Goal: Task Accomplishment & Management: Manage account settings

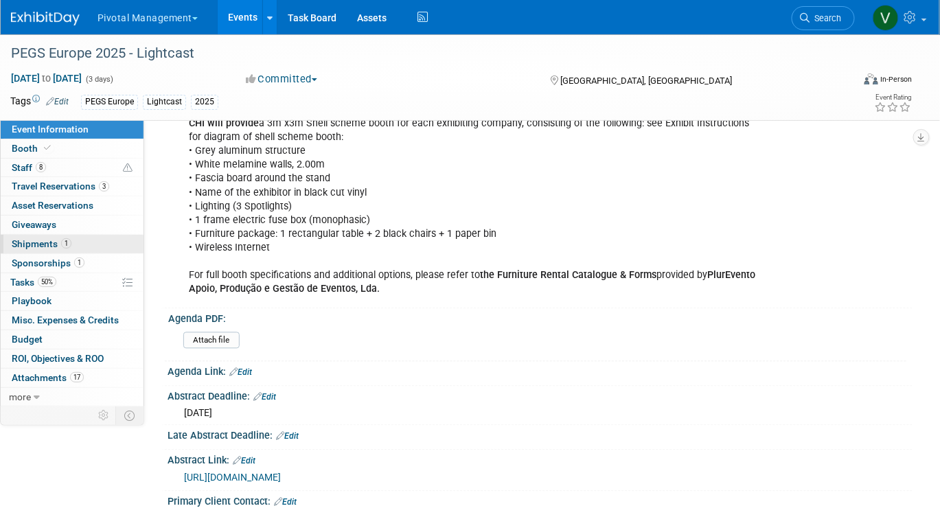
click at [58, 244] on span "Shipments 1" at bounding box center [42, 243] width 60 height 11
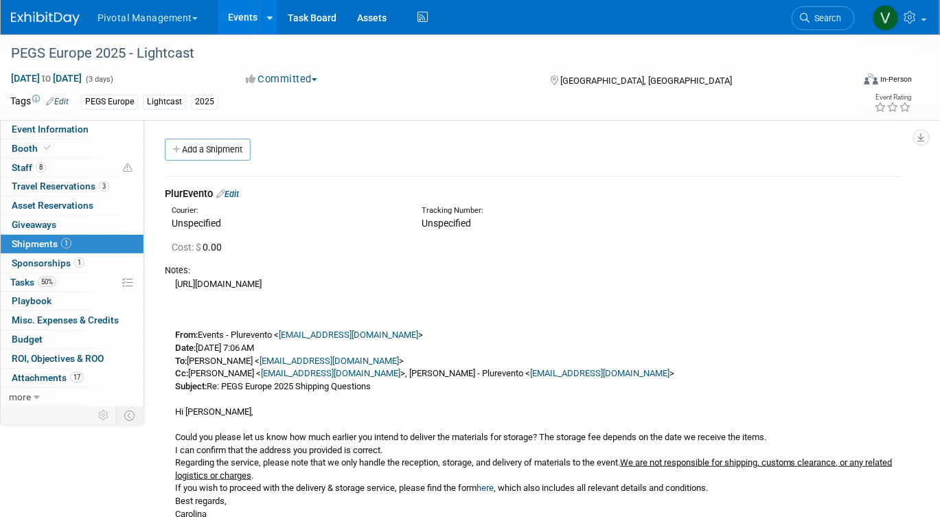
click at [236, 193] on link "Edit" at bounding box center [227, 194] width 23 height 10
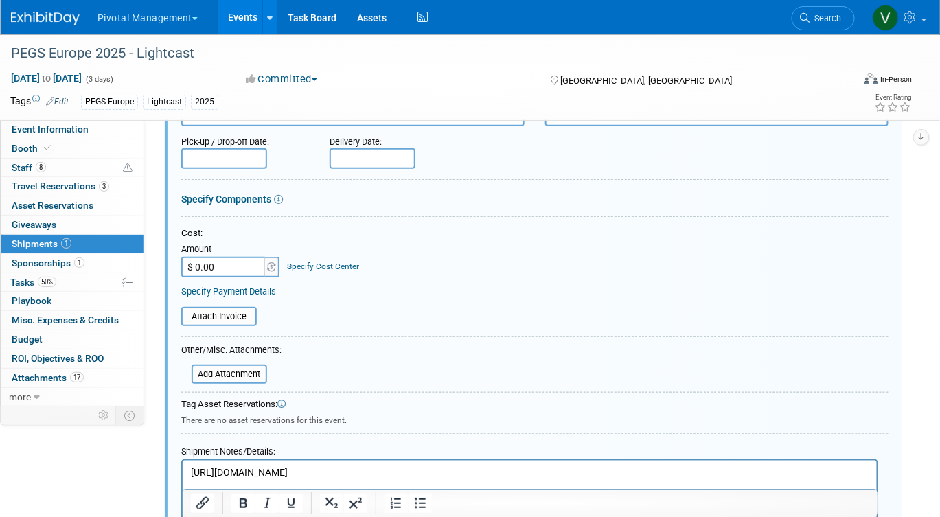
scroll to position [220, 0]
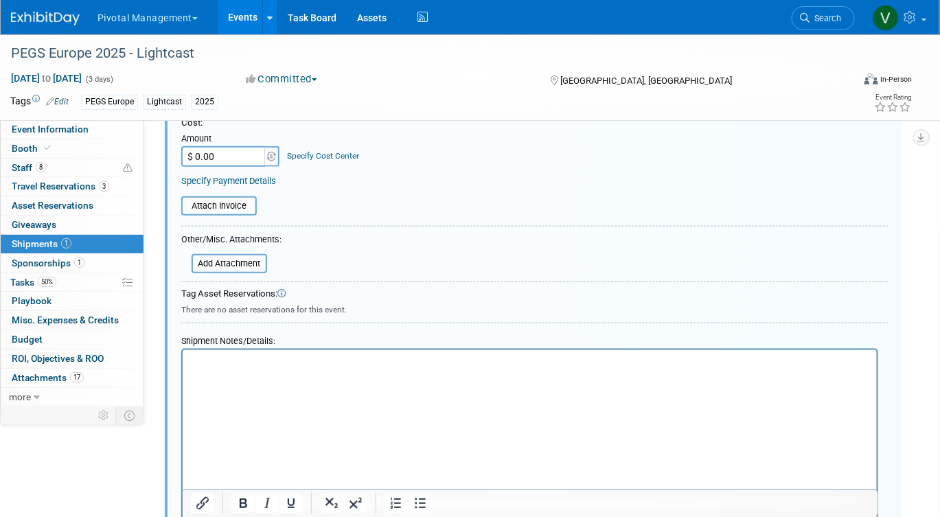
scroll to position [300, 0]
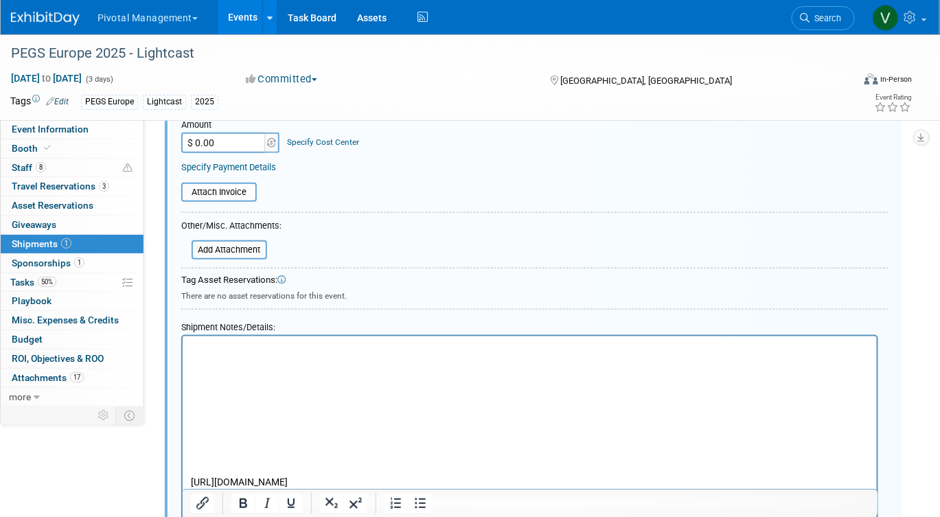
paste body "To enrich screen reader interactions, please activate Accessibility in Grammarl…"
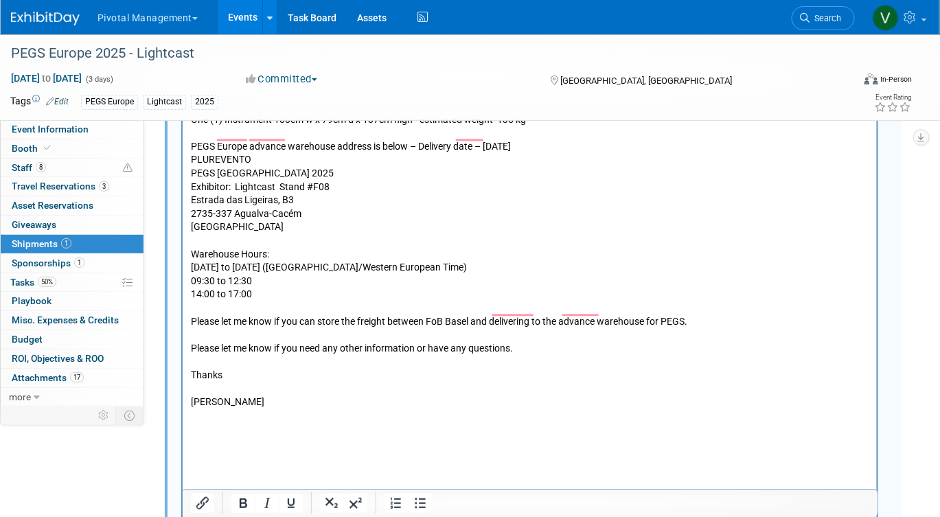
scroll to position [822, 0]
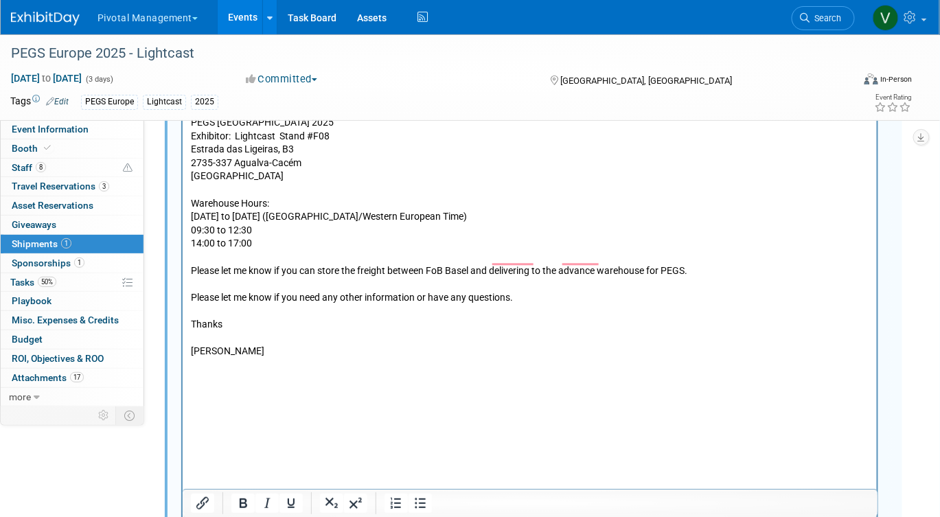
click at [245, 372] on p "To enrich screen reader interactions, please activate Accessibility in Grammarl…" at bounding box center [529, 379] width 679 height 14
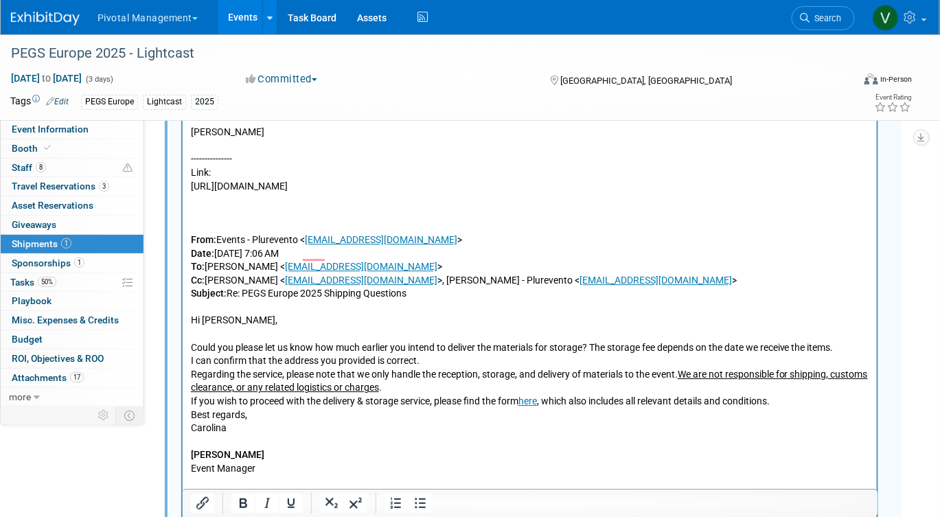
scroll to position [1048, 0]
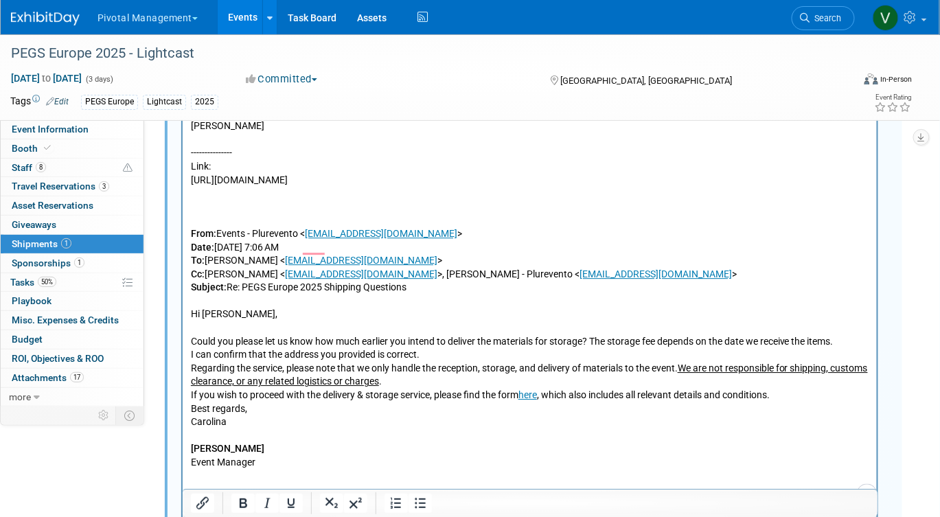
click at [321, 212] on p "https://forms.cloud.microsoft/pages/responsepage.aspx?id=FfBnCBq0PUWWz5bmKh-8f9…" at bounding box center [529, 322] width 679 height 296
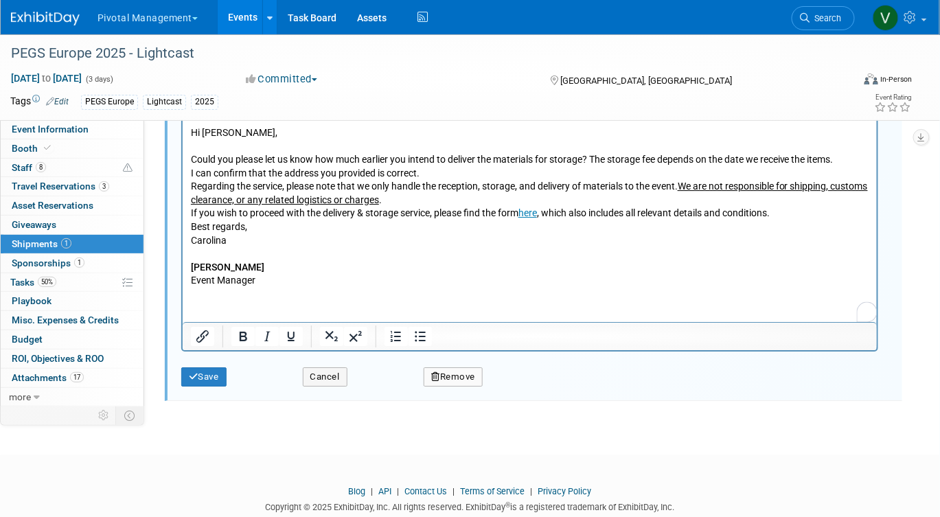
scroll to position [1247, 0]
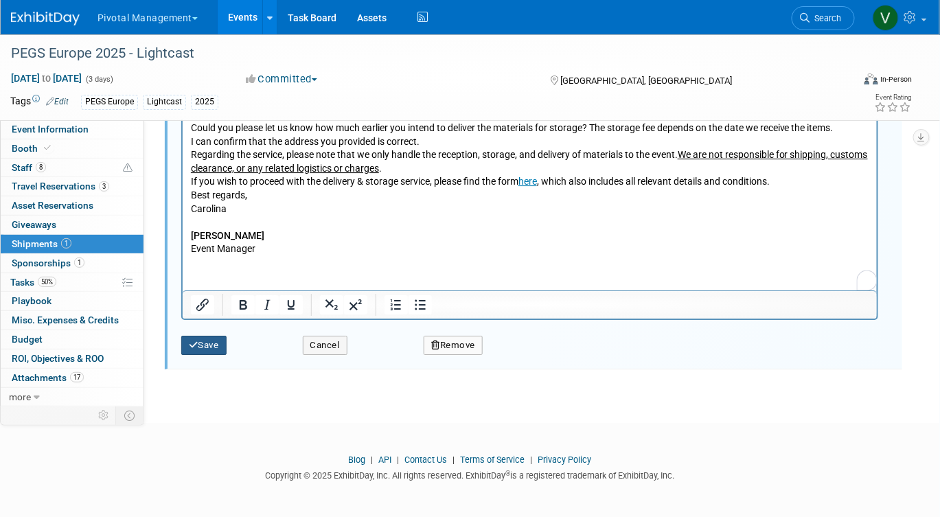
click at [210, 337] on button "Save" at bounding box center [203, 345] width 45 height 19
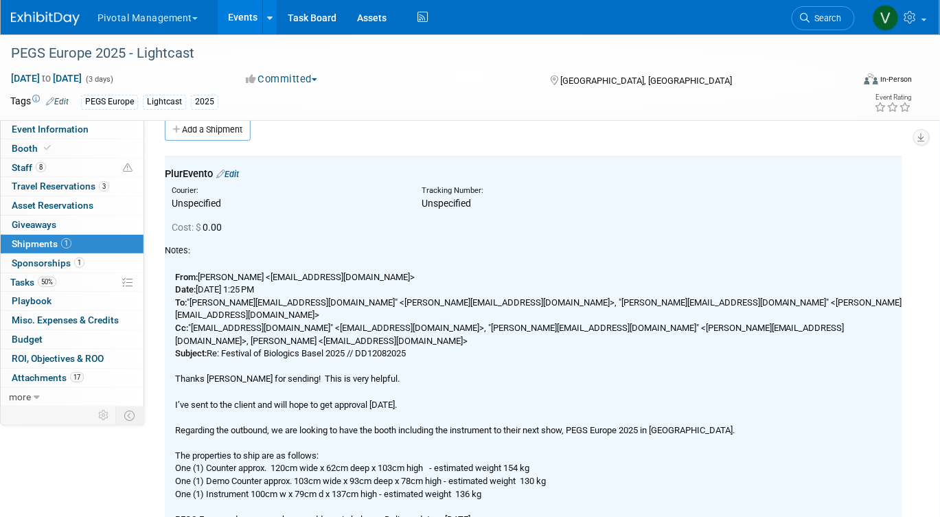
scroll to position [0, 0]
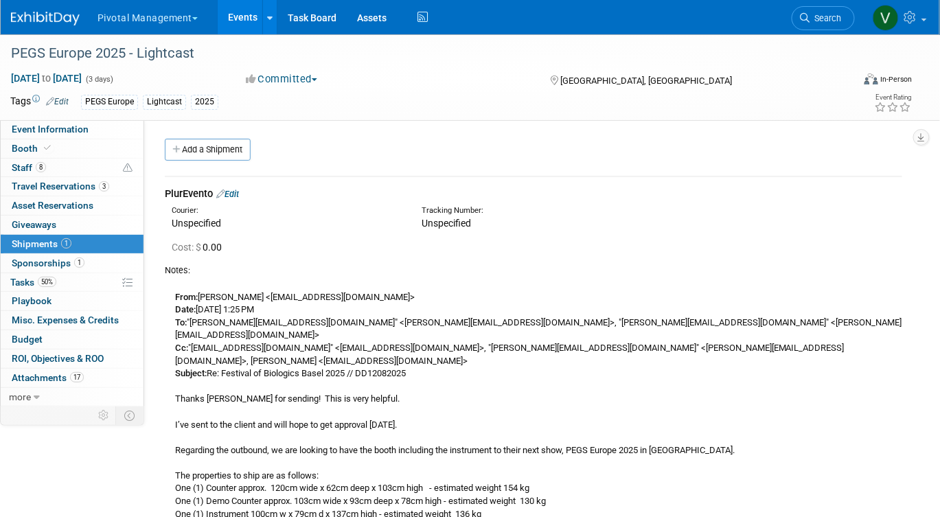
click at [238, 191] on link "Edit" at bounding box center [227, 194] width 23 height 10
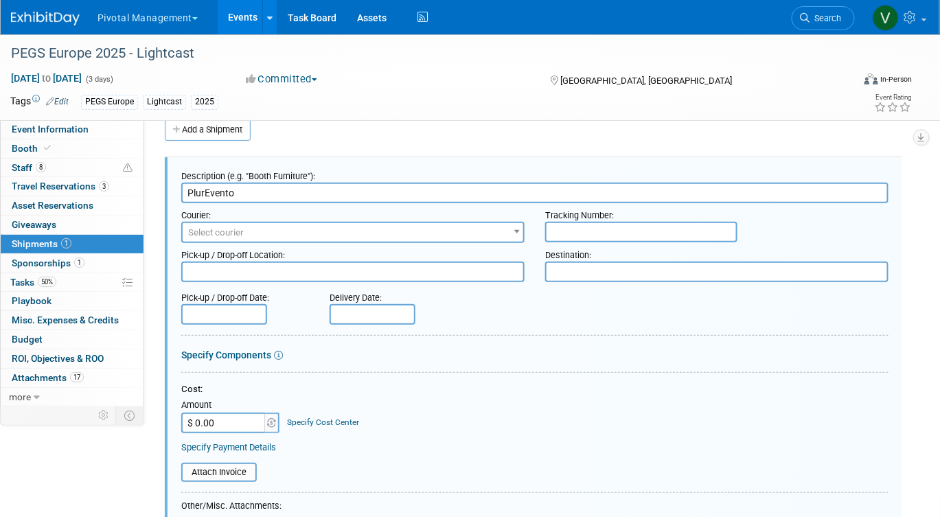
click at [188, 194] on input "PlurEvento" at bounding box center [535, 193] width 708 height 21
click at [370, 194] on input "INBOUND Shipment to PlurEvento" at bounding box center [535, 193] width 708 height 21
type input "INBOUND Shipment to PlurEvento Advance Warehouse"
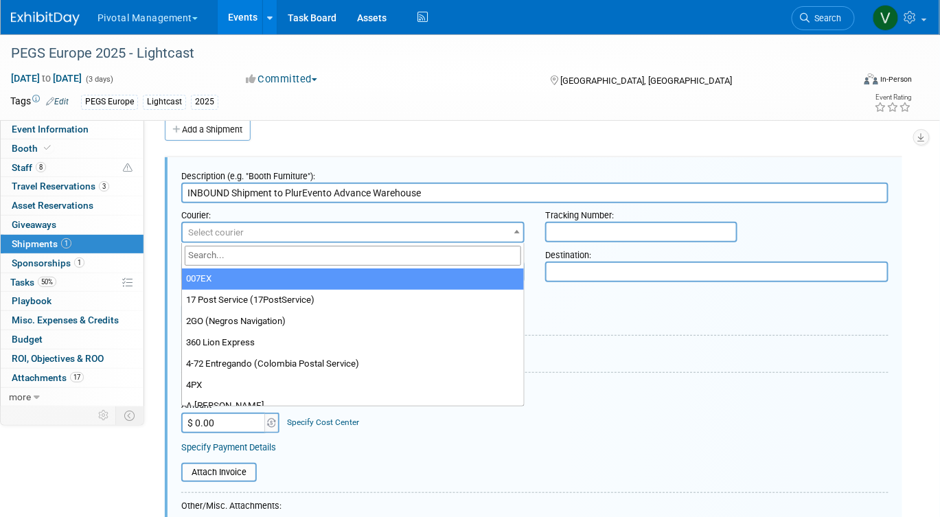
click at [317, 232] on span "Select courier" at bounding box center [353, 232] width 341 height 19
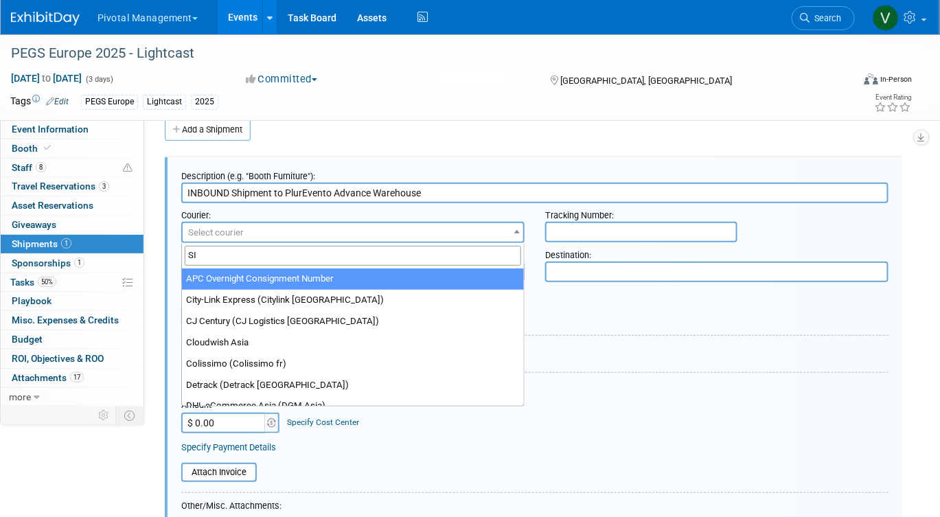
type input "S"
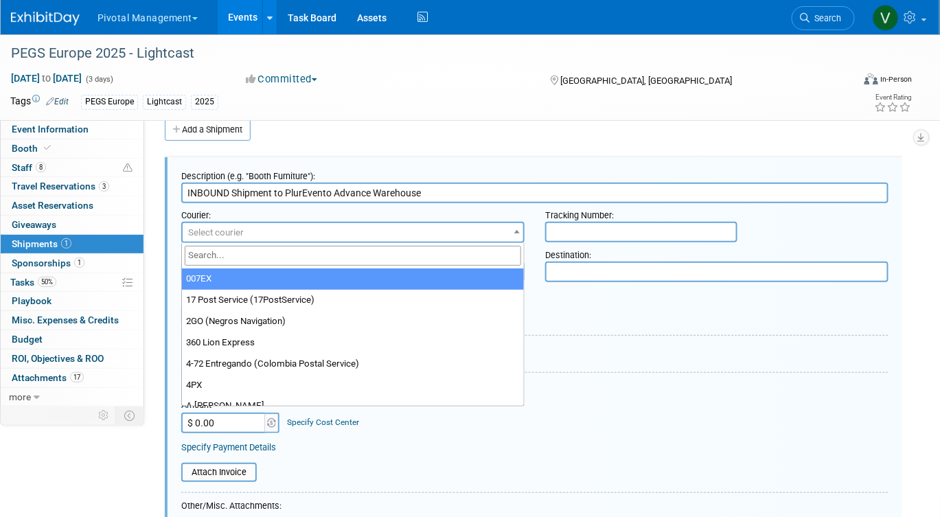
click at [370, 238] on span "Select courier" at bounding box center [353, 232] width 341 height 19
click at [364, 230] on span "Select courier" at bounding box center [353, 232] width 341 height 19
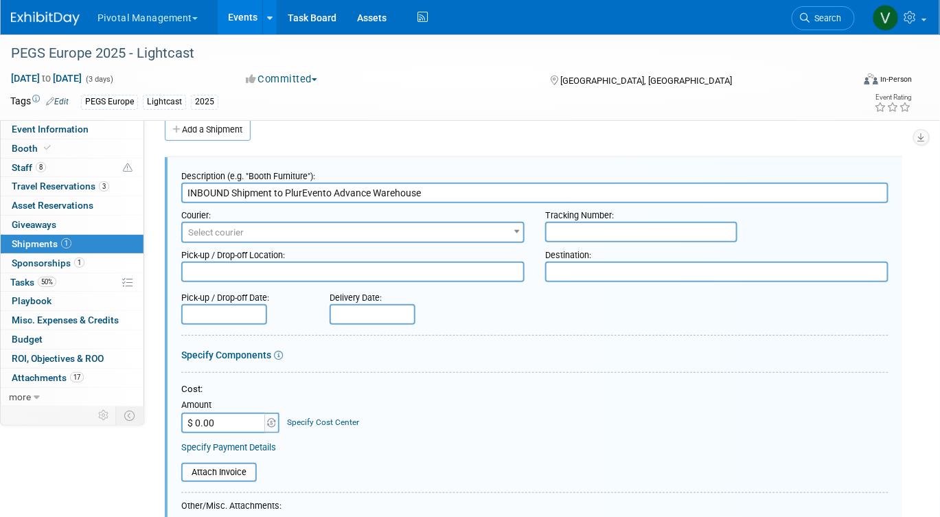
click at [364, 230] on span "Select courier" at bounding box center [353, 232] width 341 height 19
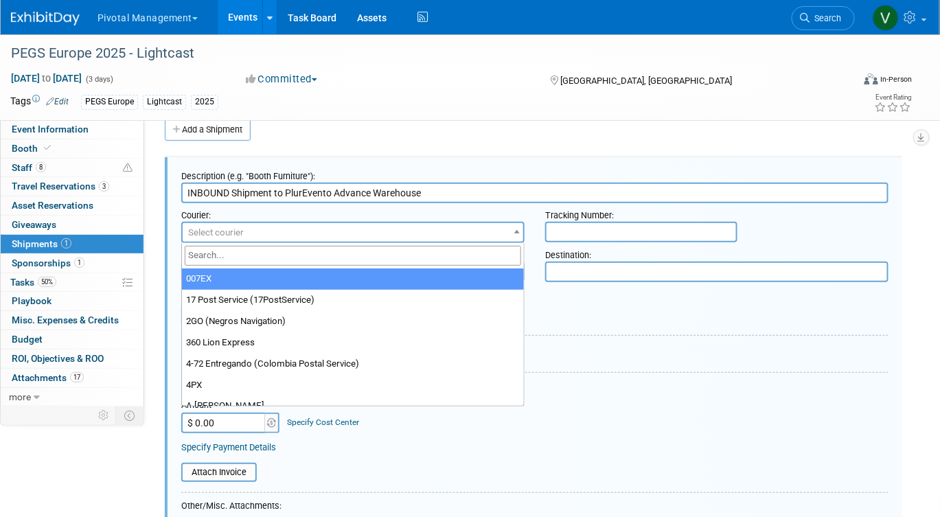
click at [364, 229] on span "Select courier" at bounding box center [353, 232] width 341 height 19
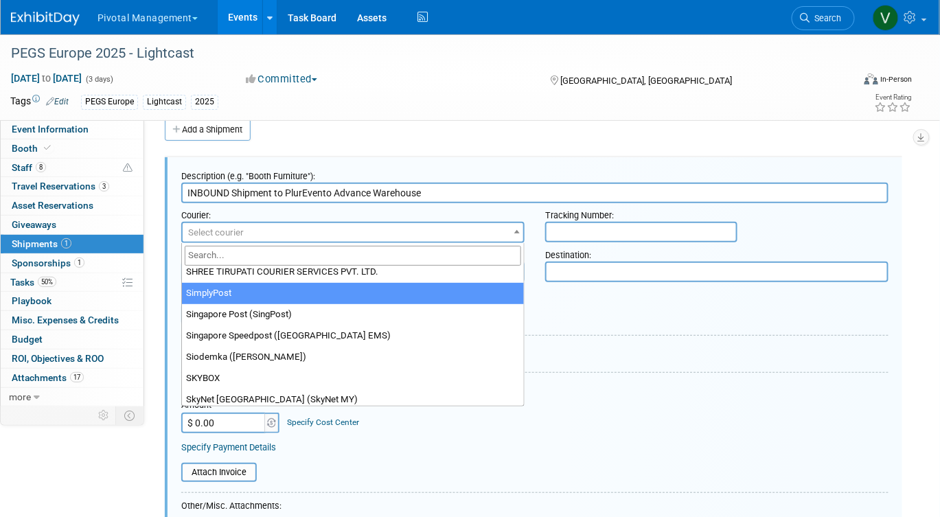
scroll to position [10003, 0]
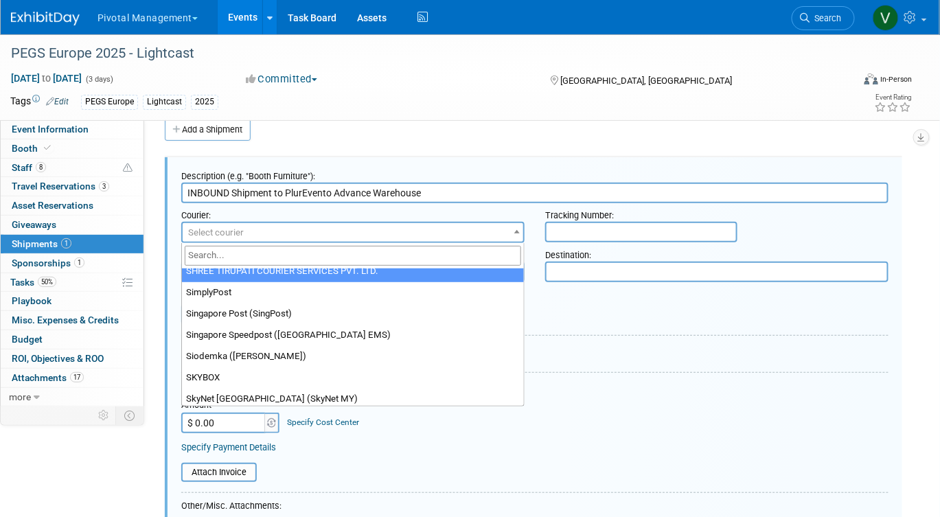
click at [361, 229] on span "Select courier" at bounding box center [353, 232] width 341 height 19
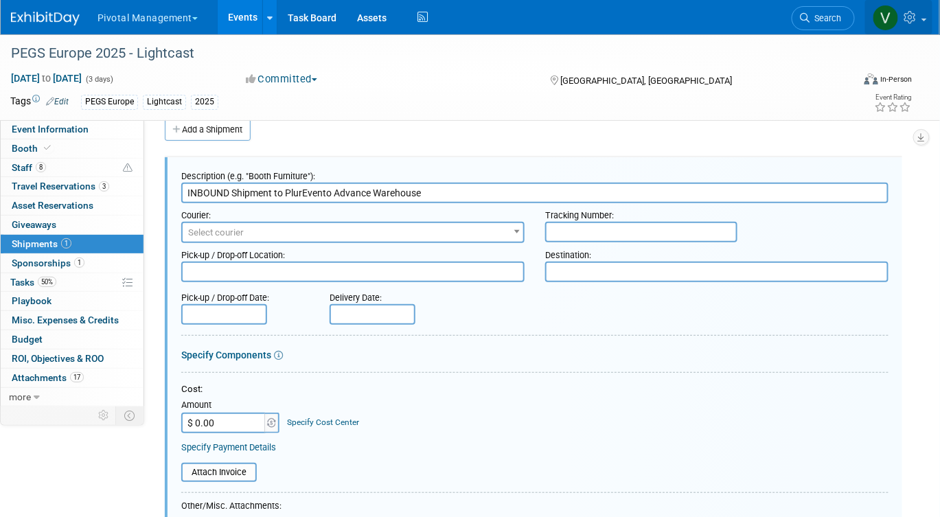
click at [916, 16] on icon at bounding box center [913, 17] width 16 height 12
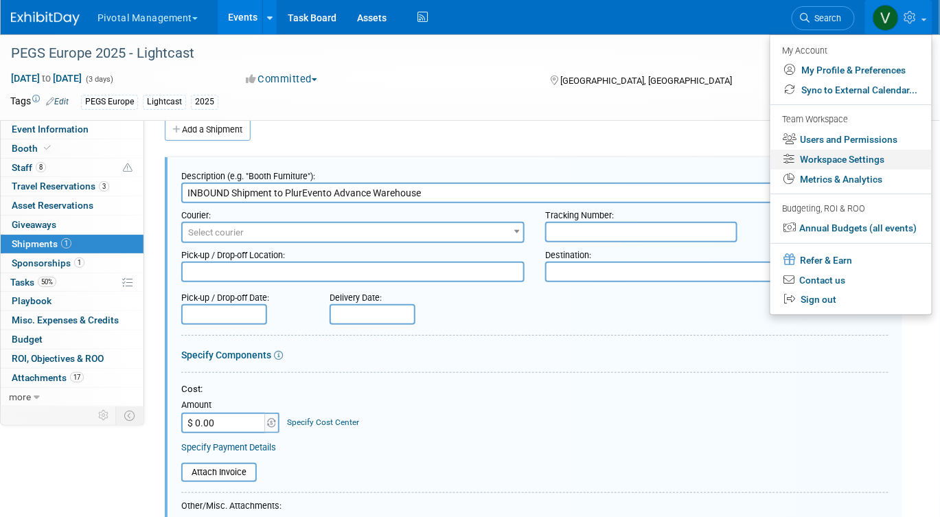
click at [847, 158] on link "Workspace Settings" at bounding box center [851, 160] width 161 height 20
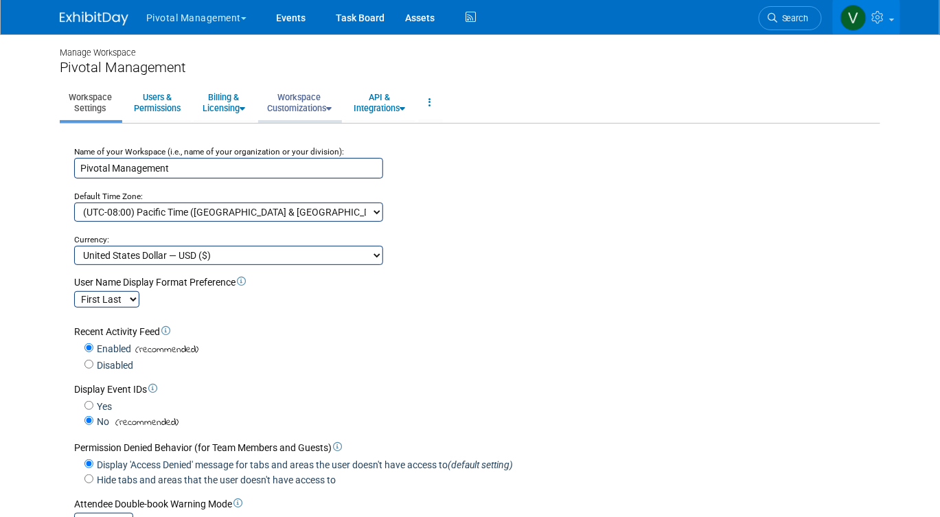
click at [310, 100] on link "Workspace Customizations" at bounding box center [299, 103] width 82 height 34
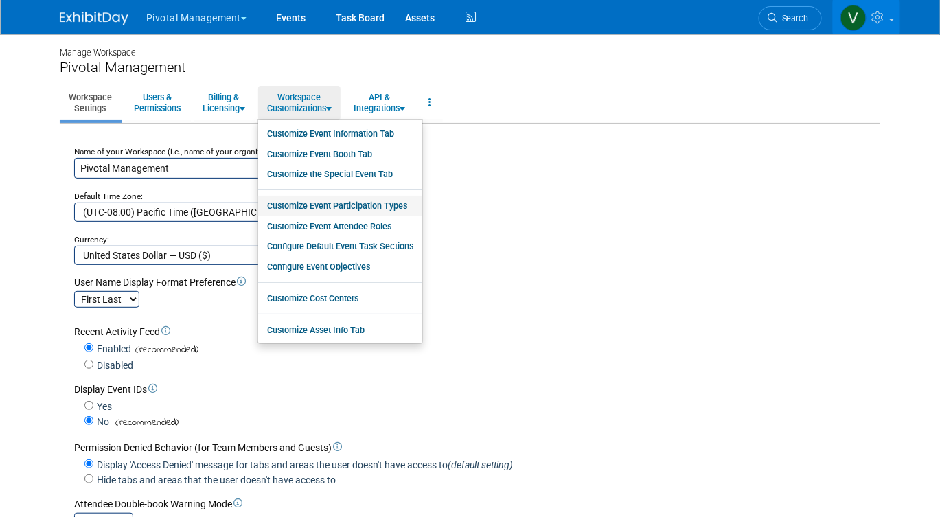
click at [339, 203] on link "Customize Event Participation Types" at bounding box center [340, 206] width 164 height 21
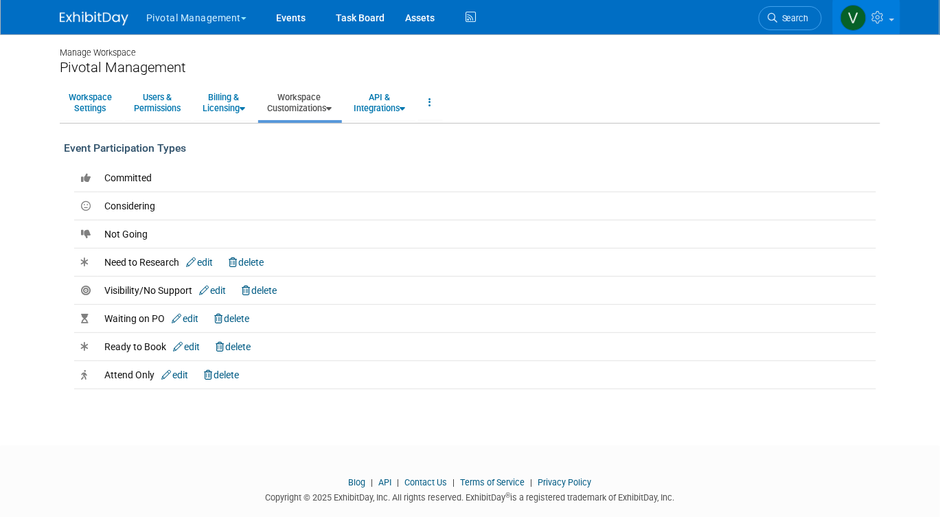
click at [329, 105] on link "Workspace Customizations" at bounding box center [299, 103] width 82 height 34
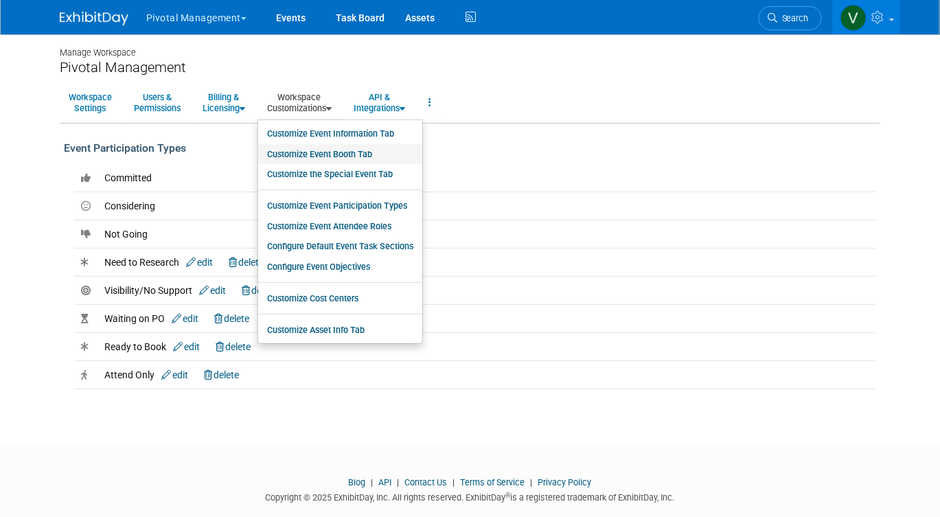
click at [330, 153] on link "Customize Event Booth Tab" at bounding box center [340, 154] width 164 height 21
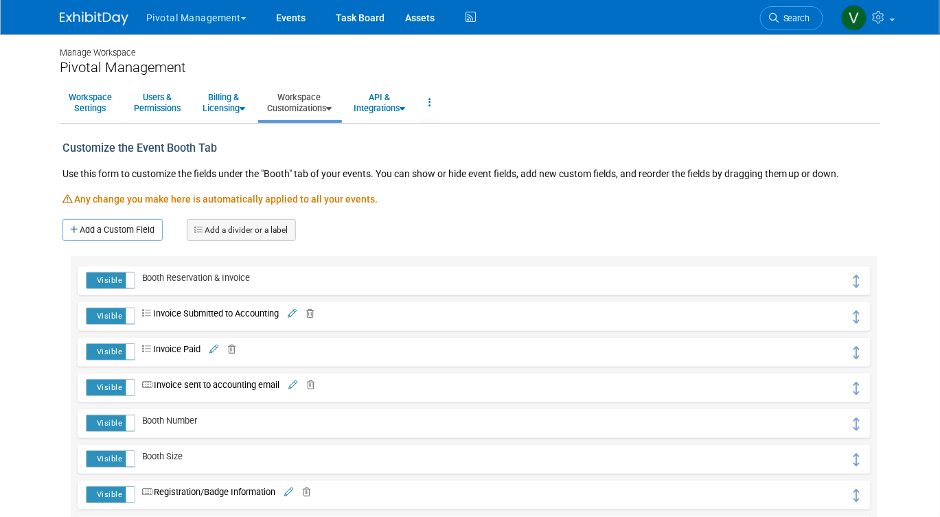
click at [332, 104] on icon at bounding box center [328, 108] width 5 height 9
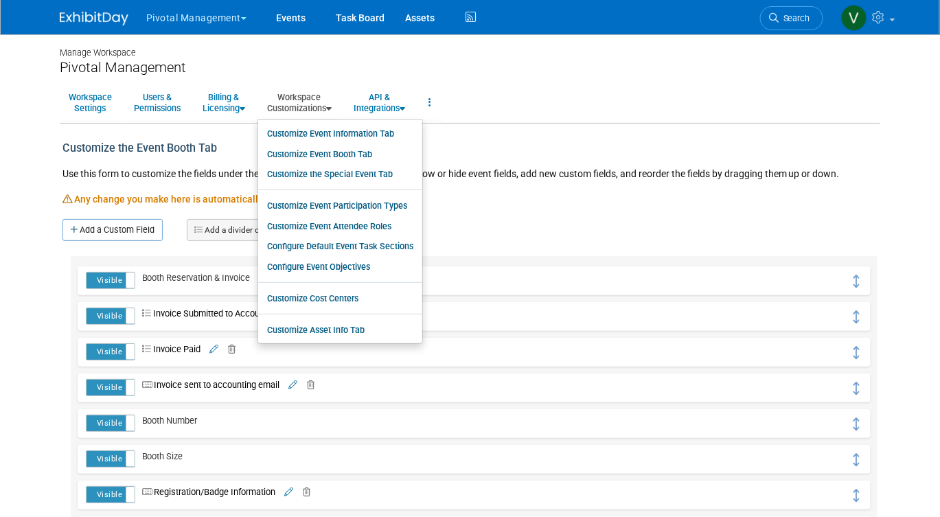
click at [332, 106] on icon at bounding box center [328, 108] width 5 height 9
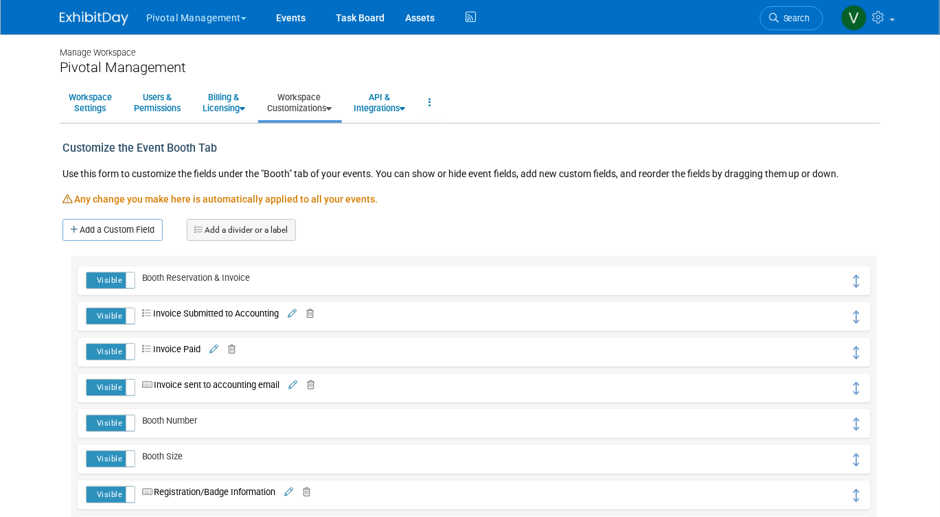
click at [332, 106] on icon at bounding box center [328, 108] width 5 height 9
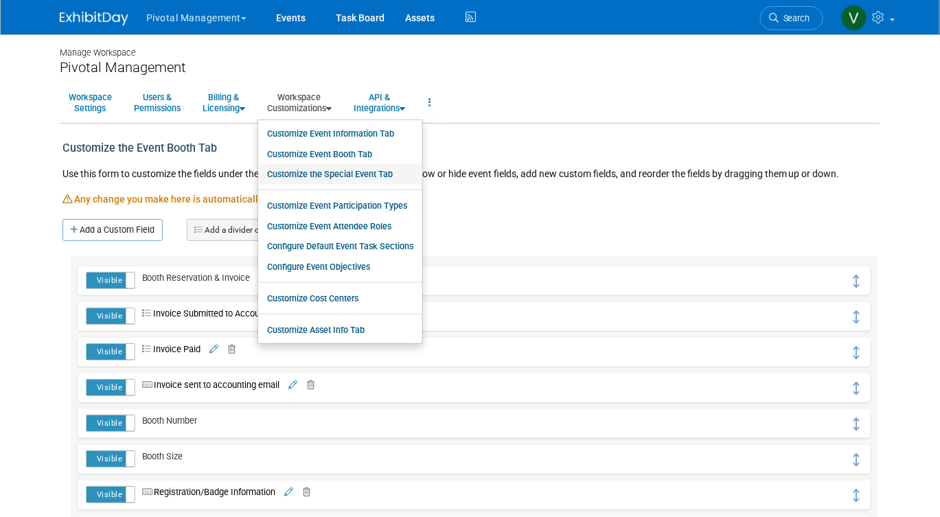
click at [322, 172] on link "Customize the Special Event Tab" at bounding box center [340, 174] width 164 height 21
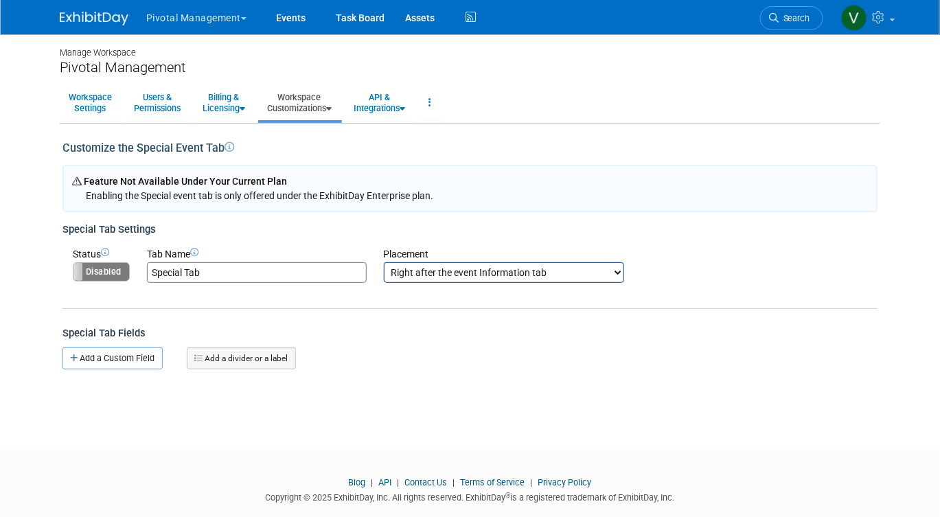
click at [329, 106] on link "Workspace Customizations" at bounding box center [299, 103] width 82 height 34
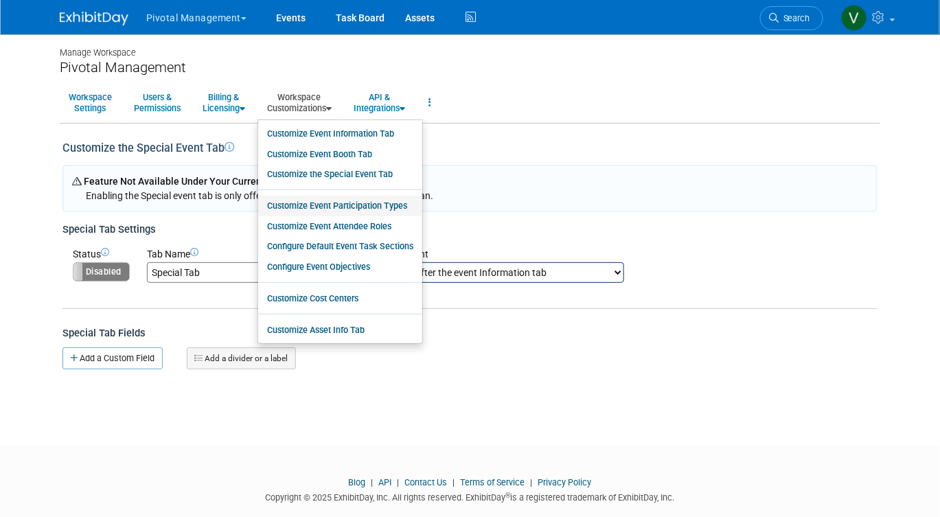
click at [308, 205] on link "Customize Event Participation Types" at bounding box center [340, 206] width 164 height 21
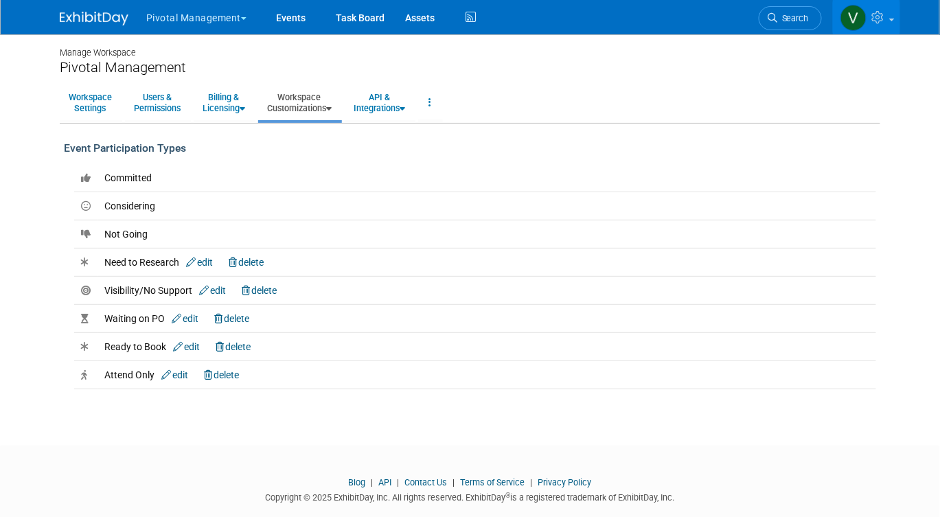
click at [317, 100] on link "Workspace Customizations" at bounding box center [299, 103] width 82 height 34
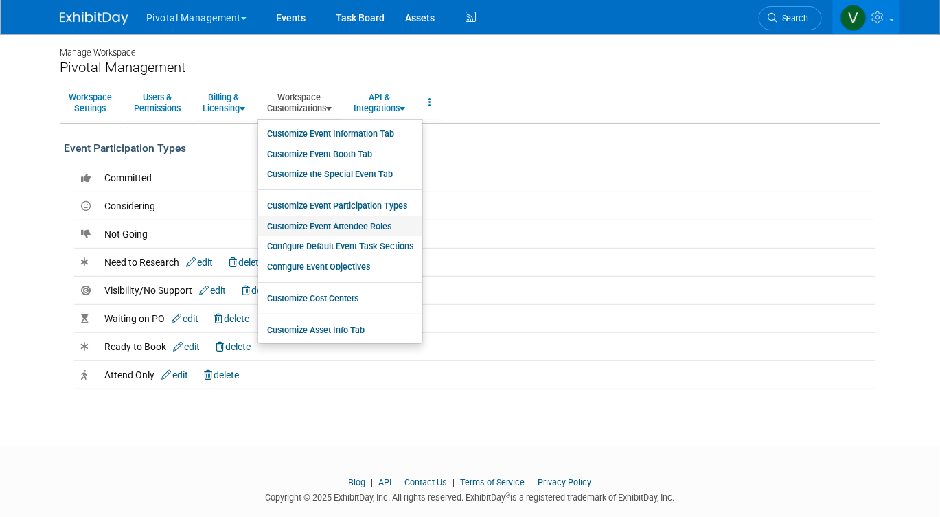
click at [304, 232] on link "Customize Event Attendee Roles" at bounding box center [340, 226] width 164 height 21
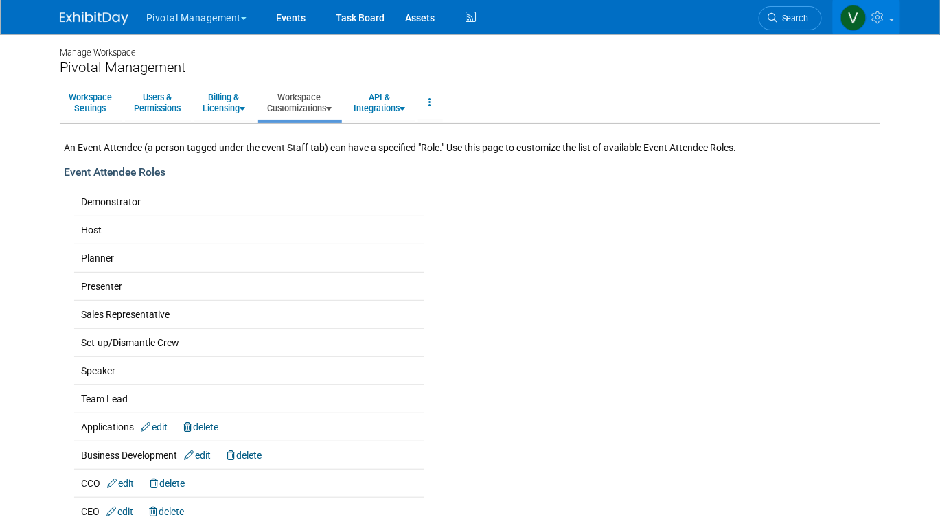
click at [310, 102] on link "Workspace Customizations" at bounding box center [299, 103] width 82 height 34
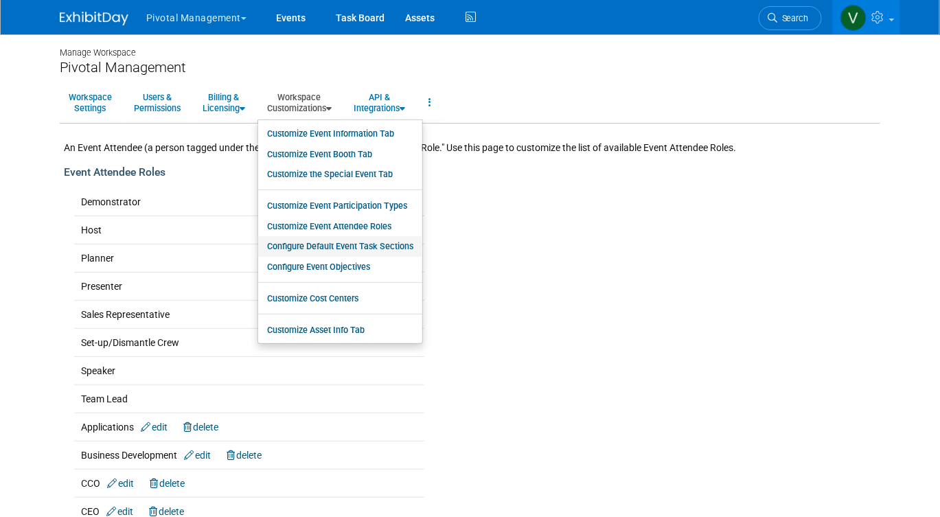
click at [293, 245] on link "Configure Default Event Task Sections" at bounding box center [340, 246] width 164 height 21
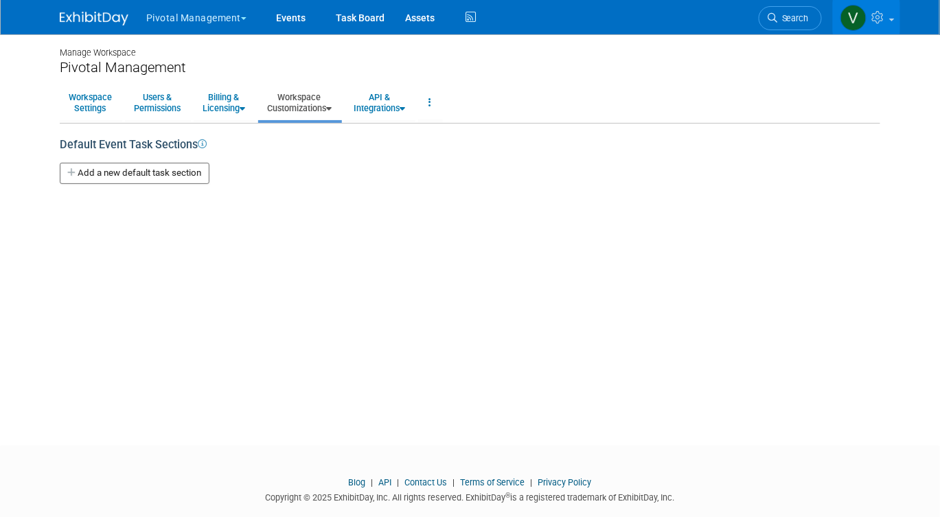
click at [207, 140] on icon at bounding box center [202, 143] width 9 height 9
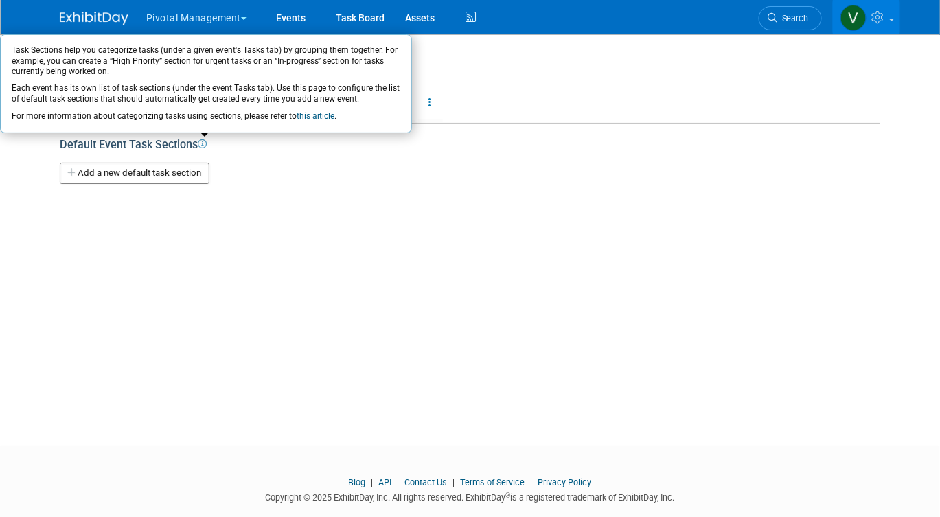
click at [303, 146] on div "Default Event Task Sections Task Sections help you categorize tasks (under a gi…" at bounding box center [470, 139] width 821 height 30
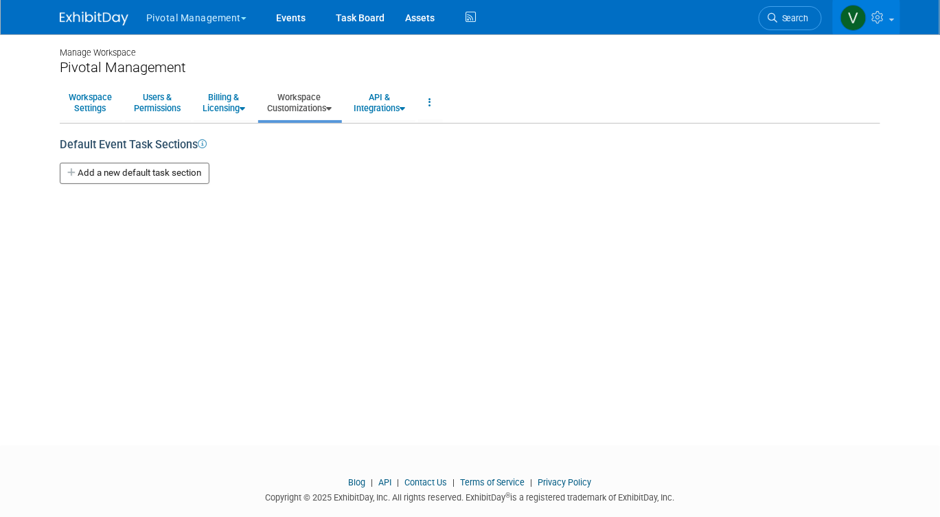
click at [201, 166] on button "Add a new default task section" at bounding box center [135, 173] width 150 height 21
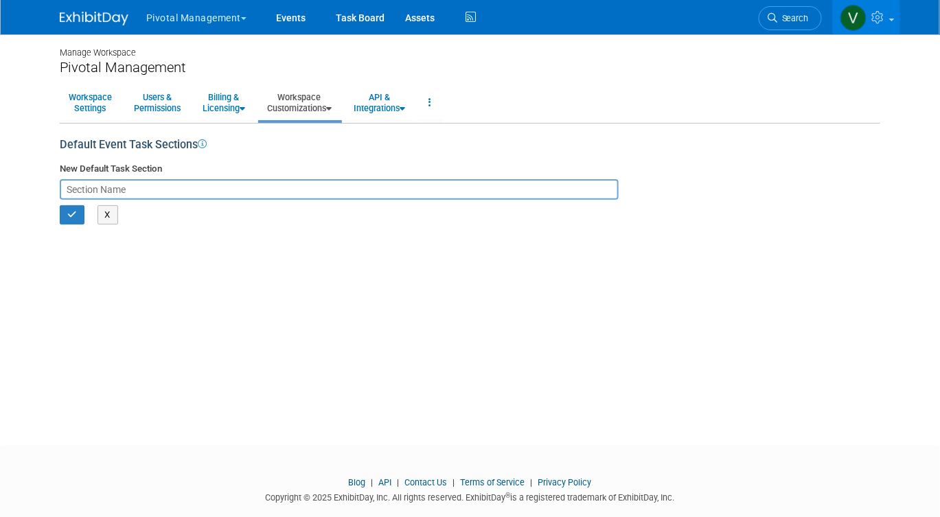
click at [324, 102] on link "Workspace Customizations" at bounding box center [299, 103] width 82 height 34
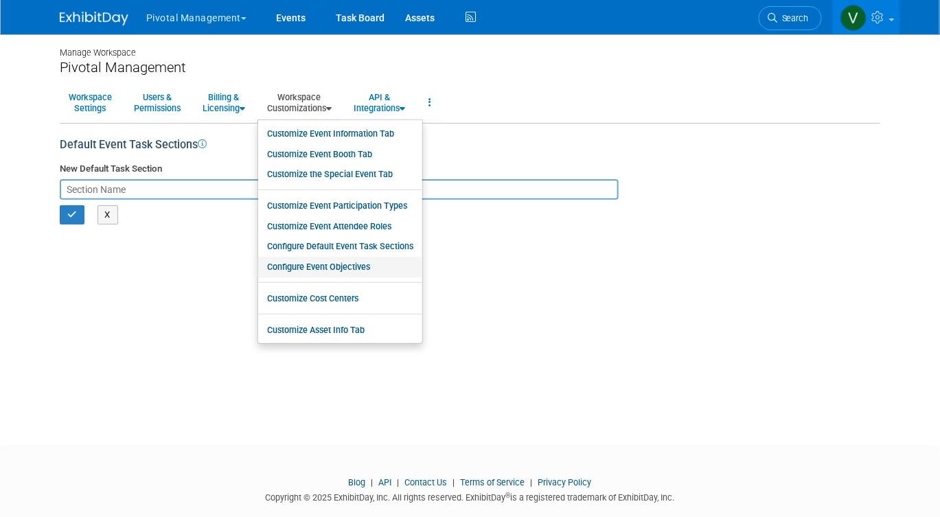
click at [304, 264] on link "Configure Event Objectives" at bounding box center [340, 267] width 164 height 21
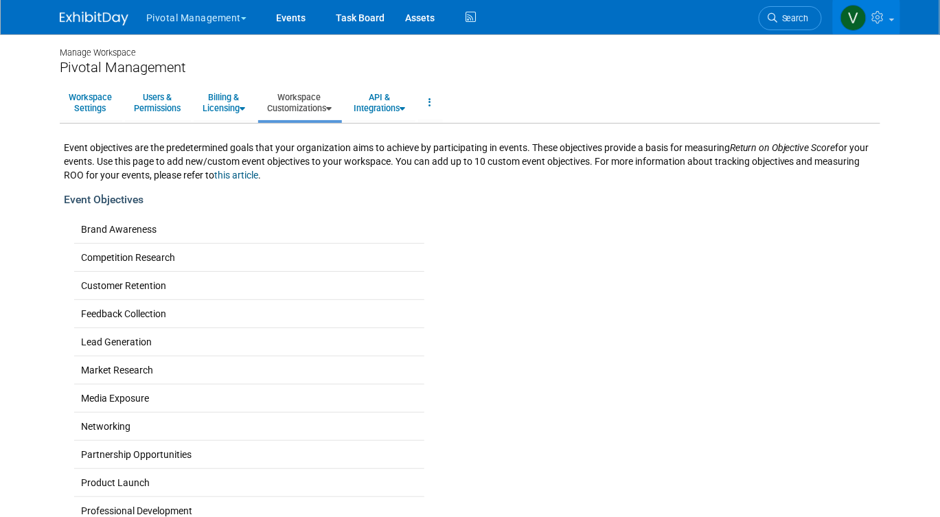
click at [309, 115] on link "Workspace Customizations" at bounding box center [299, 103] width 82 height 34
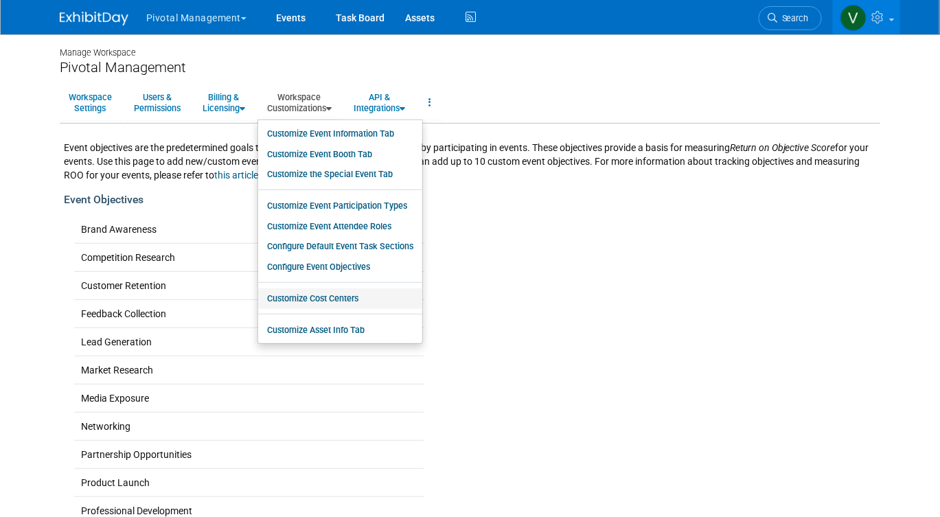
click at [294, 300] on link "Customize Cost Centers" at bounding box center [340, 299] width 164 height 21
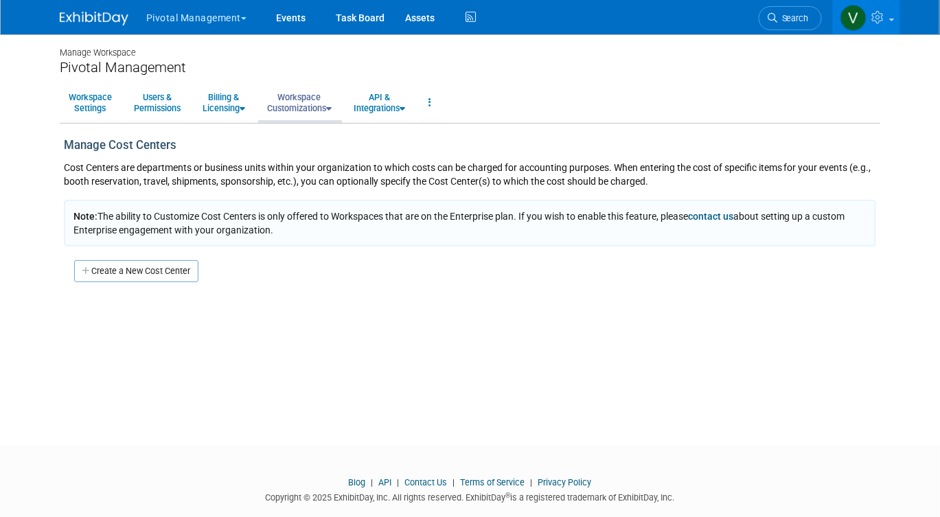
click at [330, 102] on link "Workspace Customizations" at bounding box center [299, 103] width 82 height 34
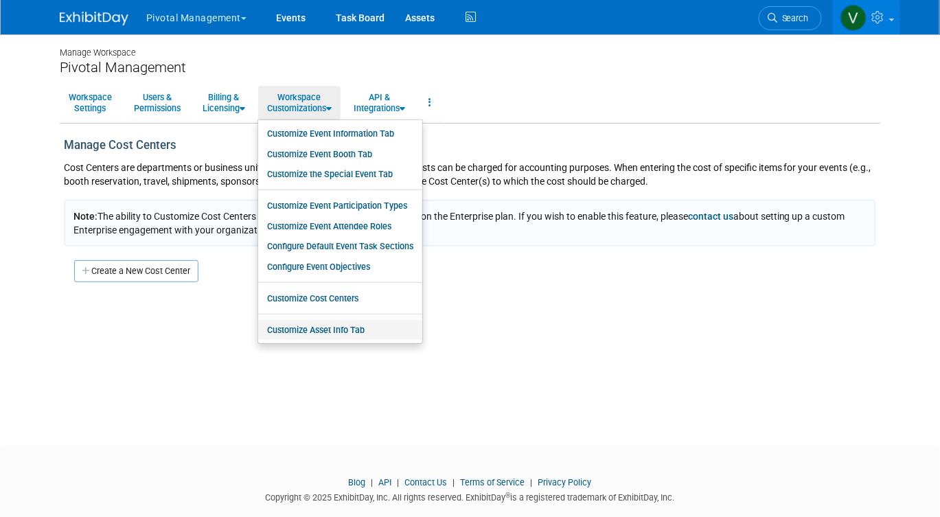
click at [311, 330] on link "Customize Asset Info Tab" at bounding box center [340, 330] width 164 height 21
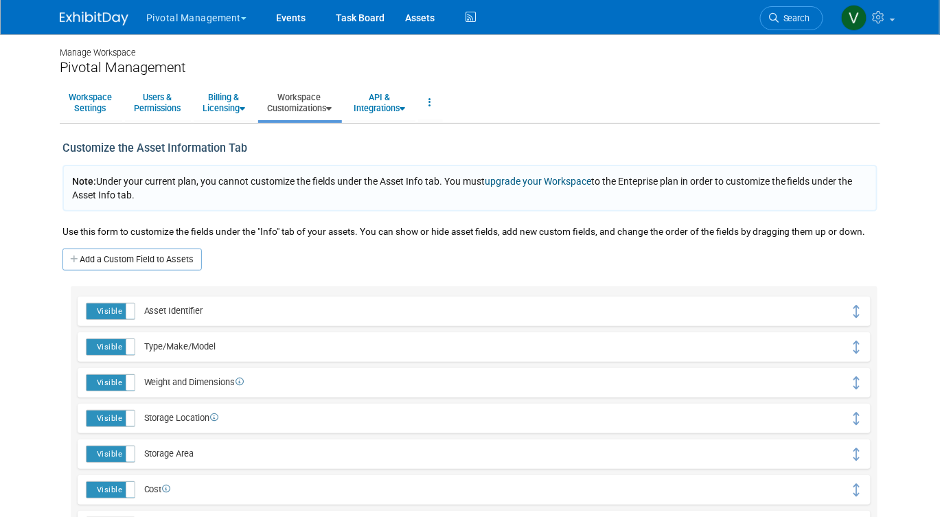
click at [323, 104] on link "Workspace Customizations" at bounding box center [299, 103] width 82 height 34
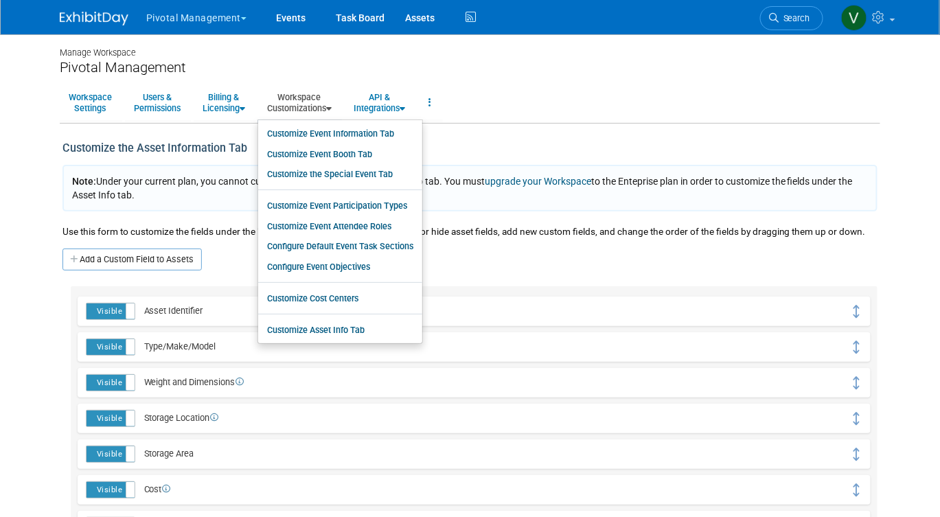
click at [323, 104] on link "Workspace Customizations" at bounding box center [299, 103] width 82 height 34
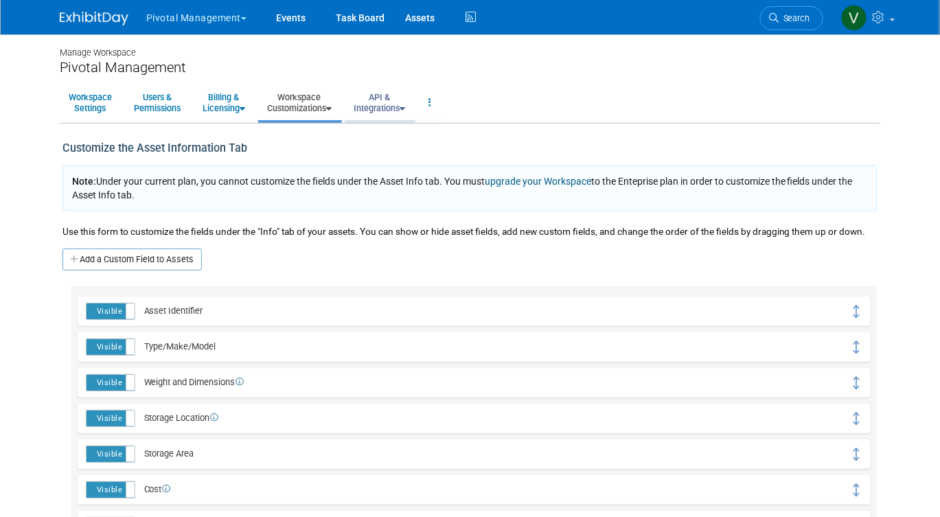
click at [368, 106] on link "API & Integrations" at bounding box center [379, 103] width 69 height 34
click at [228, 98] on link "Billing & Licensing" at bounding box center [224, 103] width 60 height 34
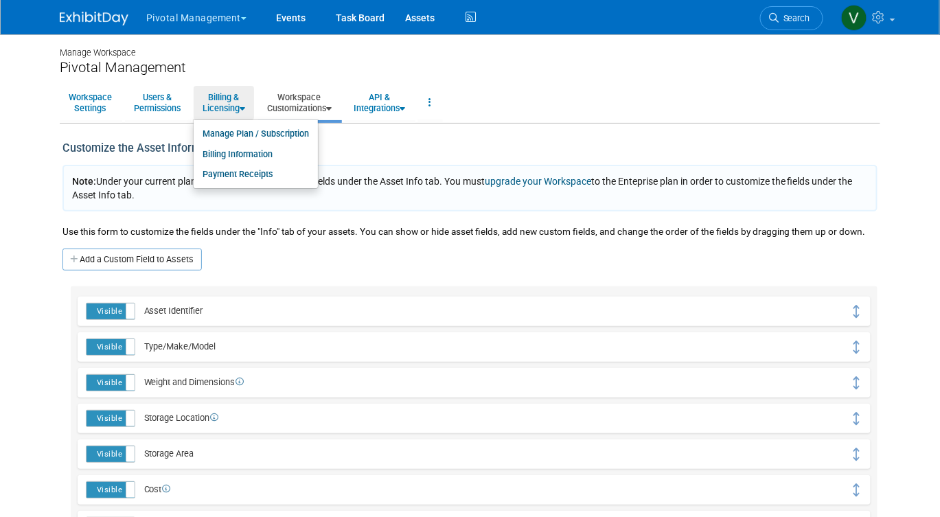
click at [262, 80] on div "Manage Workspace Pivotal Management Workspace Settings Users & Permissions Bill…" at bounding box center [470, 323] width 842 height 579
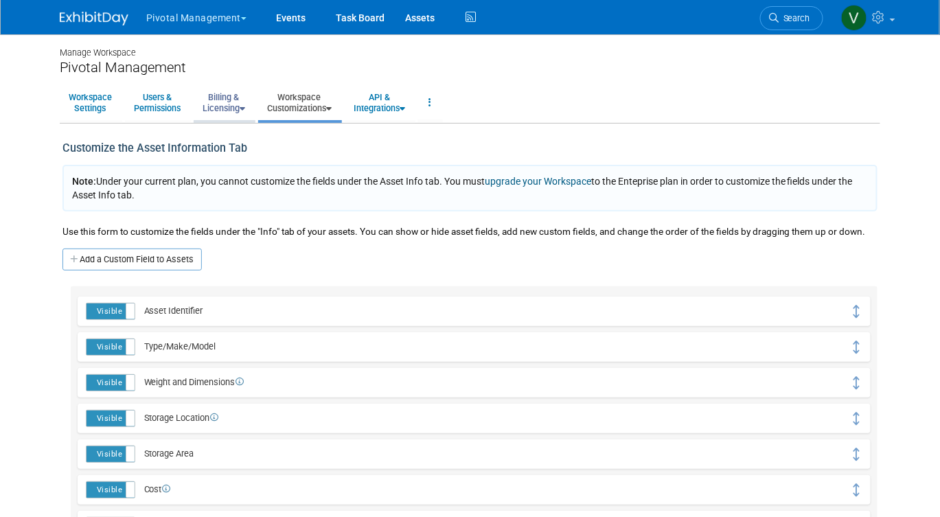
click at [236, 101] on link "Billing & Licensing" at bounding box center [224, 103] width 60 height 34
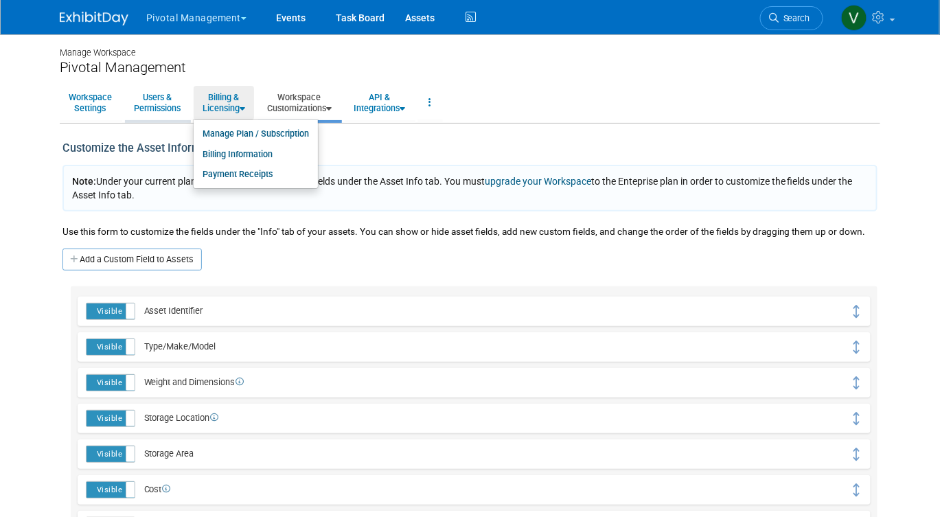
click at [164, 114] on link "Users & Permissions" at bounding box center [157, 103] width 65 height 34
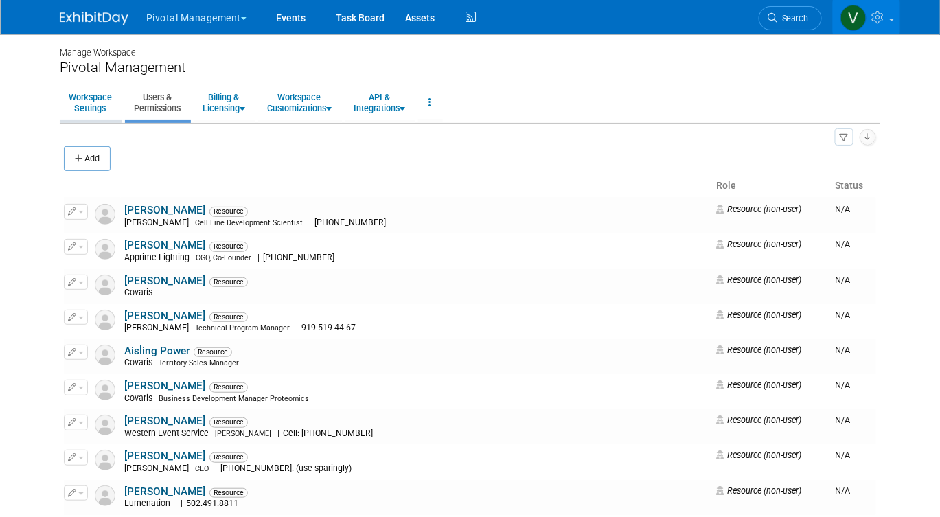
click at [102, 103] on link "Workspace Settings" at bounding box center [90, 103] width 61 height 34
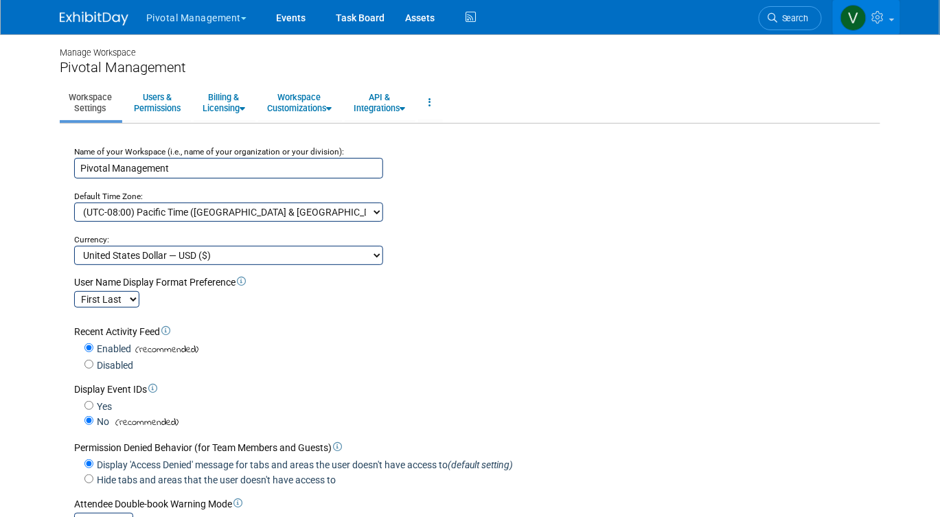
click at [896, 23] on link at bounding box center [866, 17] width 67 height 34
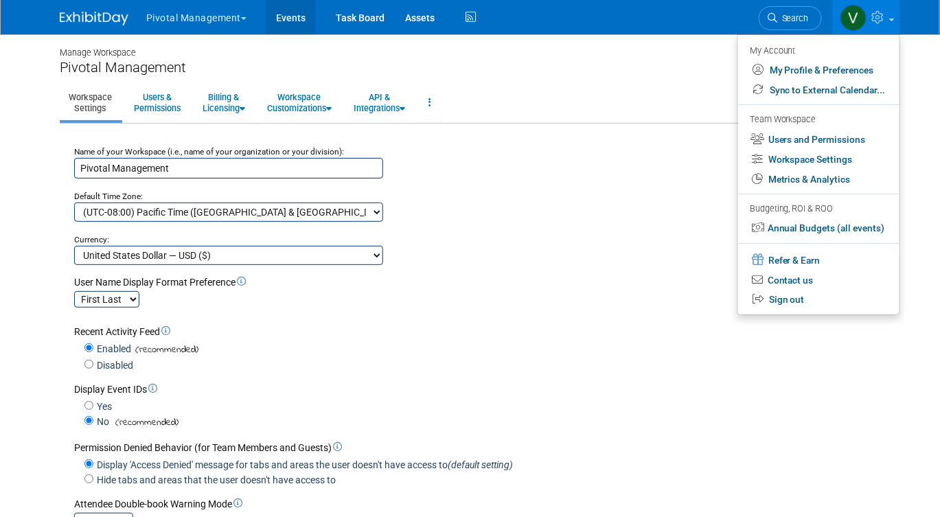
click at [280, 14] on link "Events" at bounding box center [291, 17] width 50 height 34
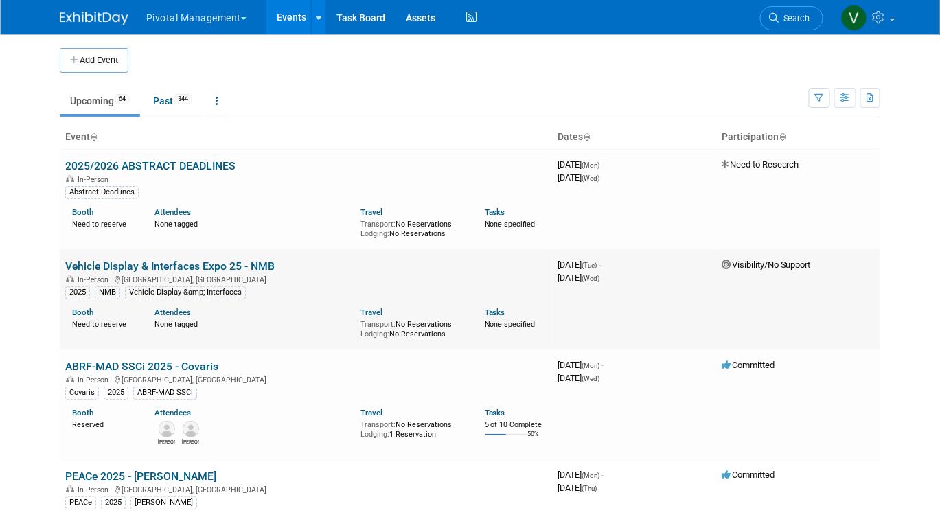
scroll to position [890, 0]
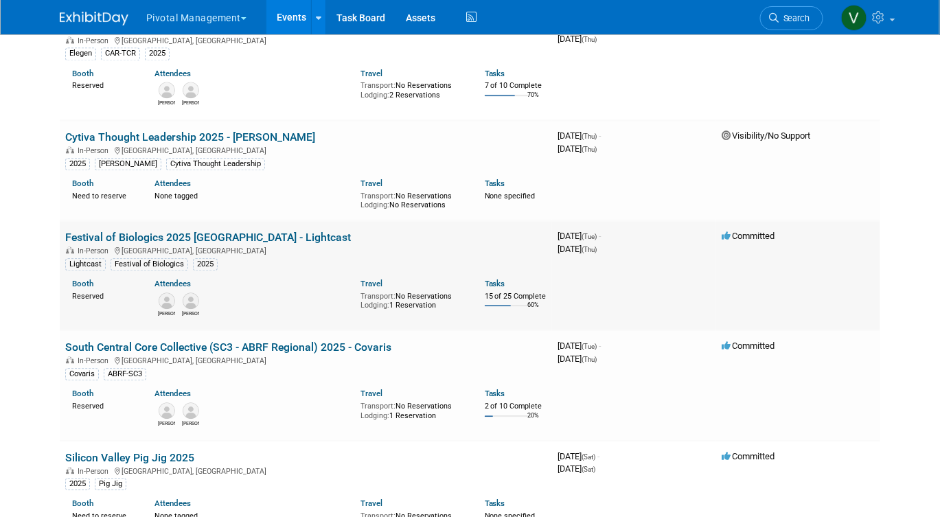
click at [210, 256] on div "In-Person Basel, Switzerland" at bounding box center [306, 250] width 482 height 11
click at [208, 244] on link "Festival of Biologics 2025 [GEOGRAPHIC_DATA] - Lightcast" at bounding box center [208, 237] width 286 height 13
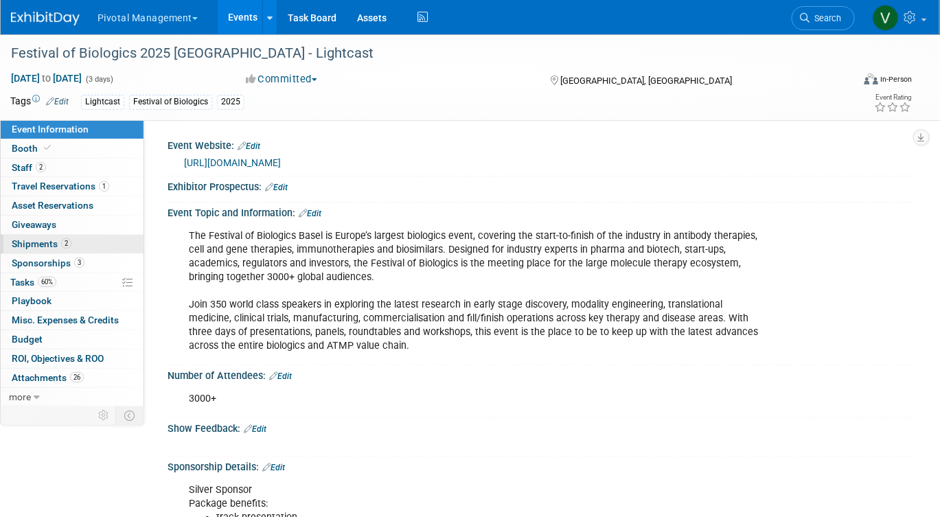
click at [49, 239] on span "Shipments 2" at bounding box center [42, 243] width 60 height 11
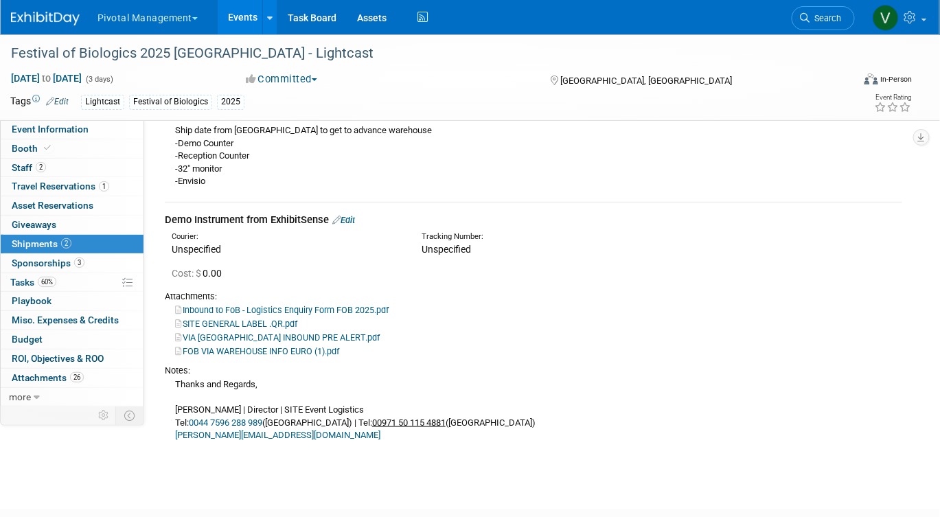
scroll to position [279, 0]
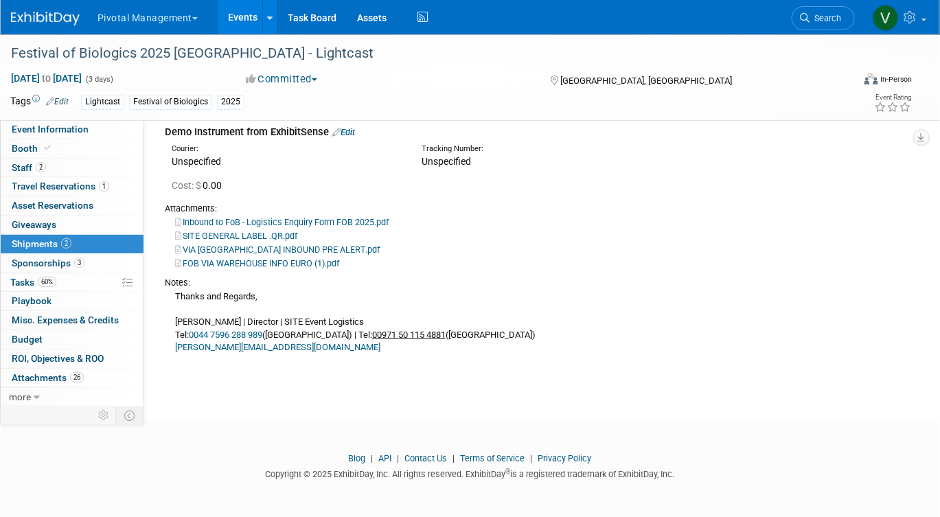
click at [353, 127] on link "Edit" at bounding box center [343, 132] width 23 height 10
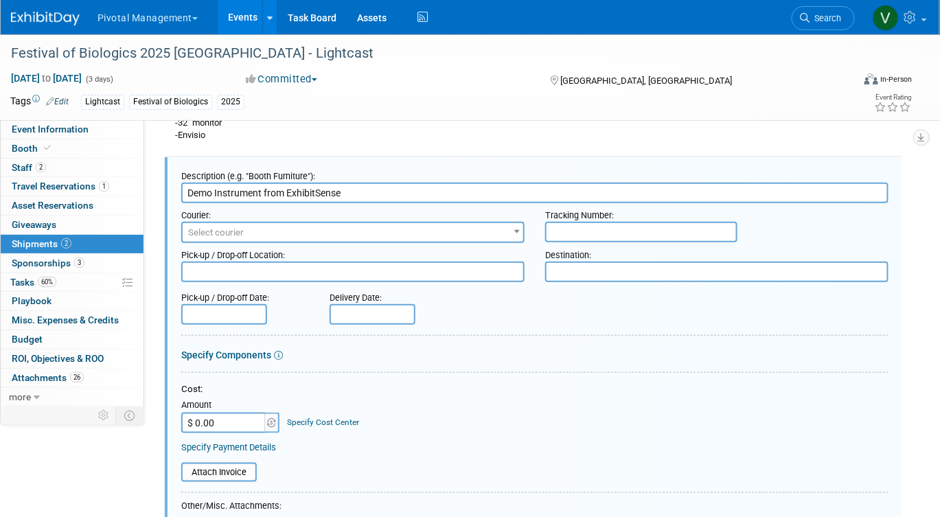
scroll to position [0, 0]
click at [328, 228] on span "Select courier" at bounding box center [353, 232] width 341 height 19
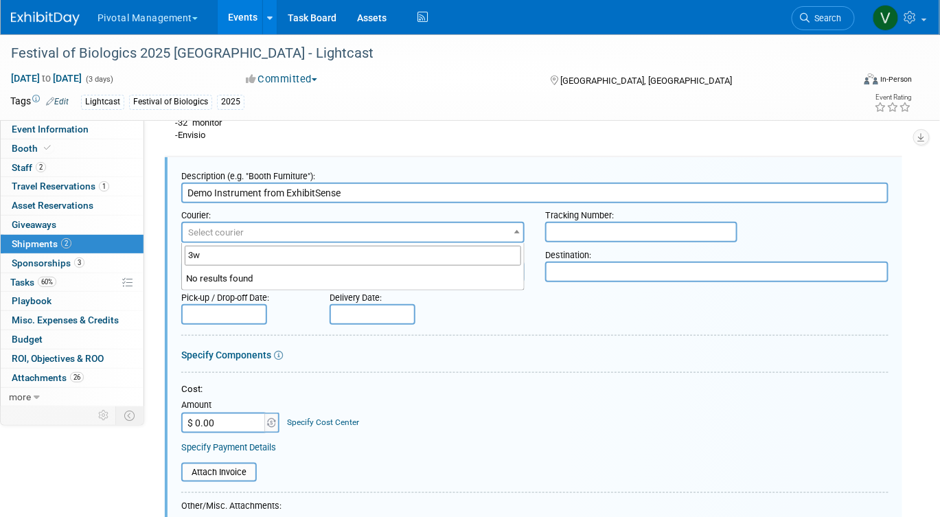
type input "3"
type input "T"
type input "3-Way"
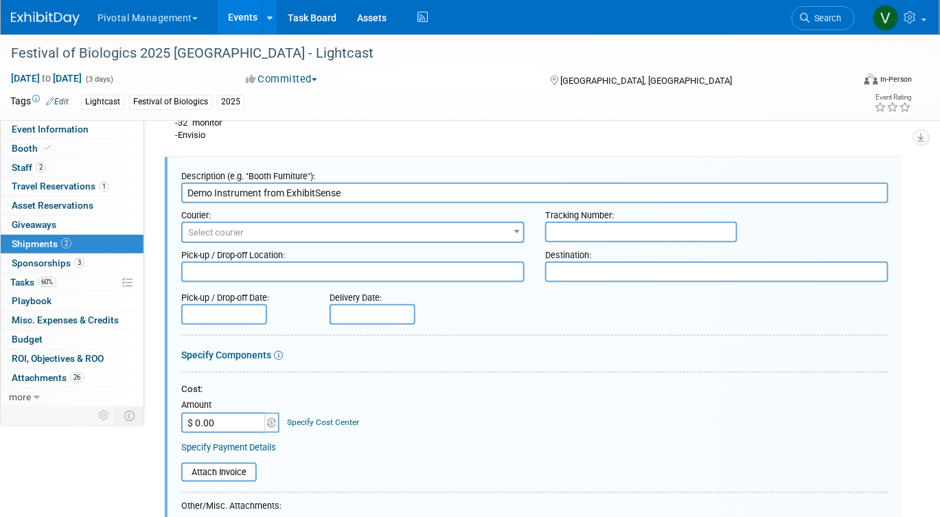
click at [302, 226] on span "Select courier" at bounding box center [353, 232] width 341 height 19
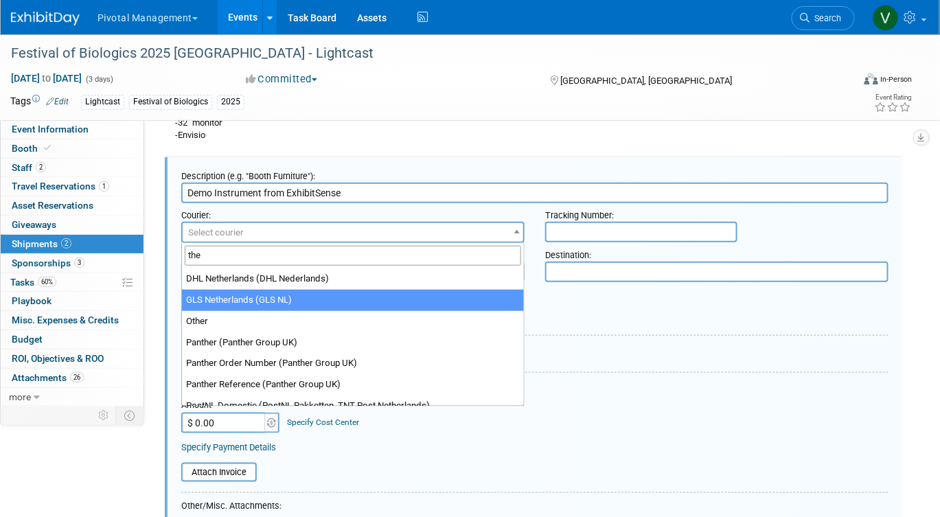
type input "th"
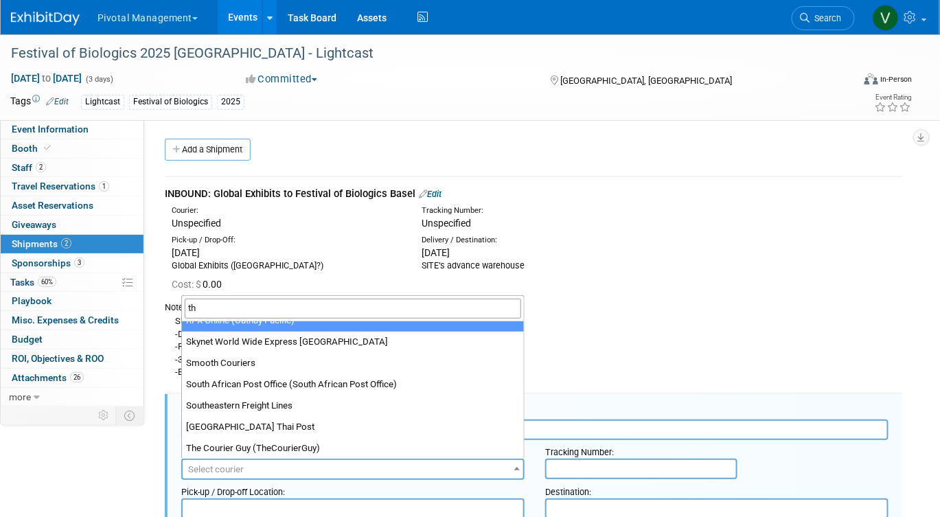
click at [263, 302] on input "th" at bounding box center [353, 309] width 337 height 20
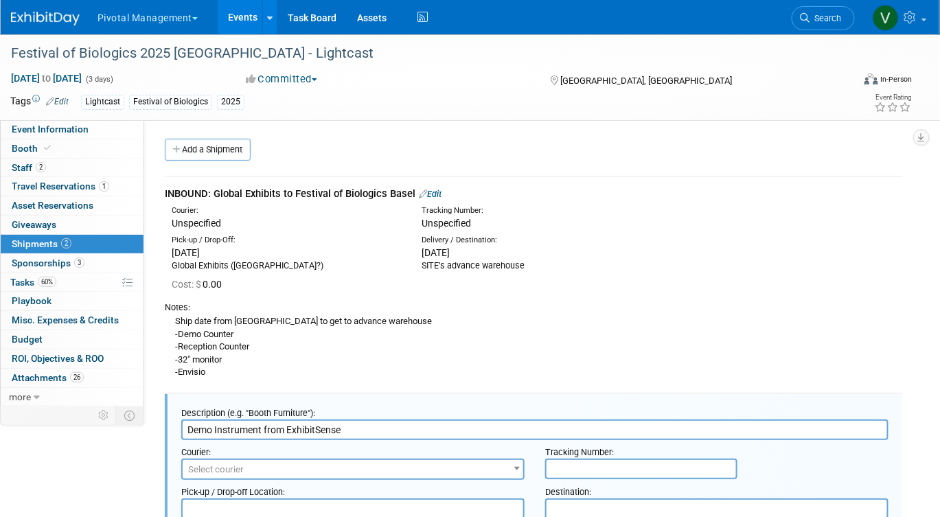
click at [439, 193] on link "Edit" at bounding box center [430, 194] width 23 height 10
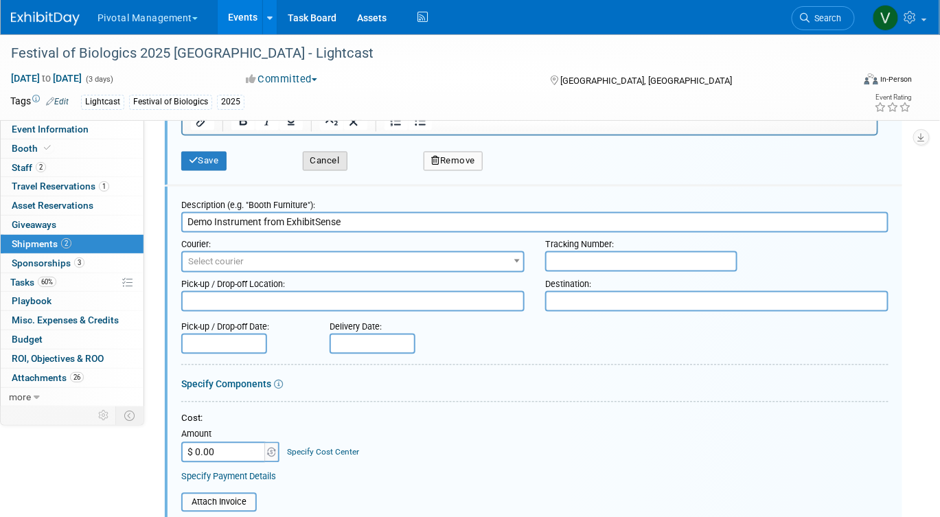
click at [334, 152] on button "Cancel" at bounding box center [325, 161] width 45 height 19
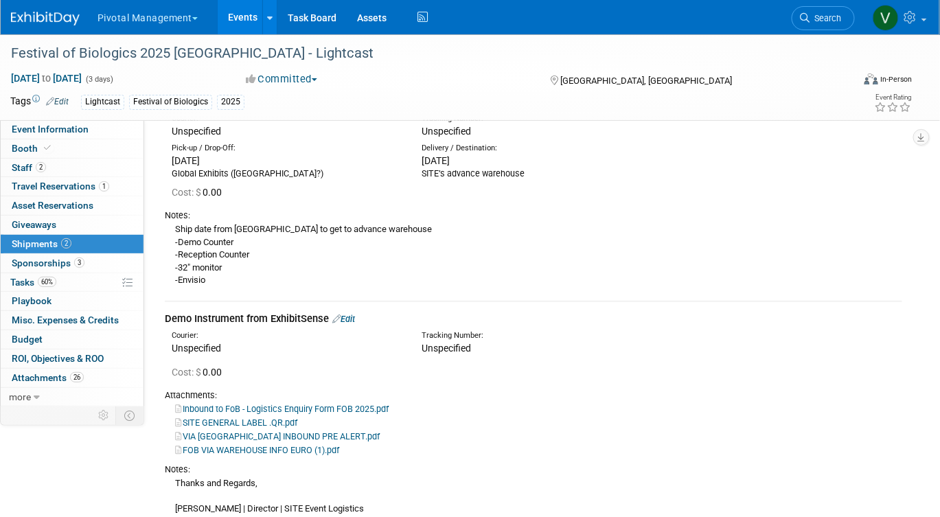
click at [354, 319] on link "Edit" at bounding box center [343, 319] width 23 height 10
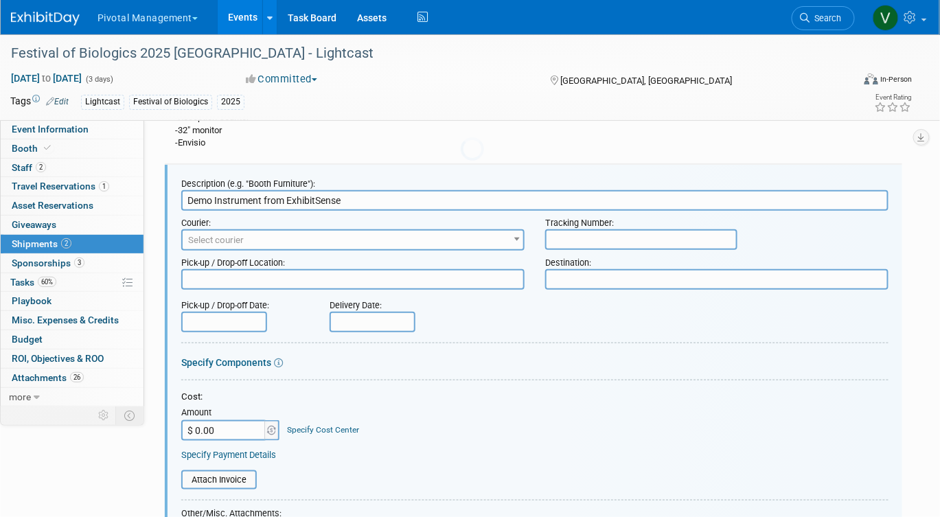
scroll to position [237, 0]
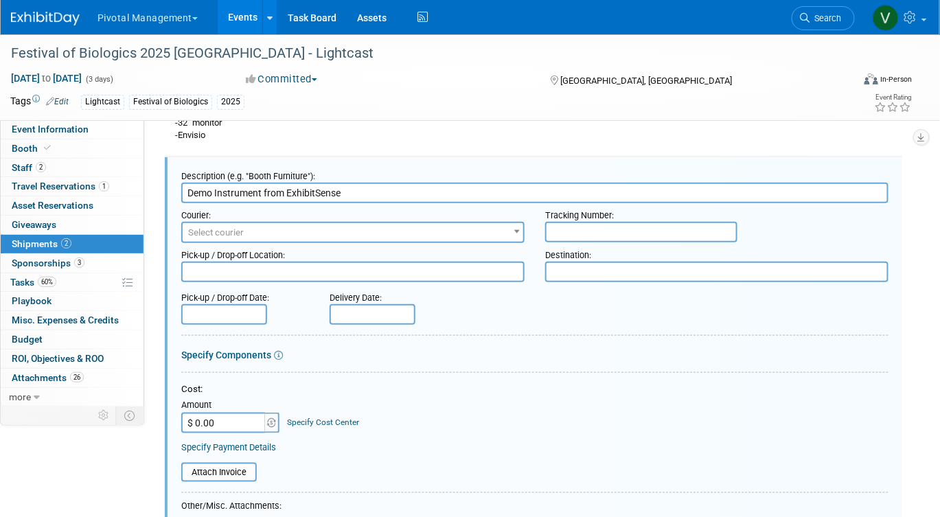
click at [372, 194] on input "Demo Instrument from ExhibitSense" at bounding box center [535, 193] width 708 height 21
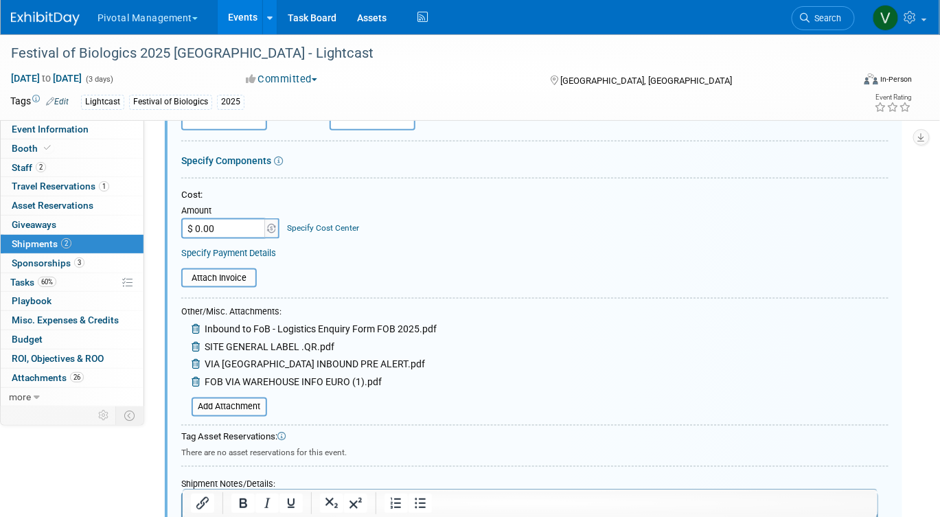
scroll to position [449, 0]
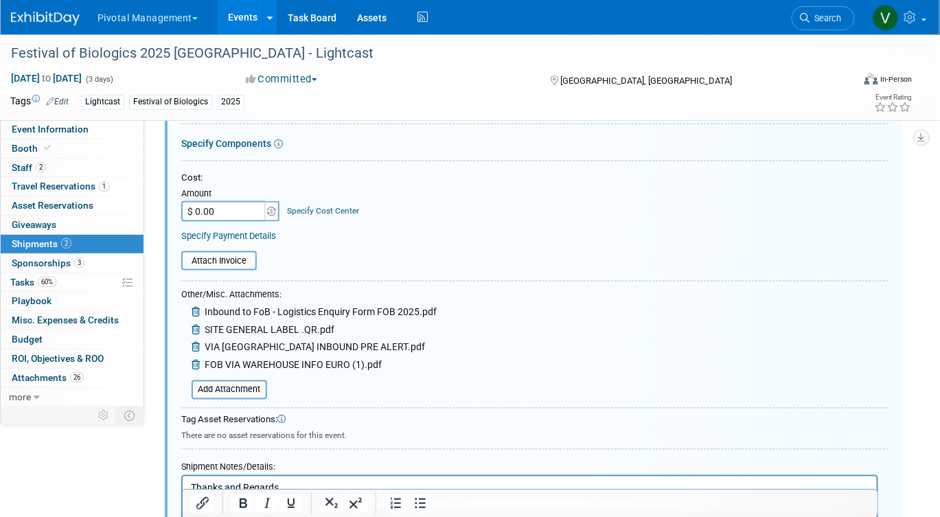
type input "Demo Instrument from ExhibitSense - 3-Way"
click at [229, 210] on input "$ 0.00" at bounding box center [224, 211] width 86 height 21
type input "$ 1,170.00"
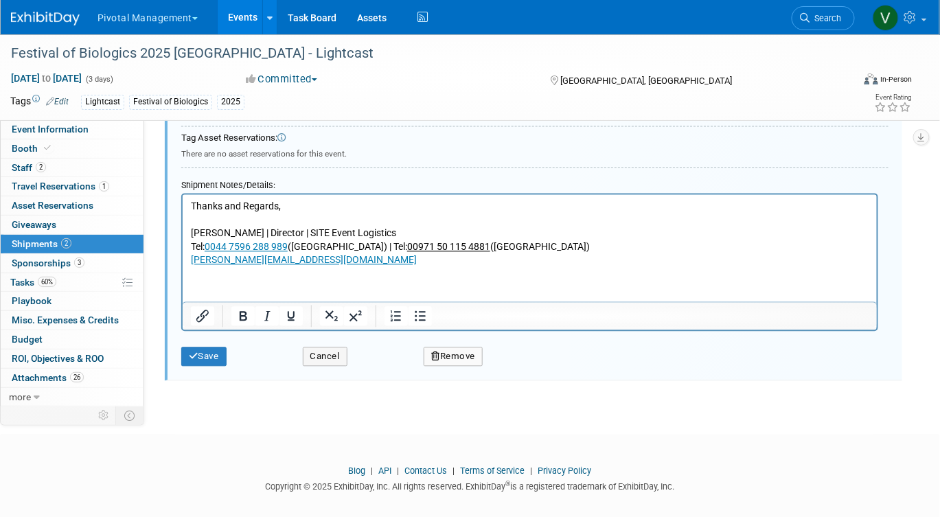
scroll to position [742, 0]
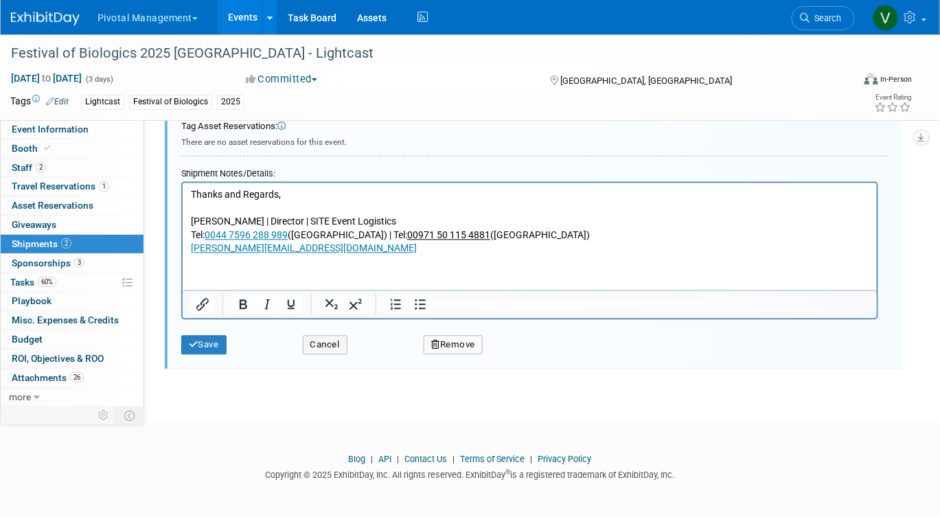
click at [209, 356] on div "Save Cancel Remove" at bounding box center [535, 341] width 708 height 42
click at [209, 350] on button "Save" at bounding box center [203, 345] width 45 height 19
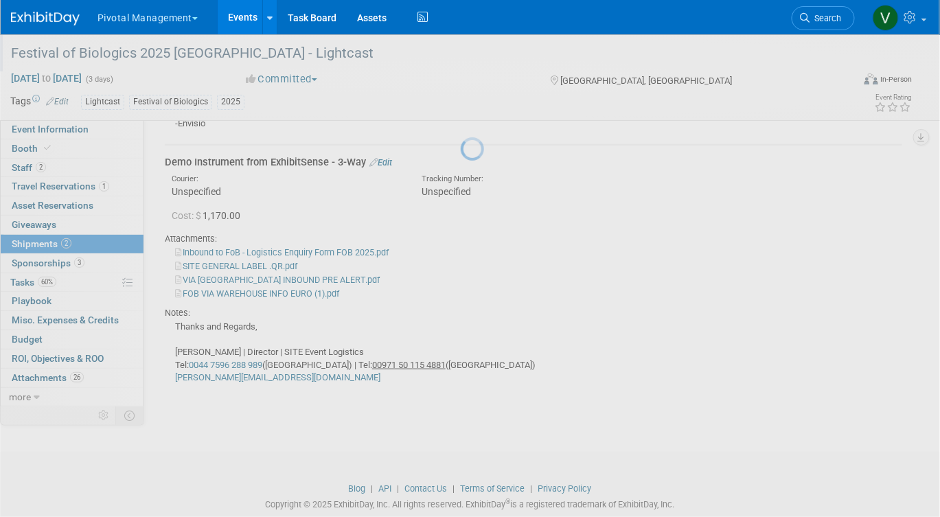
scroll to position [237, 0]
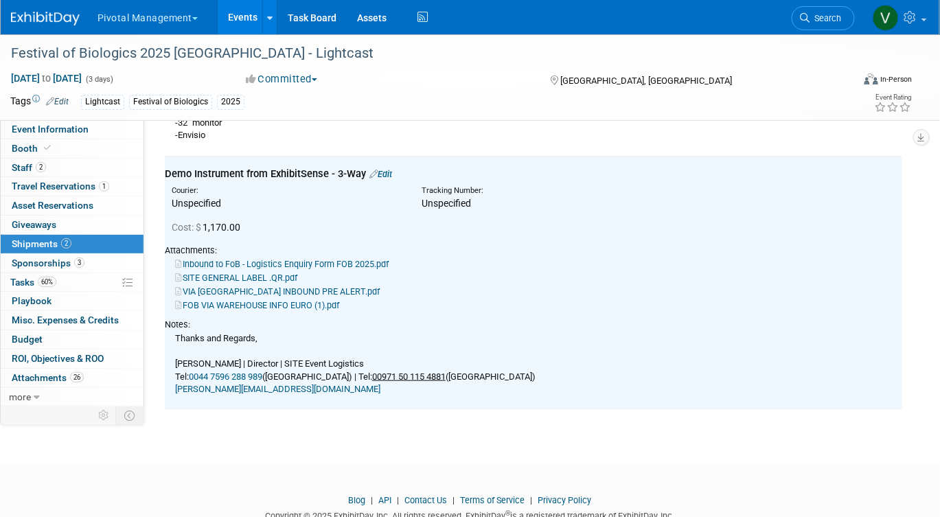
click at [239, 21] on link "Events" at bounding box center [243, 17] width 50 height 34
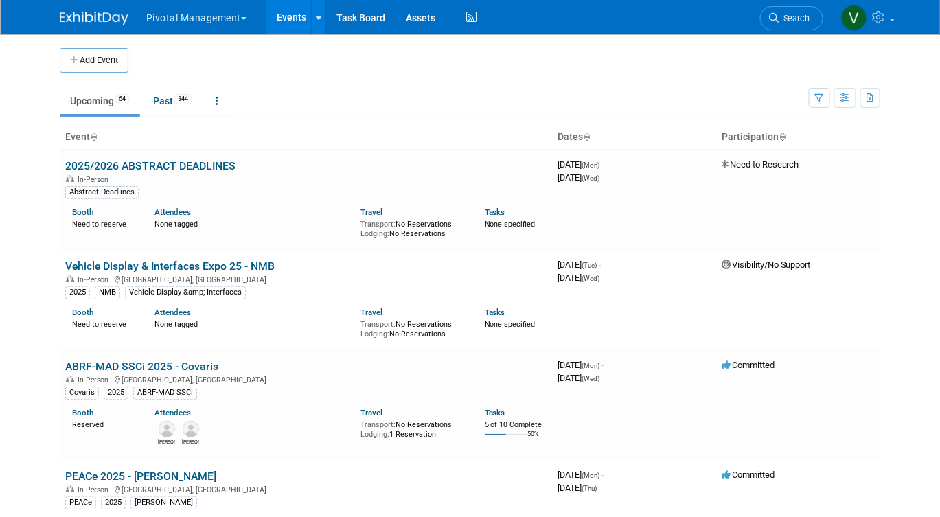
scroll to position [3589, 0]
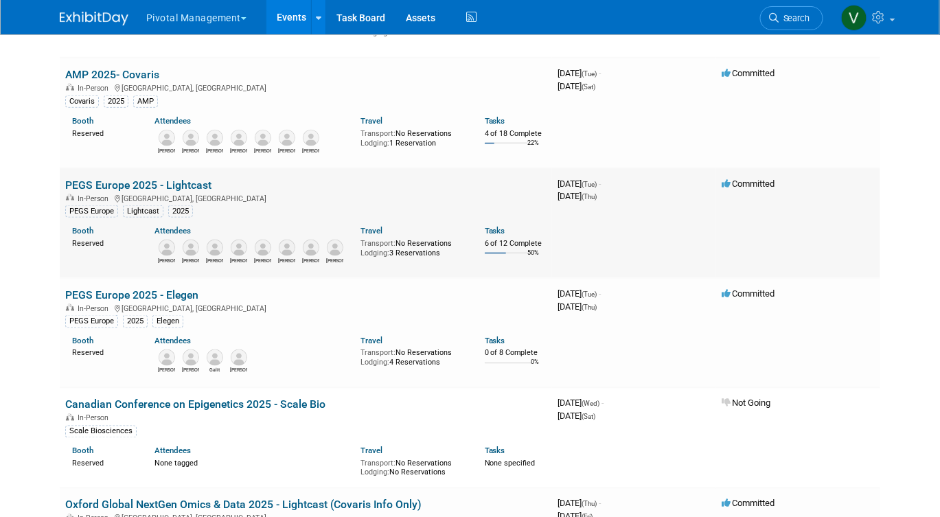
click at [151, 249] on td "PEGS Europe 2025 - Lightcast In-Person [GEOGRAPHIC_DATA], [GEOGRAPHIC_DATA] PEG…" at bounding box center [306, 223] width 493 height 110
click at [151, 192] on link "PEGS Europe 2025 - Lightcast" at bounding box center [138, 185] width 146 height 13
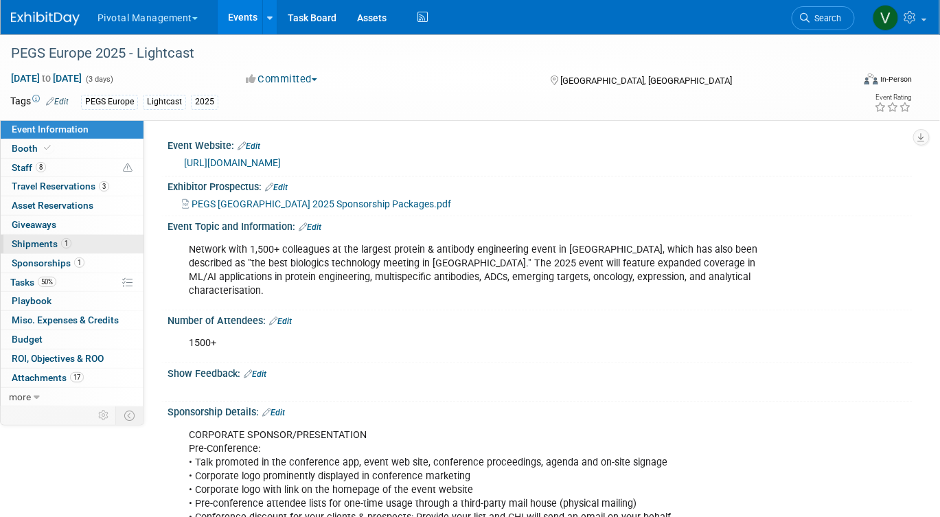
click at [47, 242] on span "Shipments 1" at bounding box center [42, 243] width 60 height 11
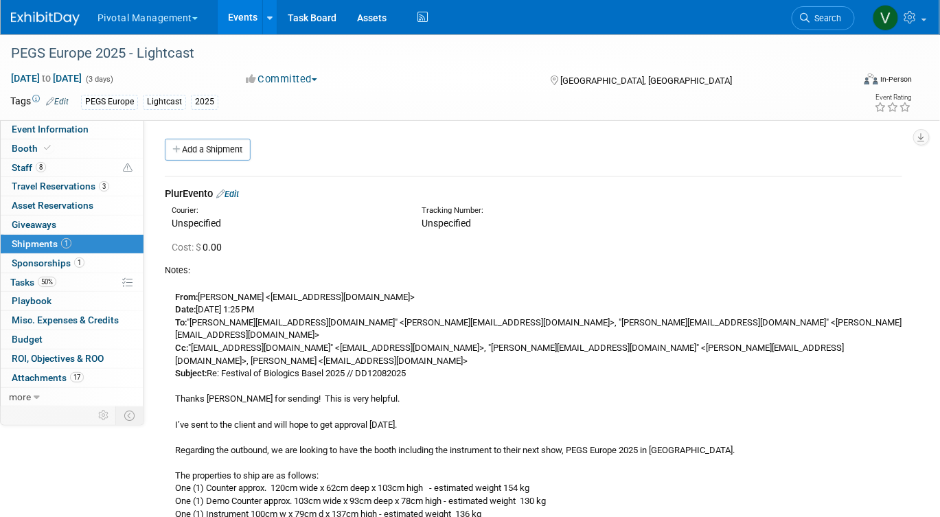
click at [232, 193] on link "Edit" at bounding box center [227, 194] width 23 height 10
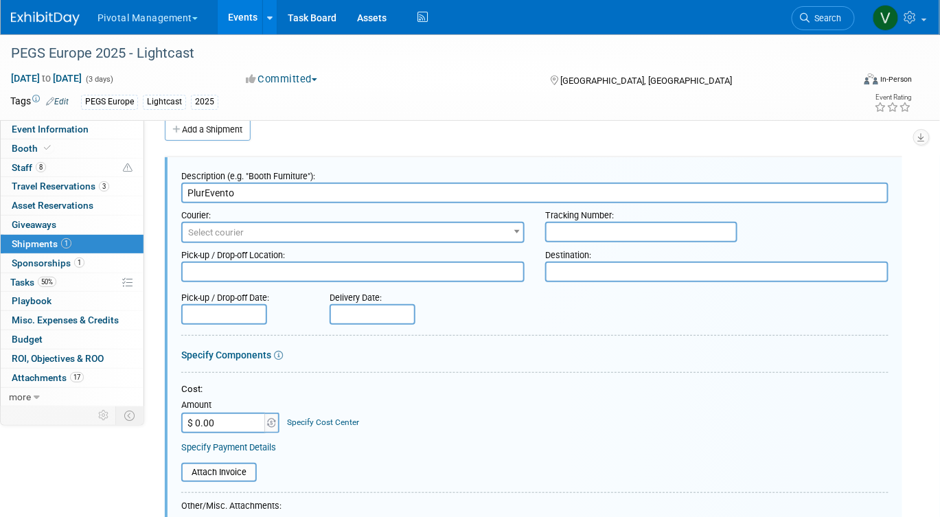
click at [270, 193] on input "PlurEvento" at bounding box center [535, 193] width 708 height 21
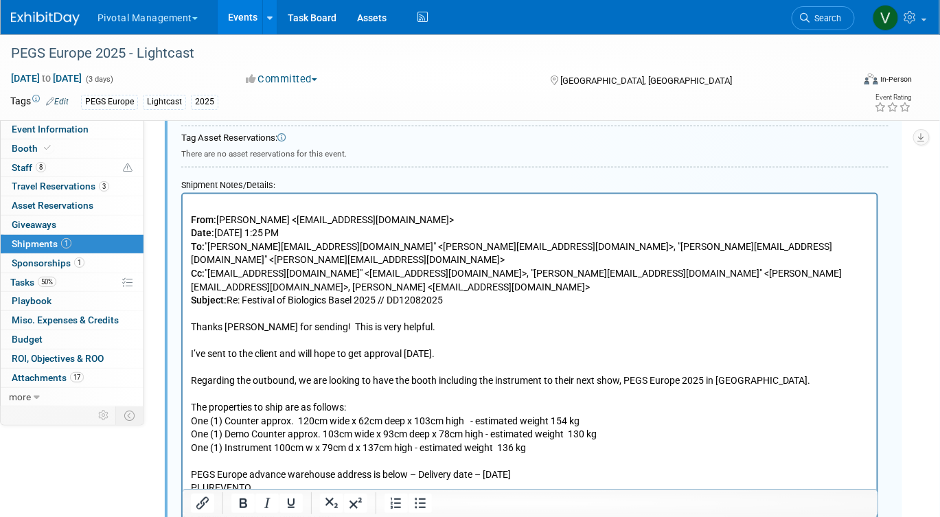
scroll to position [463, 0]
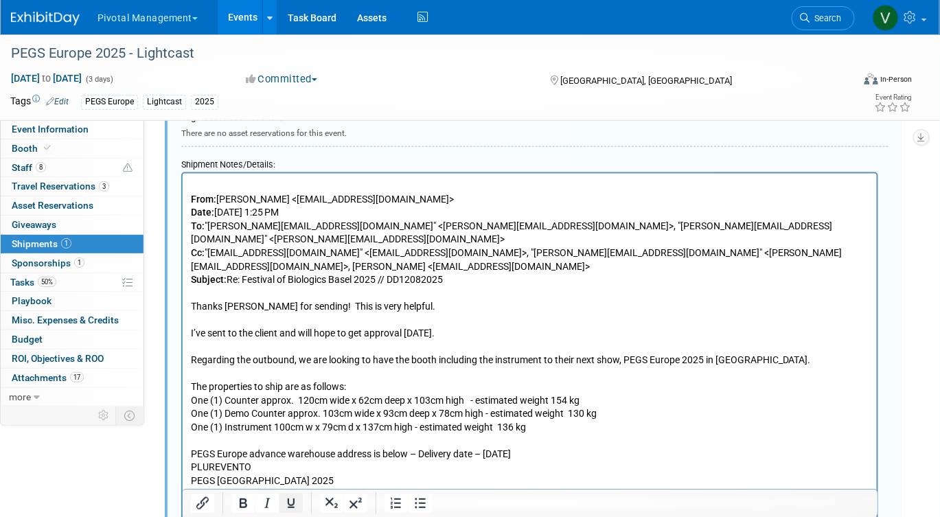
type input "PlurEvento - SITE Logistics"
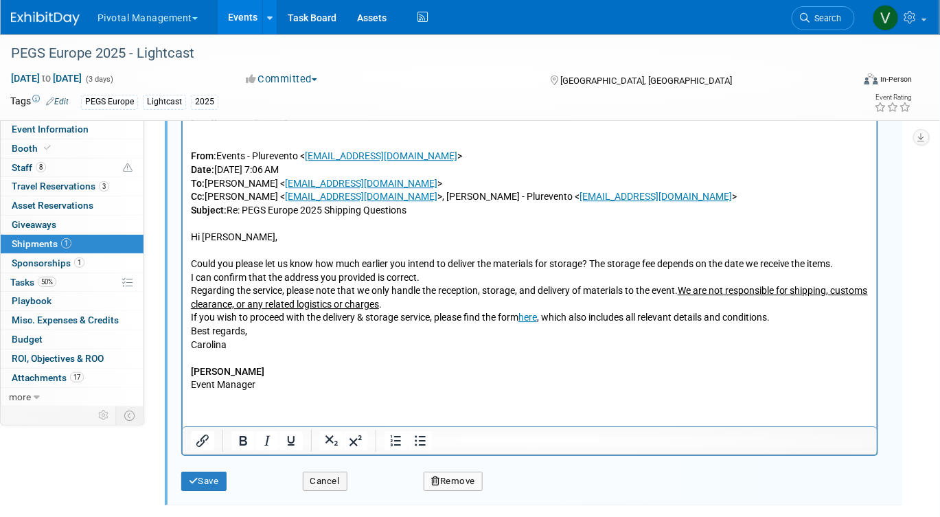
scroll to position [1247, 0]
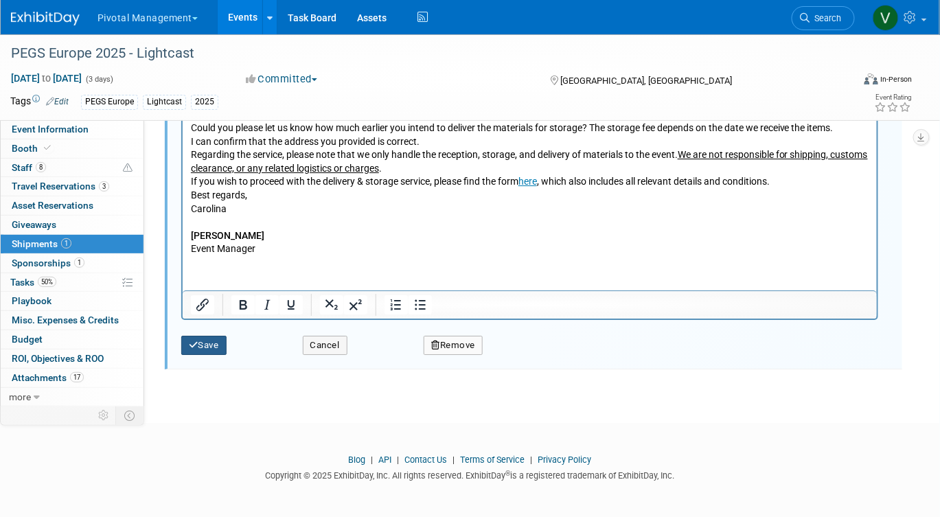
click at [192, 348] on icon "submit" at bounding box center [194, 345] width 10 height 9
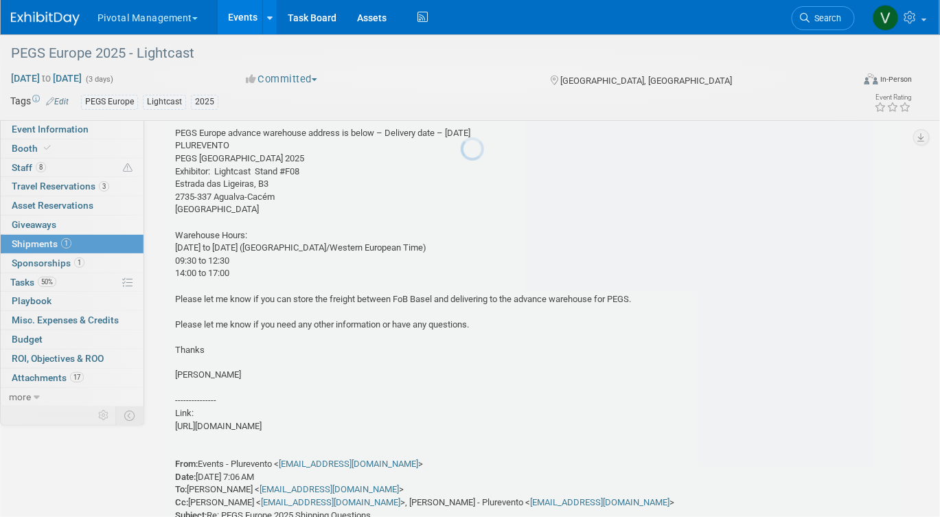
scroll to position [20, 0]
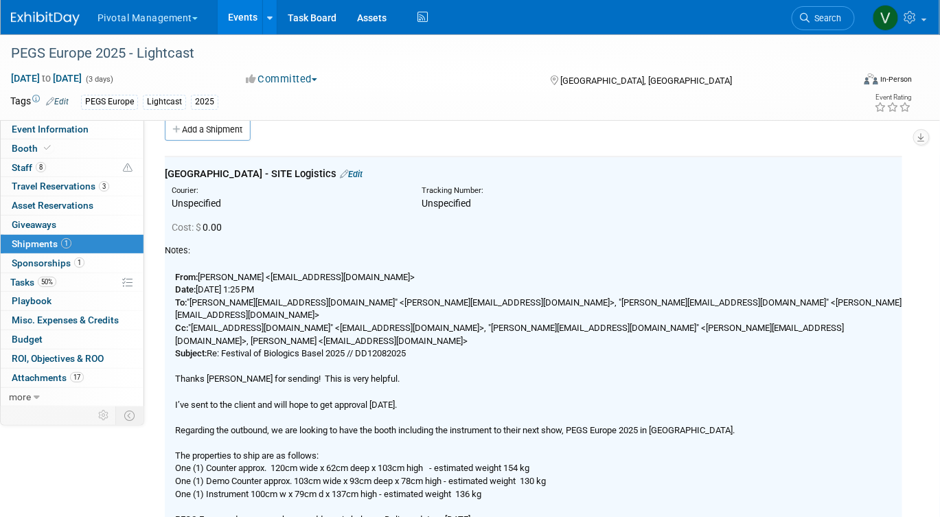
click at [243, 20] on link "Events" at bounding box center [243, 17] width 50 height 34
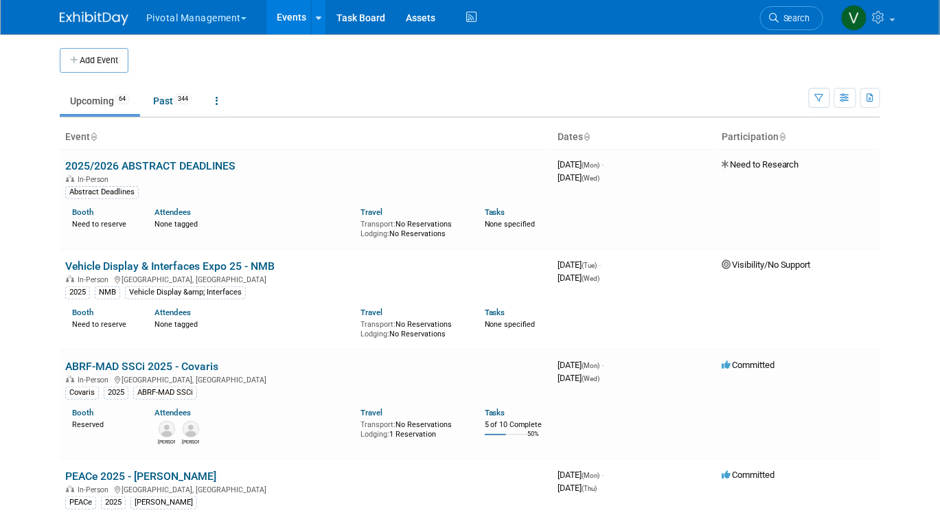
scroll to position [890, 0]
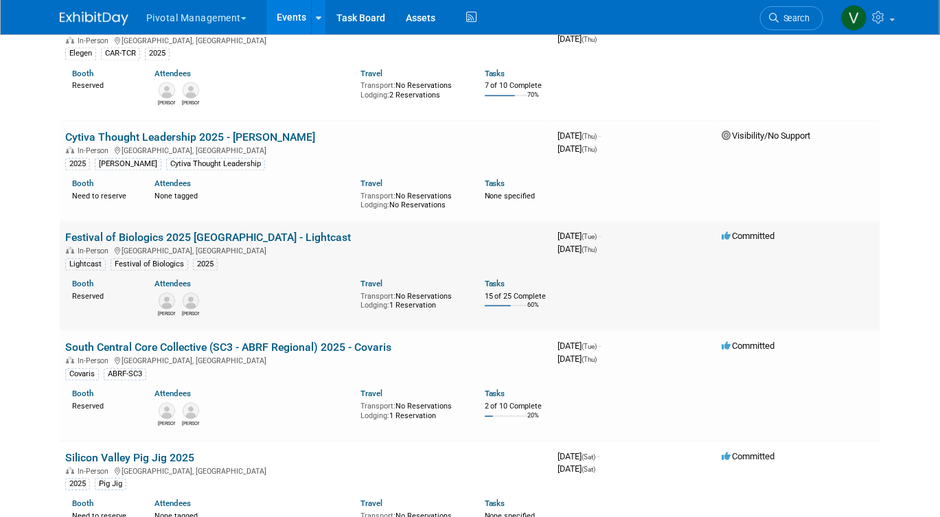
click at [191, 244] on link "Festival of Biologics 2025 [GEOGRAPHIC_DATA] - Lightcast" at bounding box center [208, 237] width 286 height 13
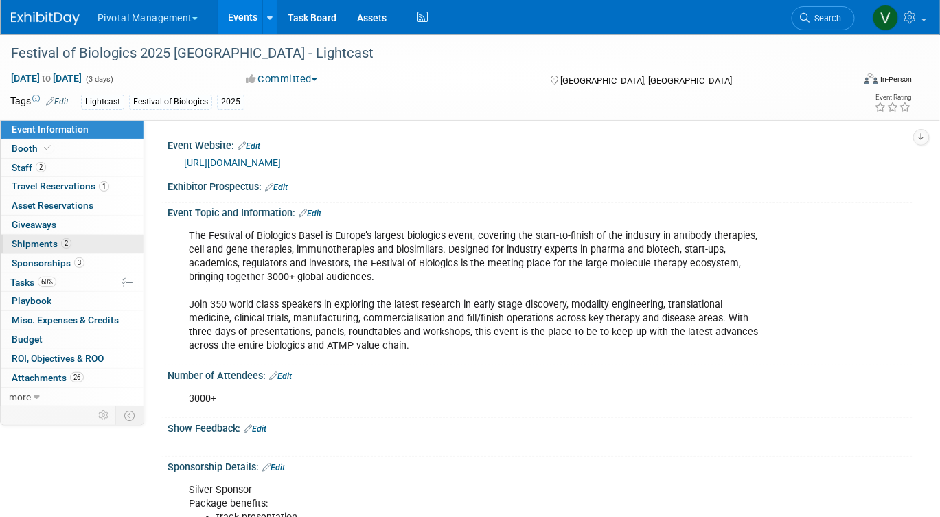
click at [61, 241] on span "2" at bounding box center [66, 243] width 10 height 10
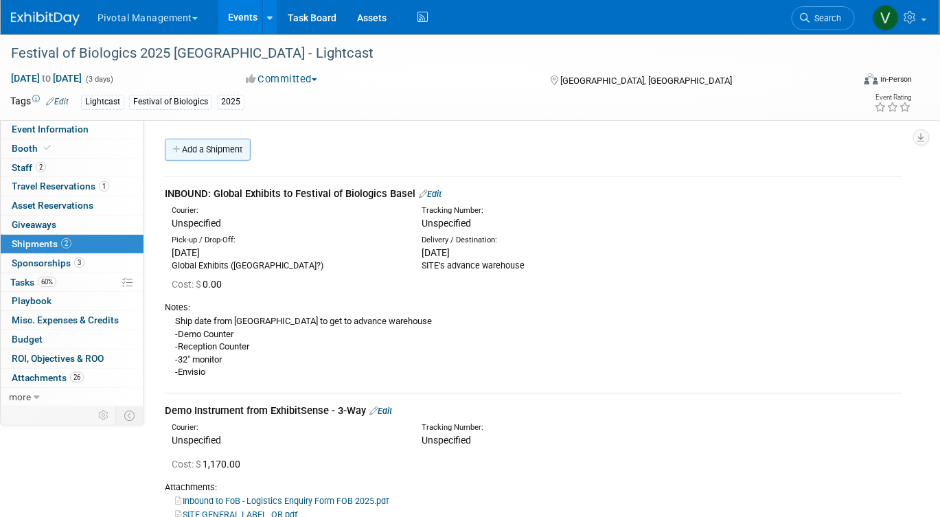
click at [215, 147] on link "Add a Shipment" at bounding box center [208, 150] width 86 height 22
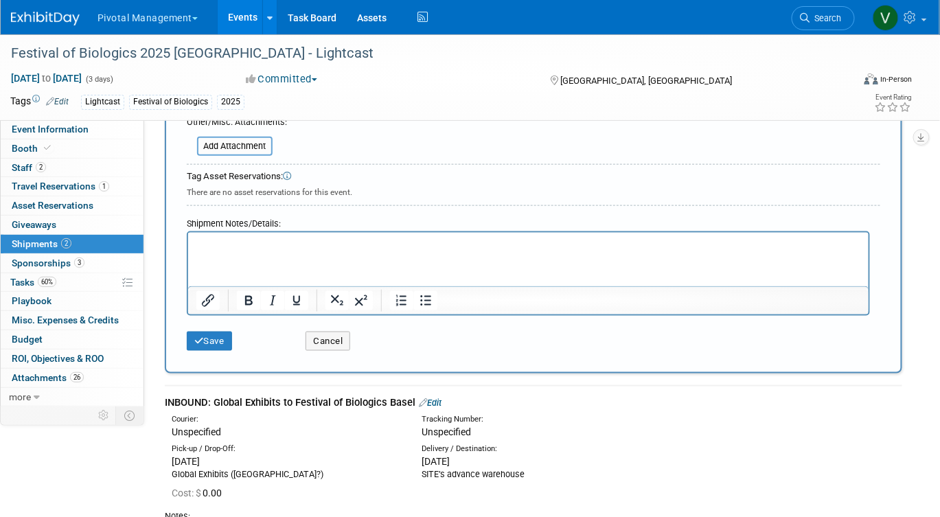
scroll to position [407, 0]
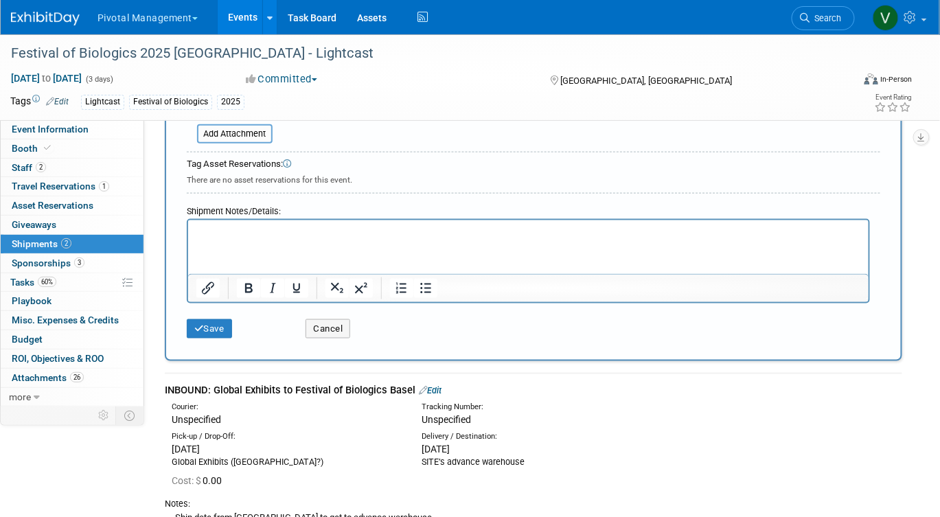
type input "Instrument Demo - [GEOGRAPHIC_DATA] to FoB Advance Warehouse"
click at [234, 227] on p "To enrich screen reader interactions, please activate Accessibility in Grammarl…" at bounding box center [528, 233] width 665 height 14
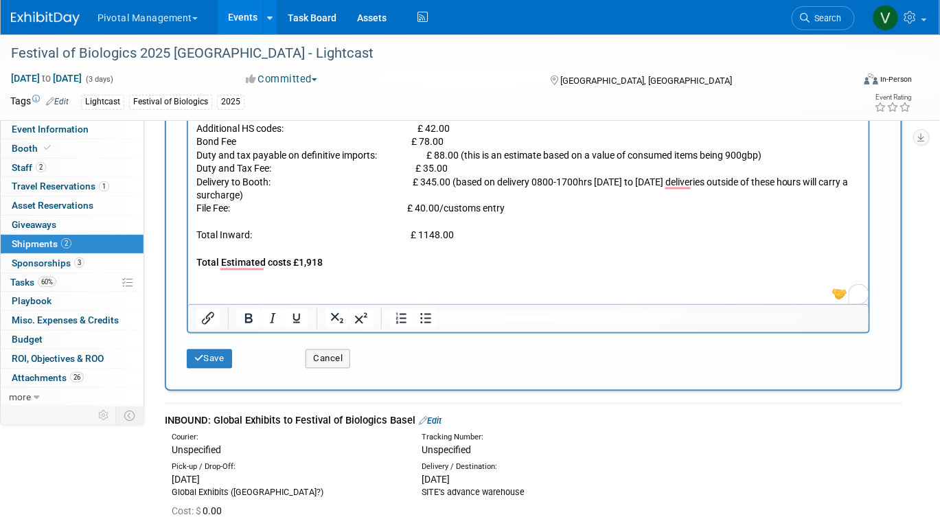
scroll to position [597, 0]
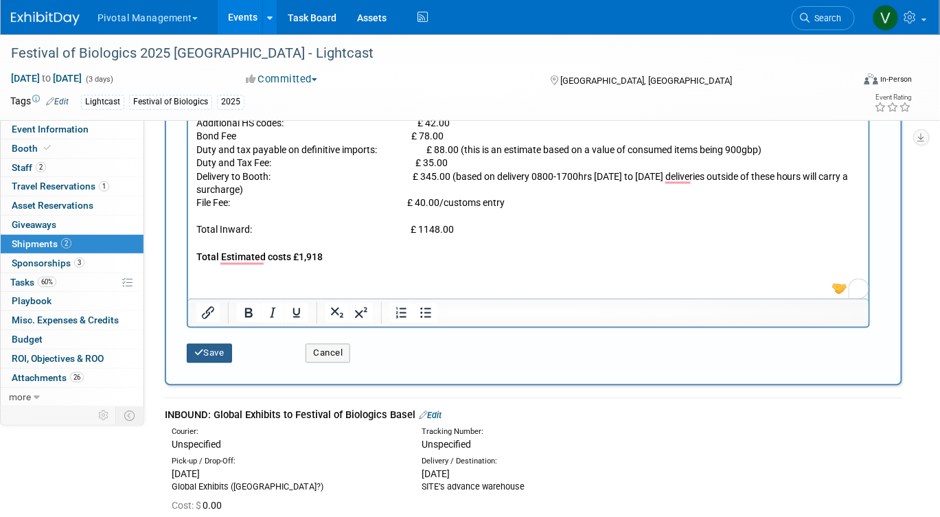
click at [223, 352] on button "Save" at bounding box center [209, 353] width 45 height 19
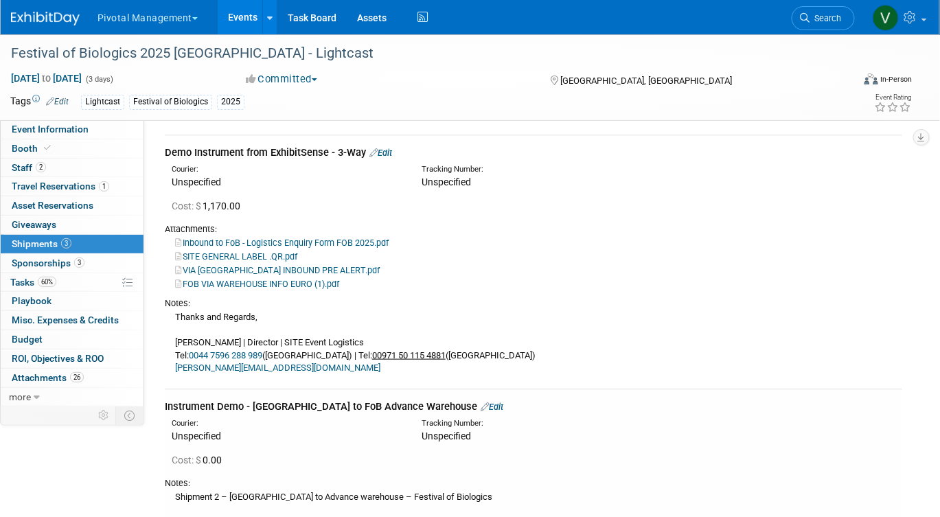
scroll to position [170, 0]
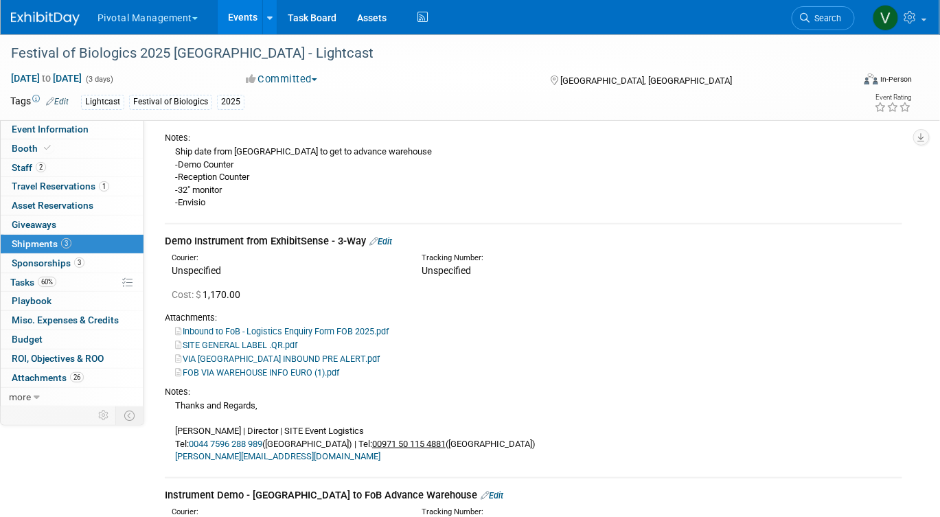
click at [389, 239] on link "Edit" at bounding box center [381, 241] width 23 height 10
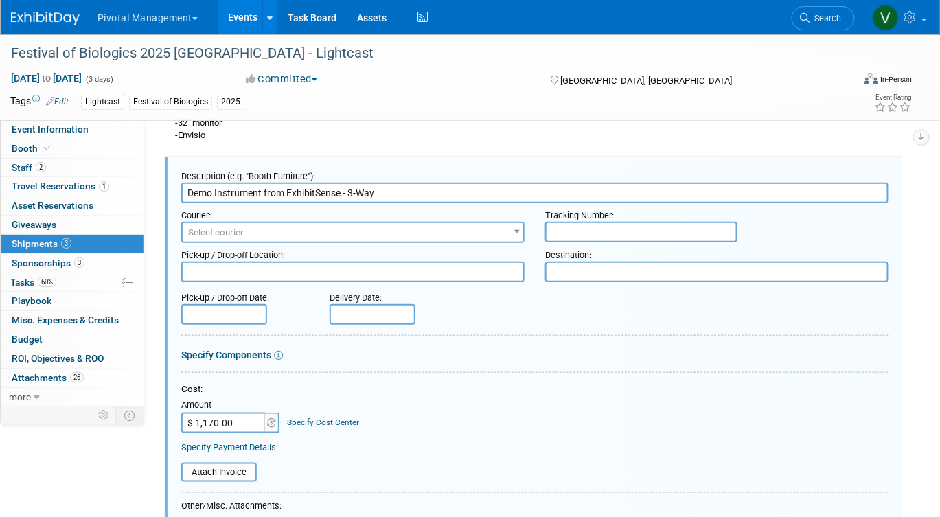
scroll to position [0, 0]
click at [340, 190] on input "Demo Instrument from ExhibitSense - 3-Way" at bounding box center [535, 193] width 708 height 21
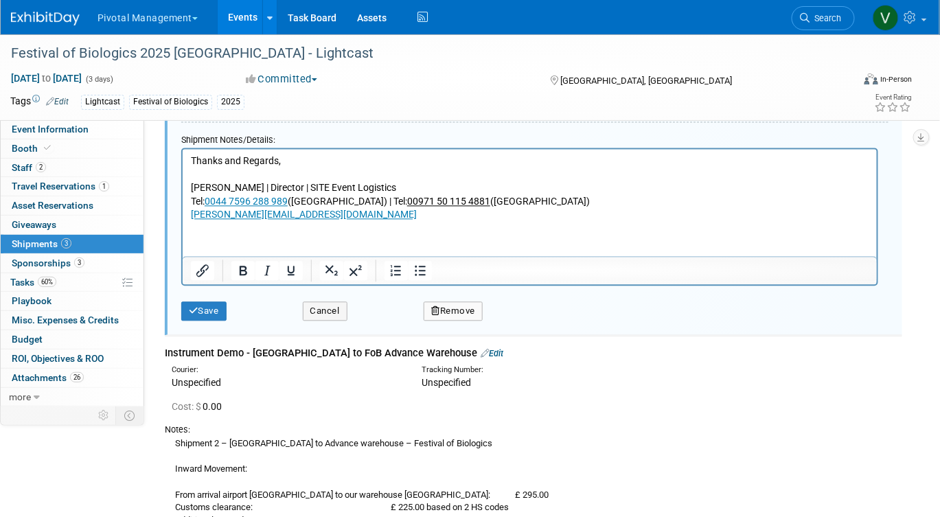
scroll to position [780, 0]
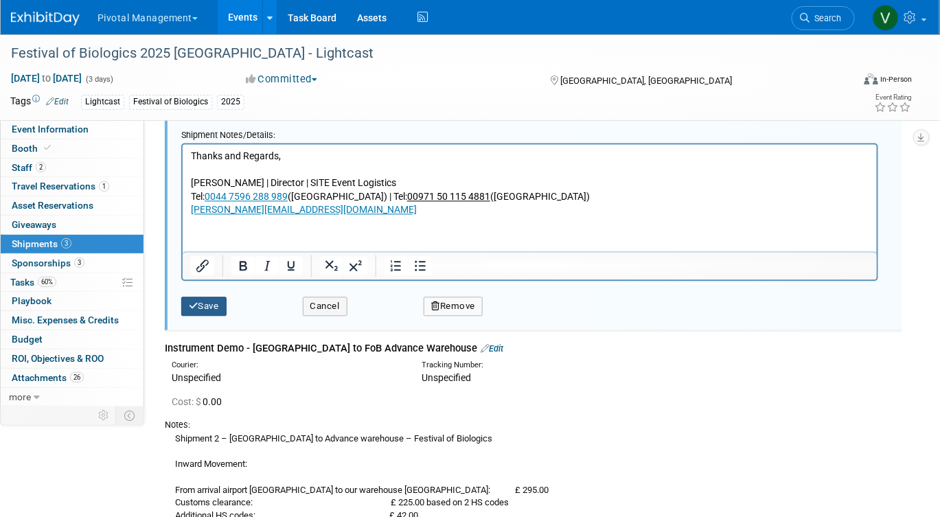
type input "Demo Instrument from ExhibitSense to Basel Airport - 3-Way"
click at [214, 304] on button "Save" at bounding box center [203, 306] width 45 height 19
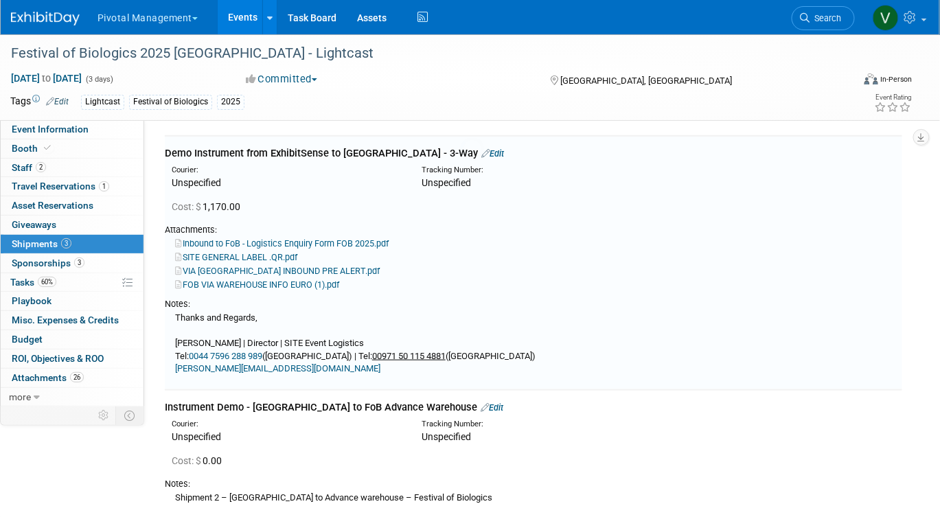
scroll to position [237, 0]
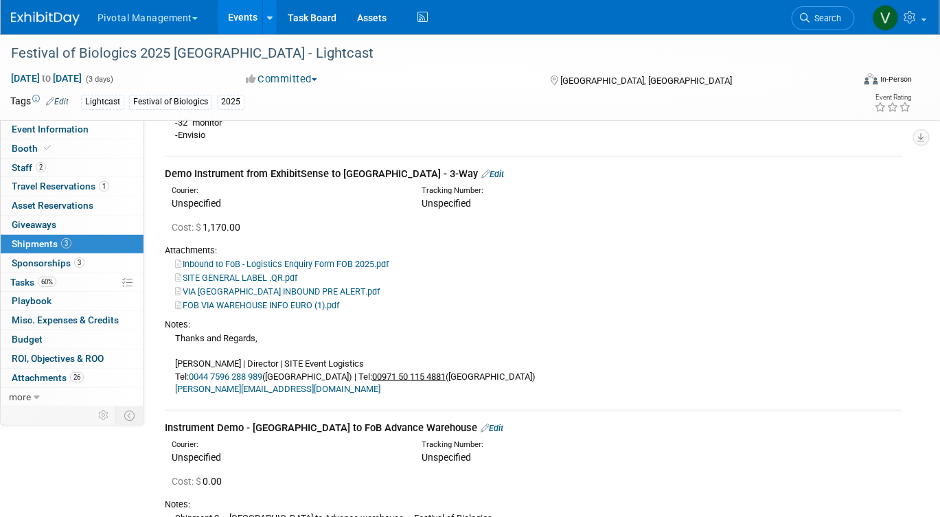
click at [248, 17] on link "Events" at bounding box center [243, 17] width 50 height 34
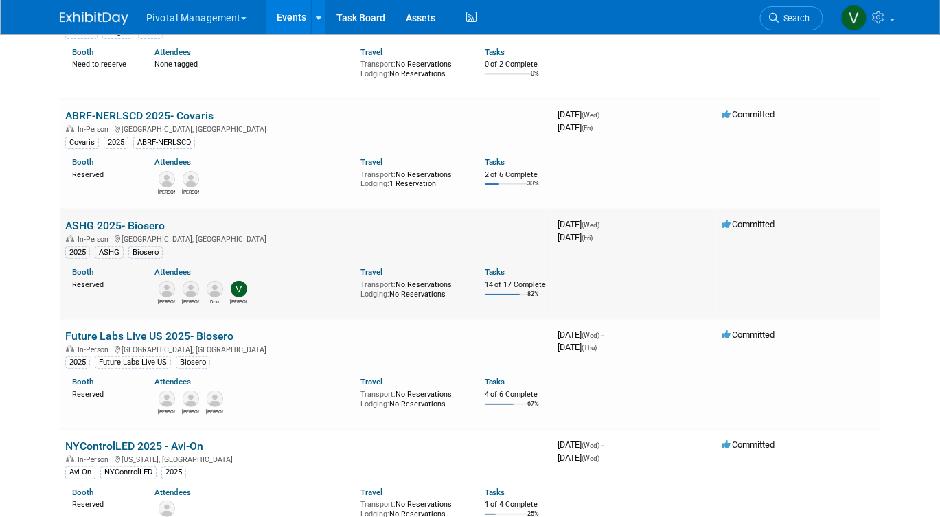
scroll to position [1893, 0]
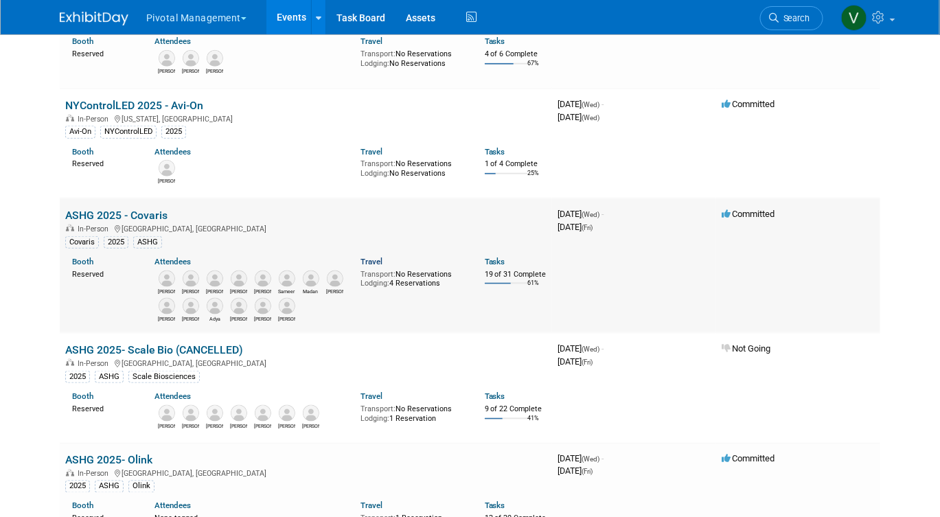
click at [374, 267] on link "Travel" at bounding box center [372, 262] width 22 height 10
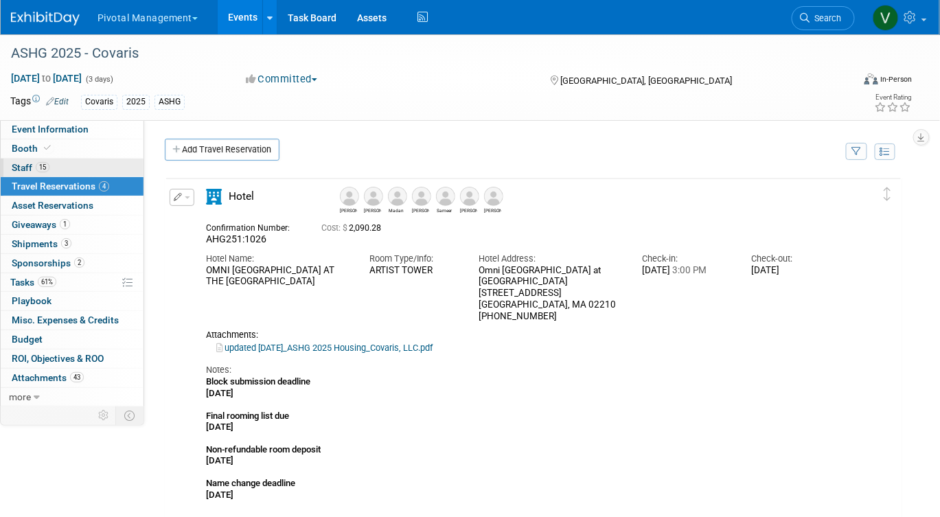
click at [64, 168] on link "15 Staff 15" at bounding box center [72, 168] width 143 height 19
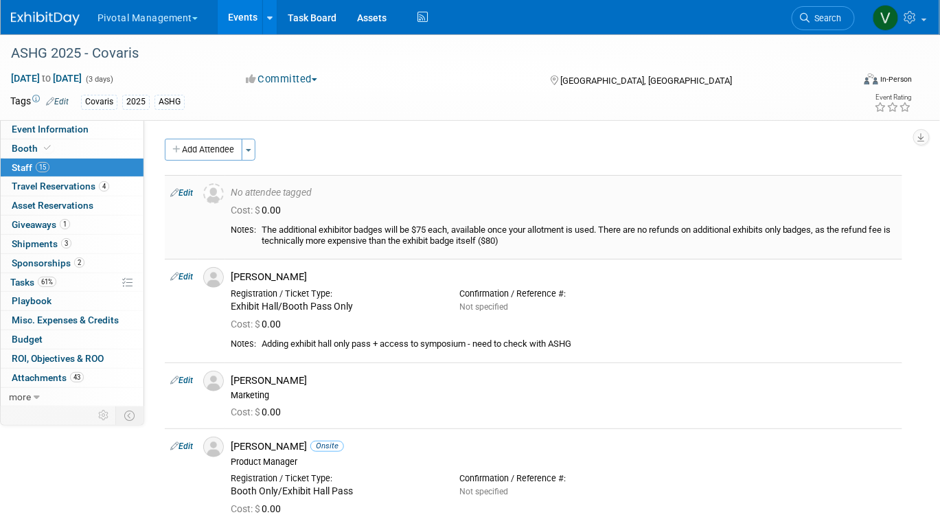
click at [185, 190] on link "Edit" at bounding box center [181, 193] width 23 height 10
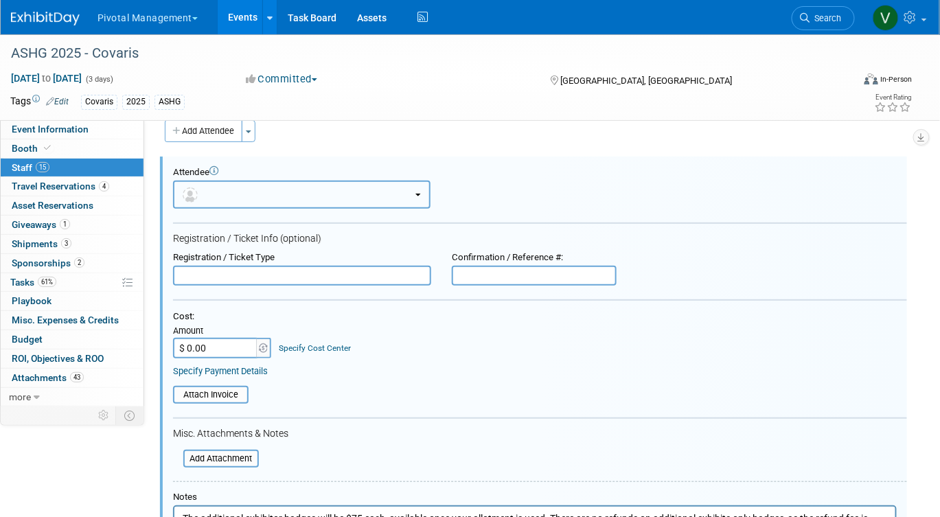
click at [273, 193] on button "button" at bounding box center [302, 195] width 258 height 28
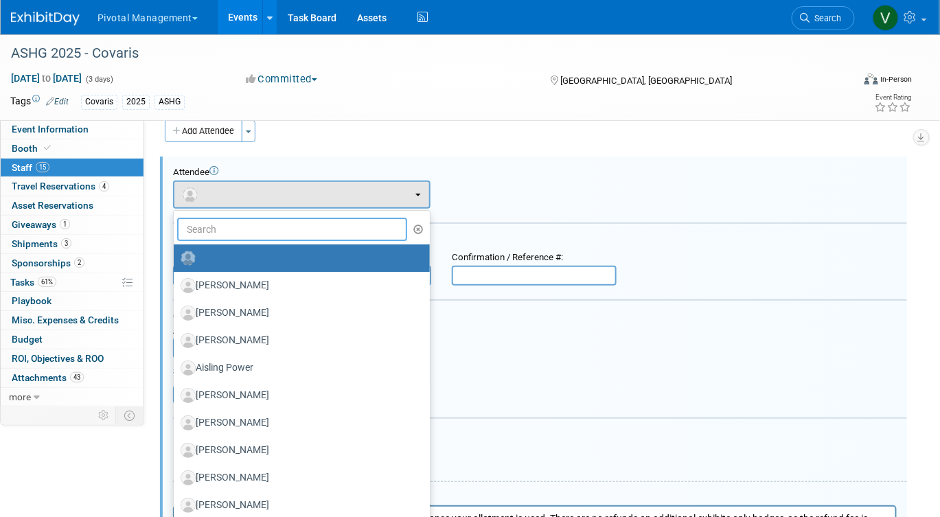
click at [259, 226] on input "text" at bounding box center [292, 229] width 230 height 23
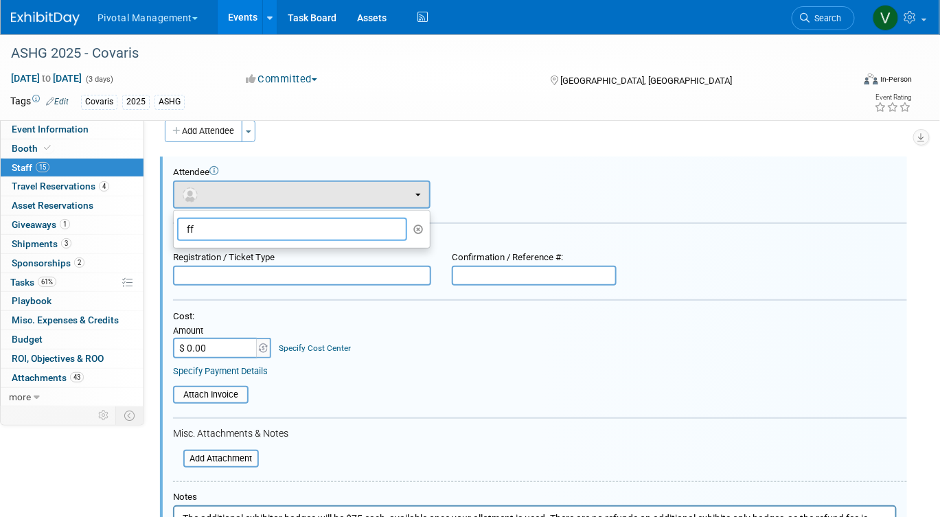
type input "f"
type input "Additional Badges"
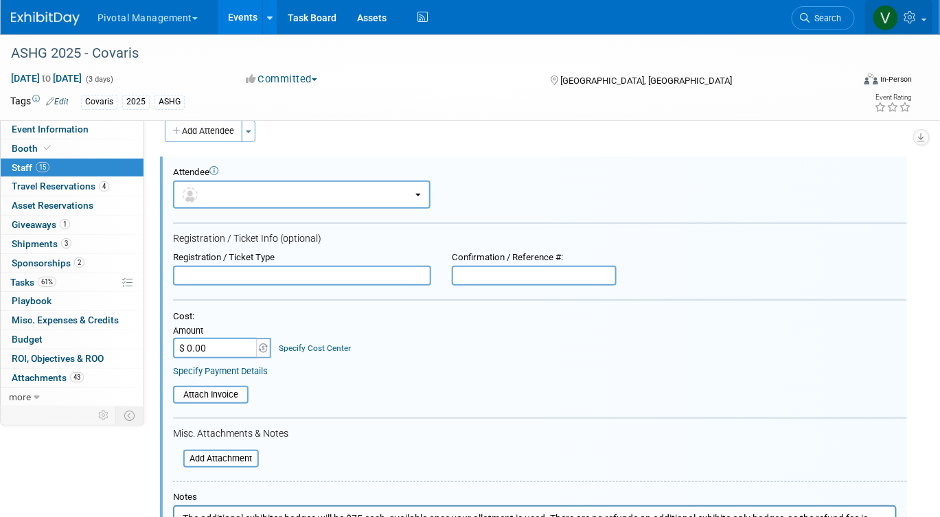
click at [923, 12] on link at bounding box center [899, 17] width 67 height 34
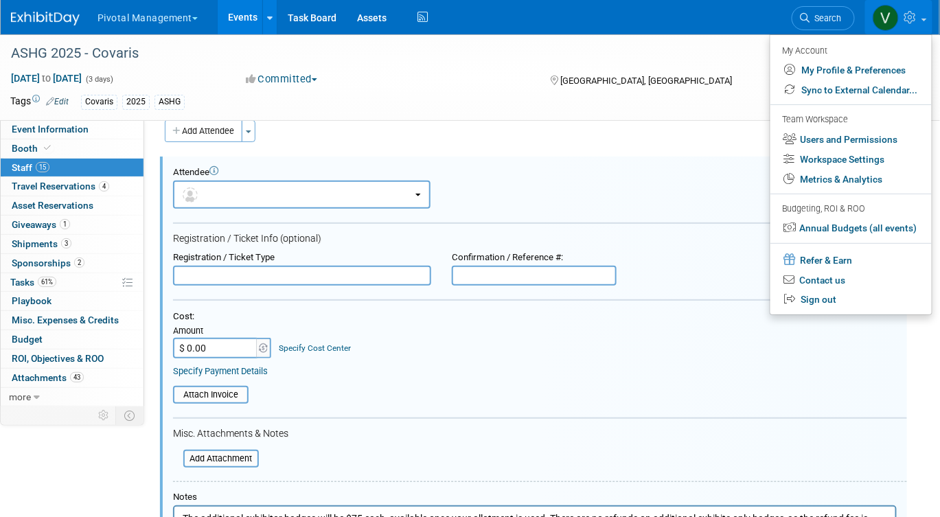
click at [703, 207] on div "Attendee <img src="https://www.exhibitday.com/Images/Unassigned-User-Icon.png" …" at bounding box center [540, 188] width 734 height 42
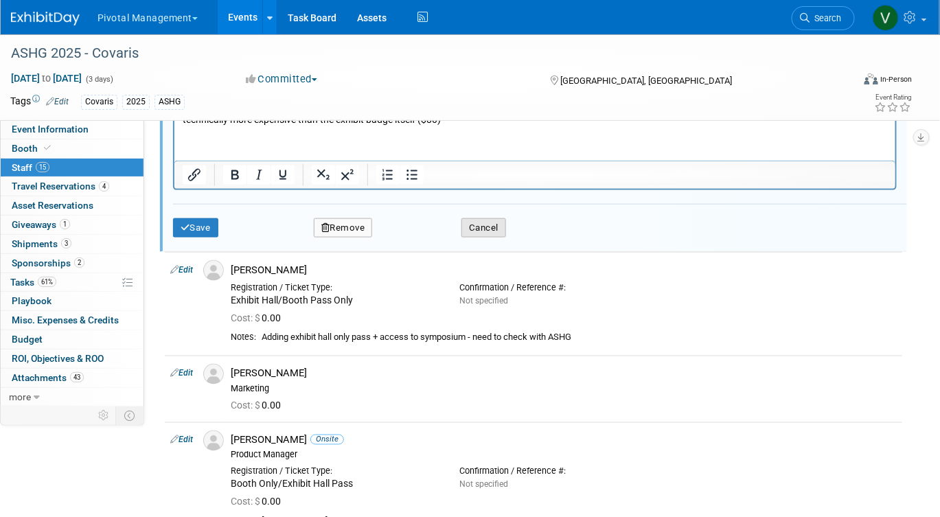
click at [497, 226] on button "Cancel" at bounding box center [484, 227] width 45 height 19
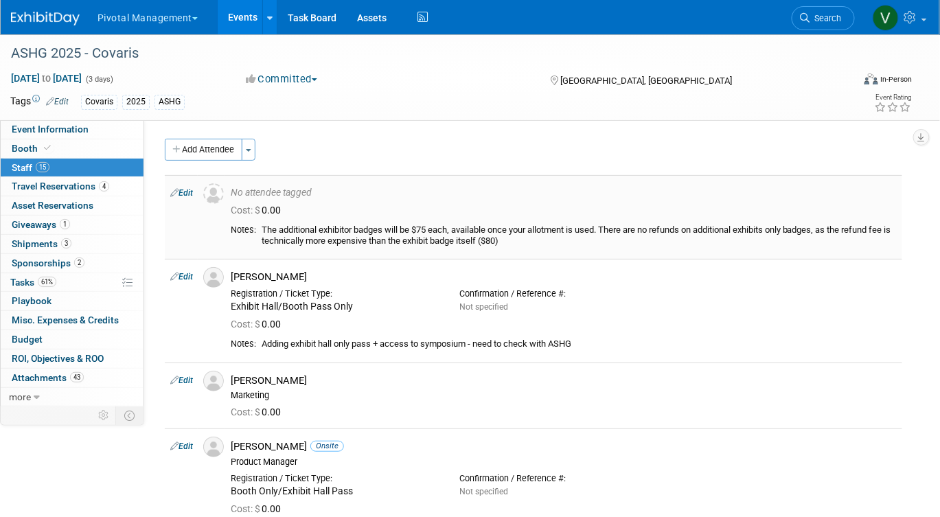
click at [189, 189] on link "Edit" at bounding box center [181, 193] width 23 height 10
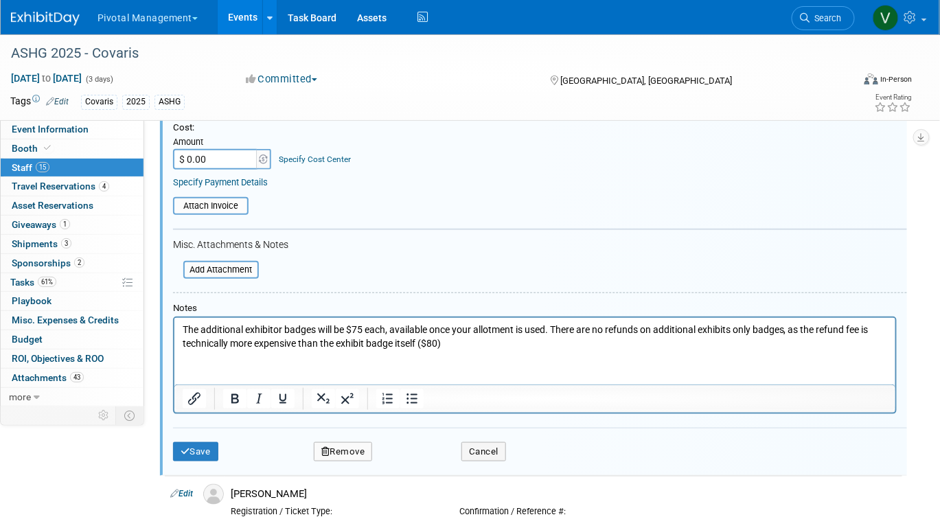
scroll to position [219, 0]
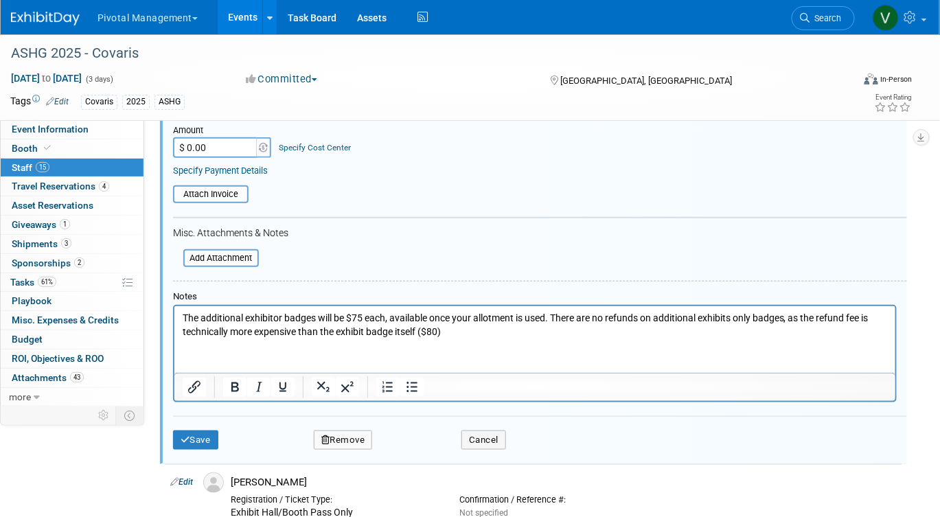
click at [460, 330] on p "The additional exhibitor badges will be $75 each, available once your allotment…" at bounding box center [534, 325] width 705 height 27
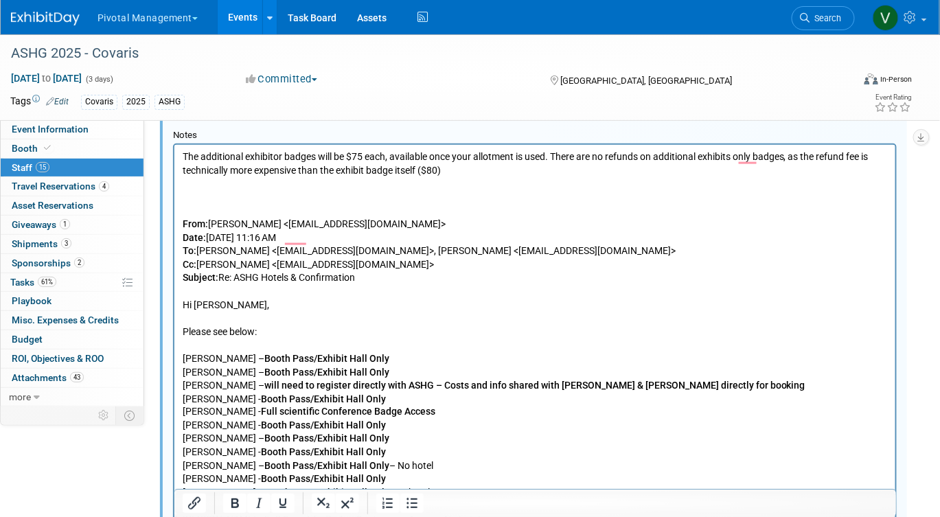
scroll to position [377, 0]
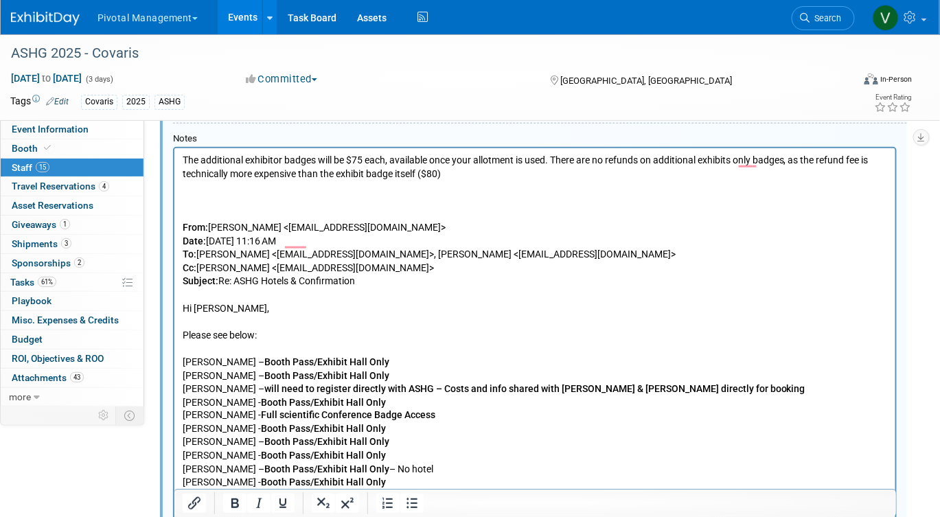
click at [245, 214] on p "To enrich screen reader interactions, please activate Accessibility in Grammarl…" at bounding box center [534, 214] width 705 height 14
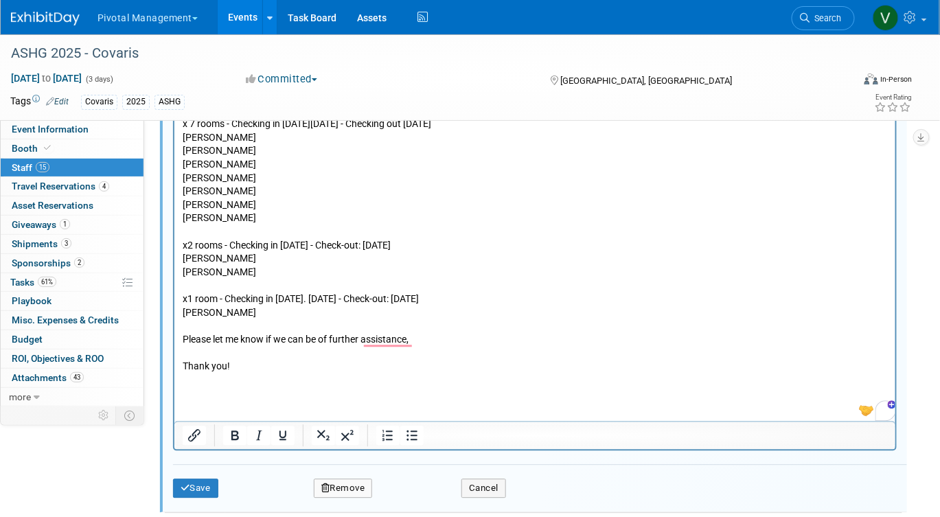
scroll to position [811, 0]
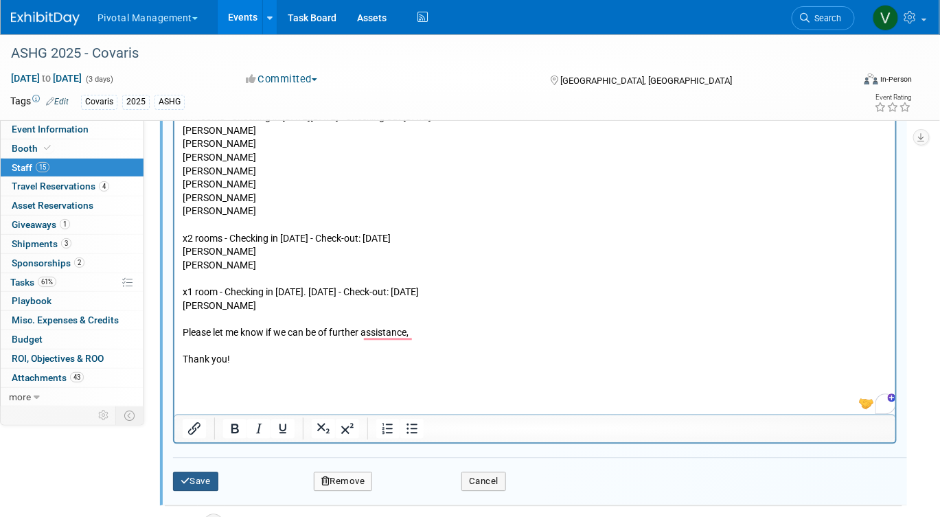
click at [213, 486] on button "Save" at bounding box center [195, 481] width 45 height 19
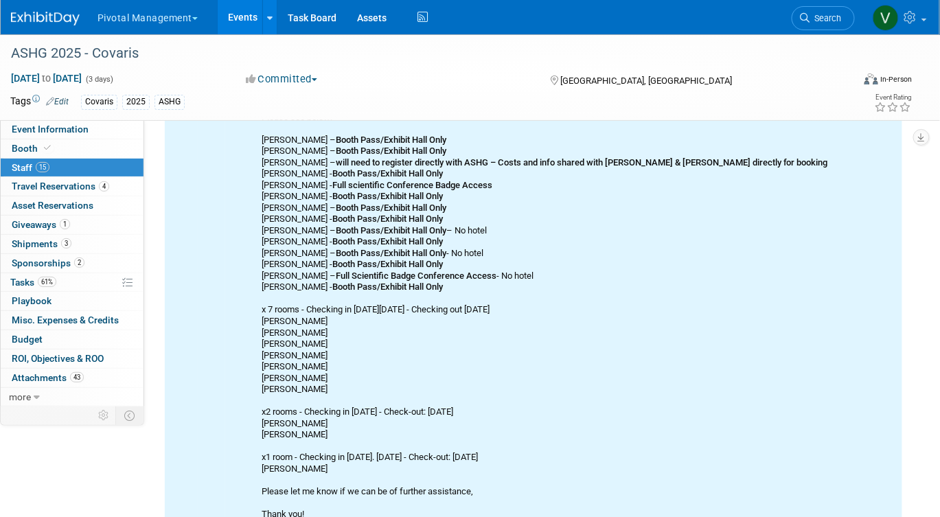
scroll to position [188, 0]
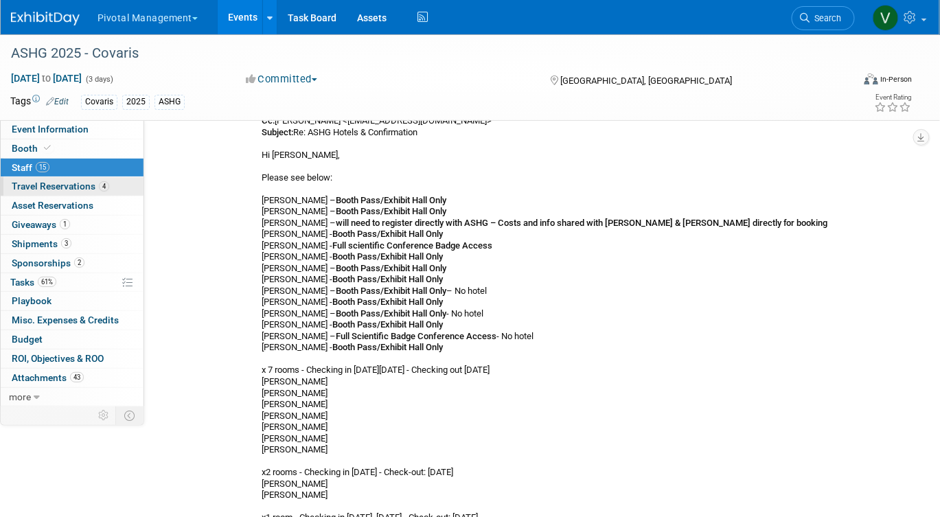
click at [54, 181] on span "Travel Reservations 4" at bounding box center [61, 186] width 98 height 11
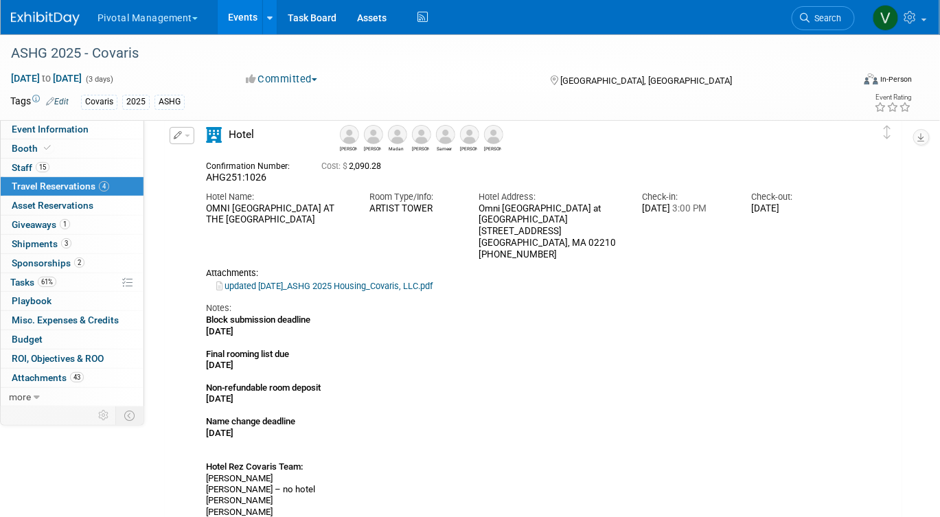
scroll to position [0, 0]
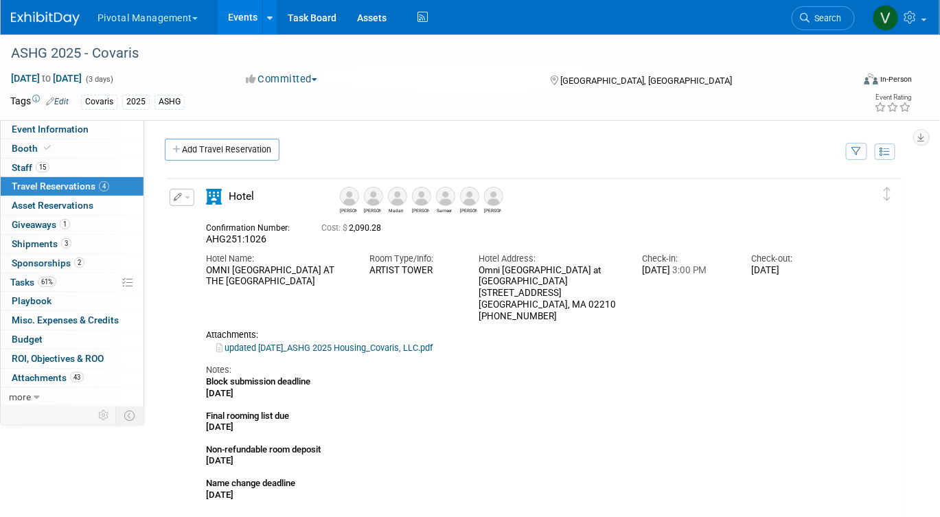
click at [172, 197] on button "button" at bounding box center [182, 197] width 25 height 17
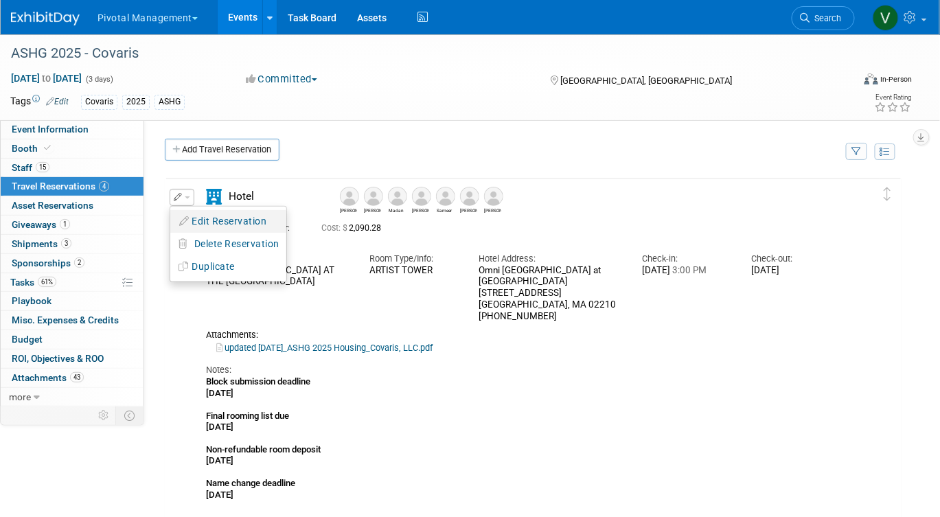
click at [190, 216] on button "Edit Reservation" at bounding box center [228, 222] width 116 height 20
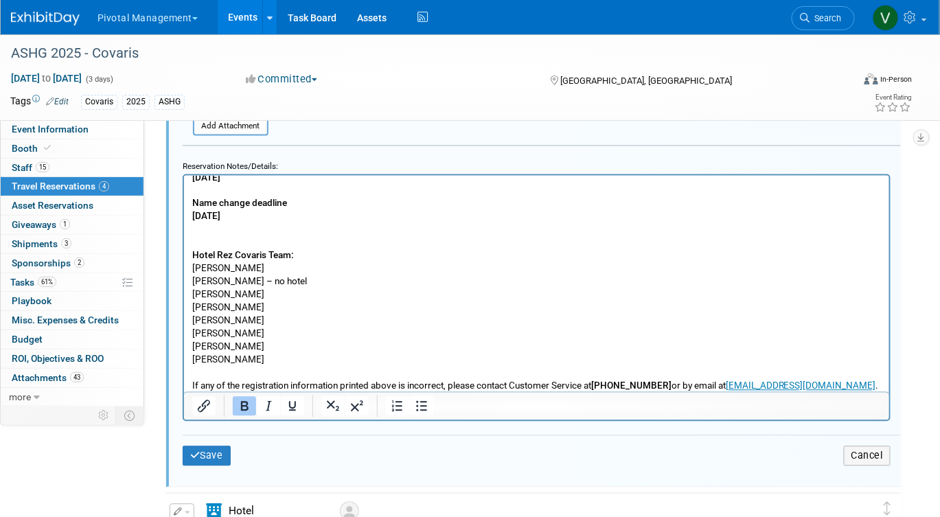
scroll to position [700, 0]
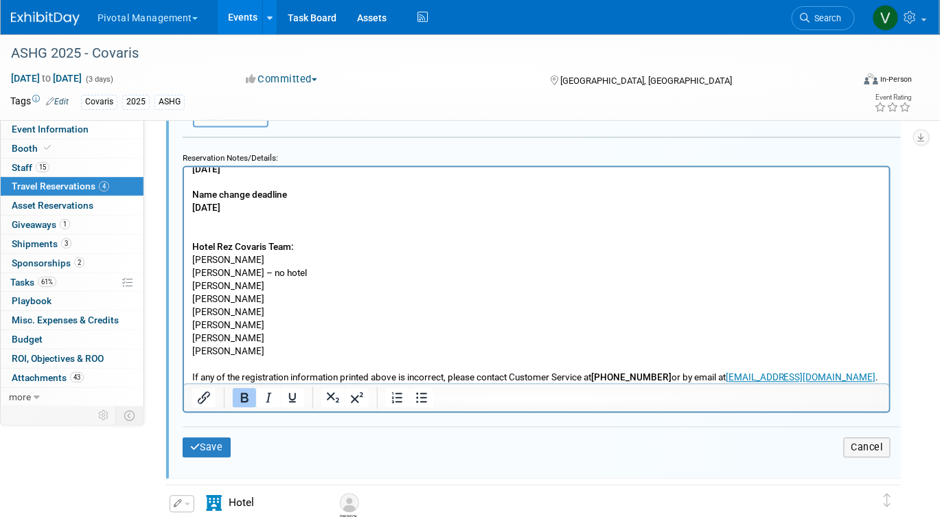
click at [845, 381] on p "Block submission deadline Monday August 25 Final rooming list due Friday August…" at bounding box center [537, 227] width 690 height 313
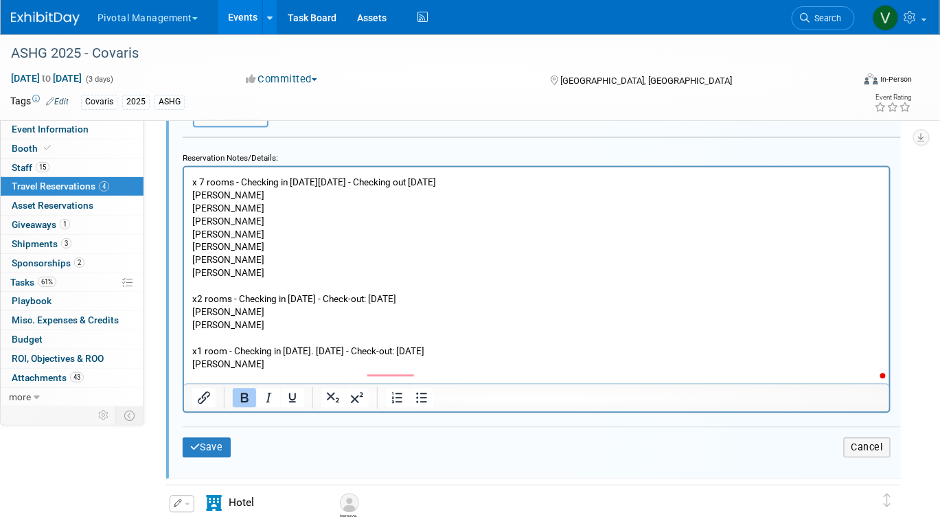
scroll to position [0, 0]
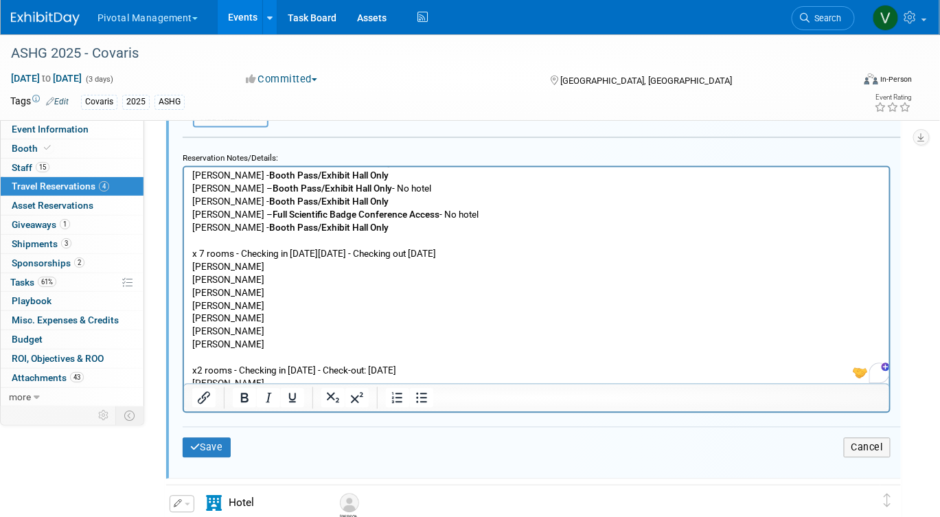
drag, startPoint x: 189, startPoint y: 248, endPoint x: 296, endPoint y: 350, distance: 147.7
click at [296, 350] on html "Block submission deadline Monday August 25 Final rooming list due Friday August…" at bounding box center [535, 36] width 705 height 942
drag, startPoint x: 291, startPoint y: 344, endPoint x: 211, endPoint y: 321, distance: 83.7
click at [211, 321] on body "Block submission deadline Monday August 25 Final rooming list due Friday August…" at bounding box center [536, 39] width 691 height 937
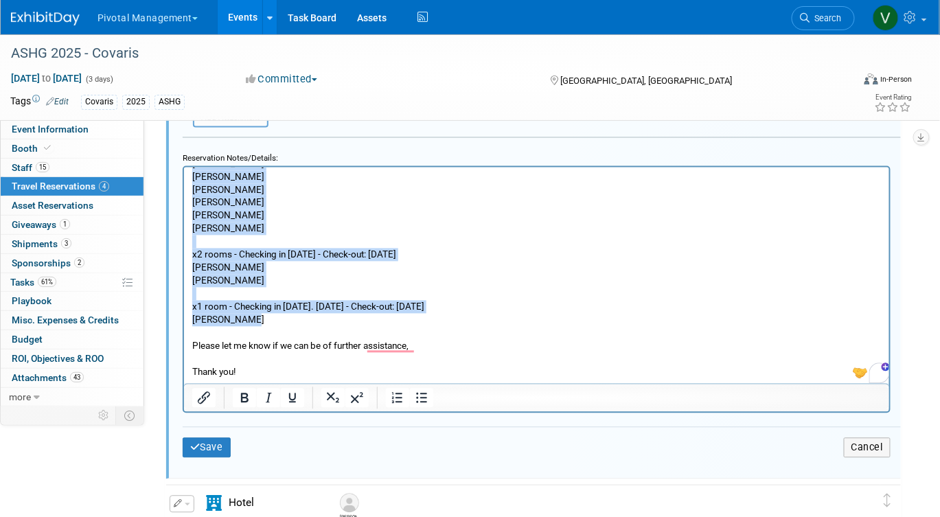
drag, startPoint x: 192, startPoint y: 253, endPoint x: 253, endPoint y: 319, distance: 89.4
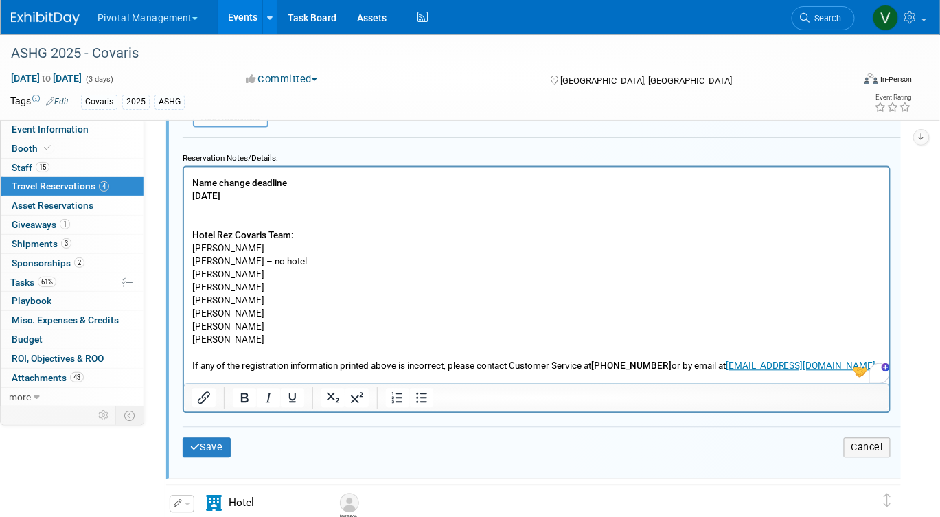
click at [209, 216] on p "Block submission deadline Monday August 25 Final rooming list due Friday August…" at bounding box center [537, 229] width 690 height 338
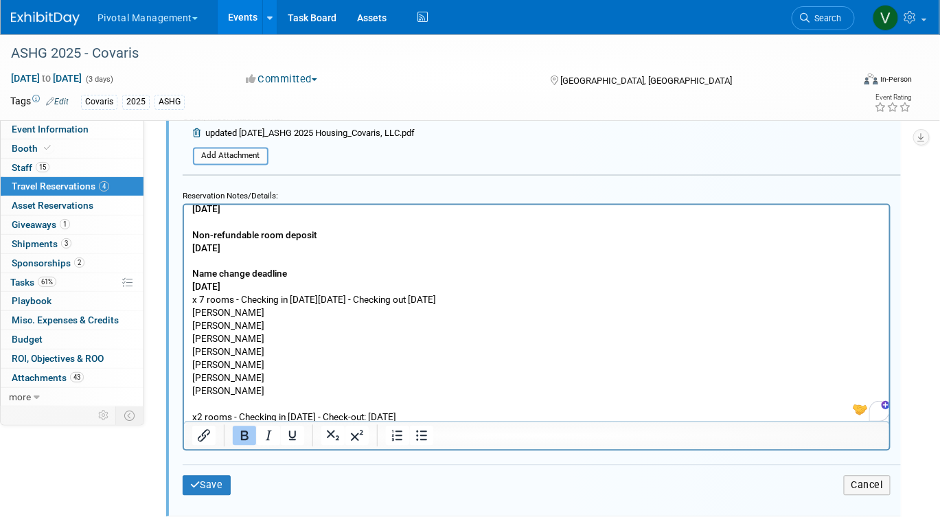
click at [297, 275] on p "Block submission deadline Monday August 25 Final rooming list due Friday August…" at bounding box center [537, 221] width 690 height 143
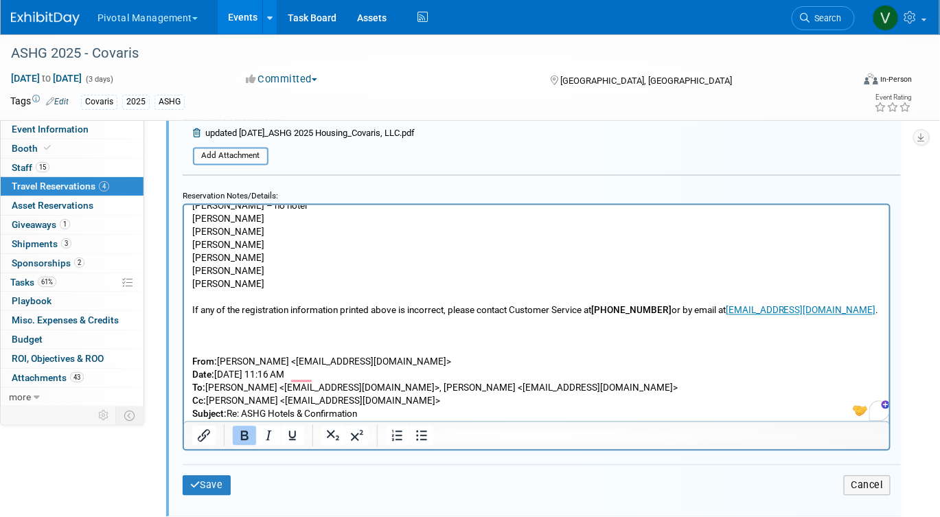
click at [273, 338] on p "Hotel Rez Covaris Team: Elisabeth Pundt Robert Riegelhaupt – no hotel Jared Hof…" at bounding box center [537, 251] width 690 height 182
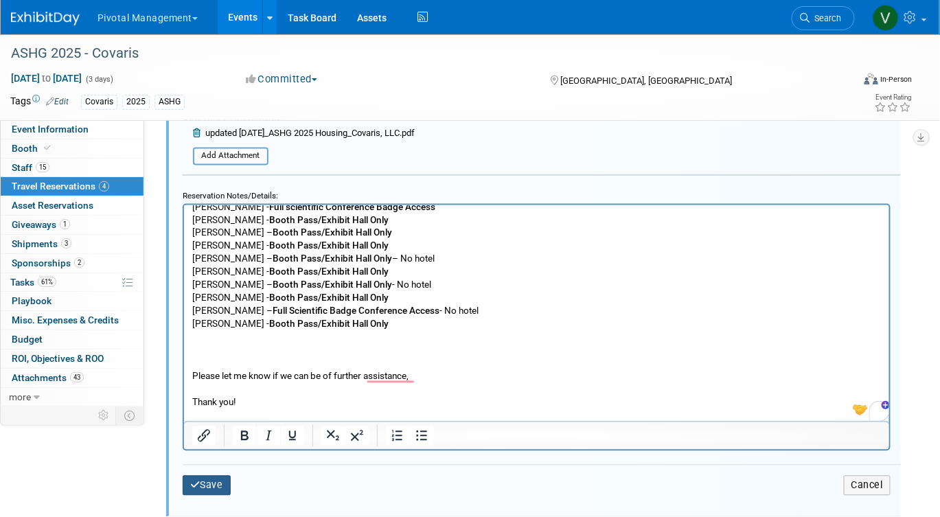
click at [204, 491] on button "Save" at bounding box center [207, 486] width 48 height 20
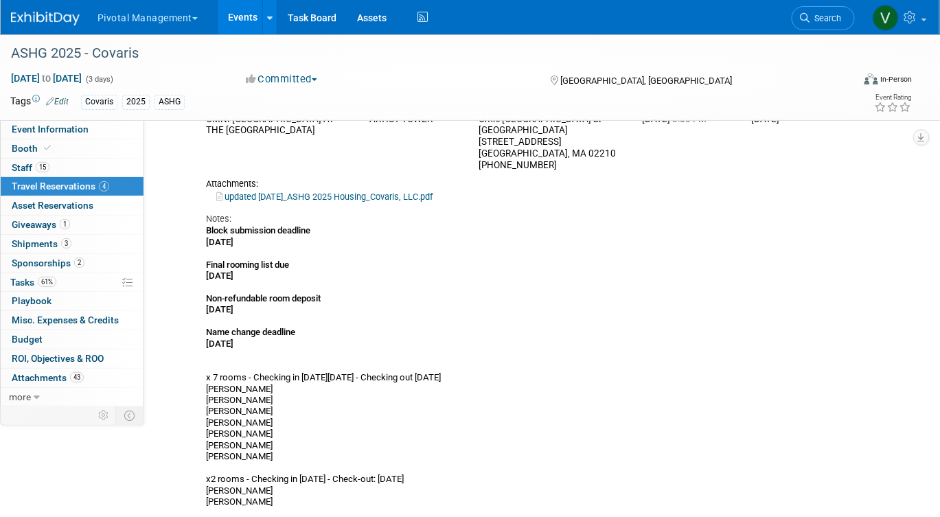
click at [242, 12] on link "Events" at bounding box center [243, 17] width 50 height 34
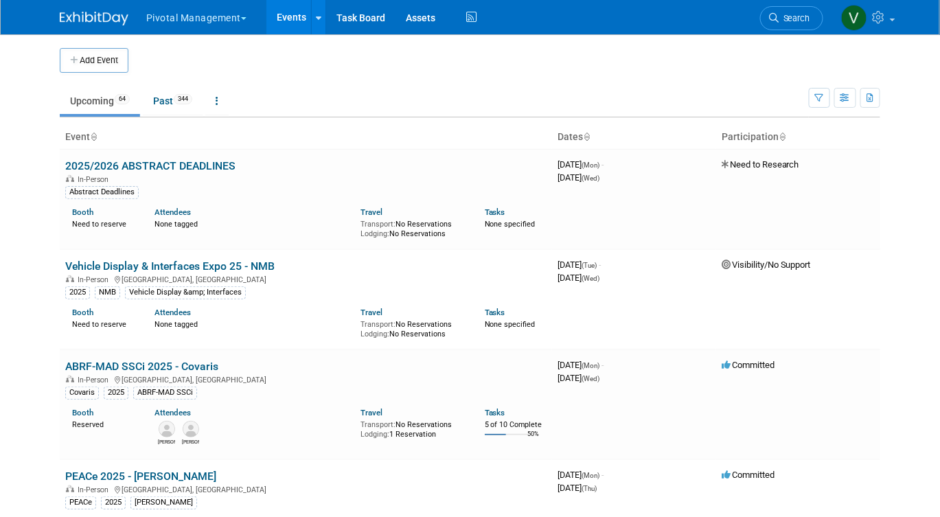
scroll to position [2145, 0]
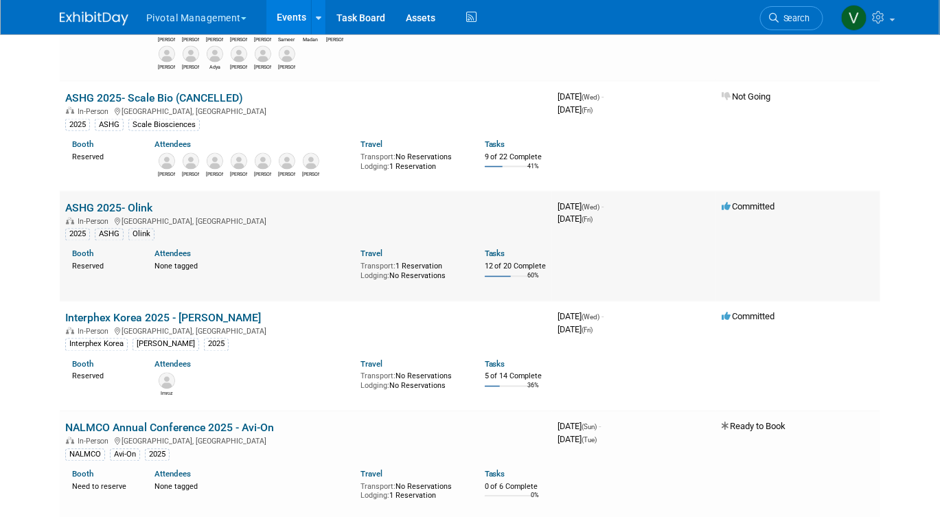
click at [89, 215] on link "ASHG 2025- Olink" at bounding box center [108, 208] width 87 height 13
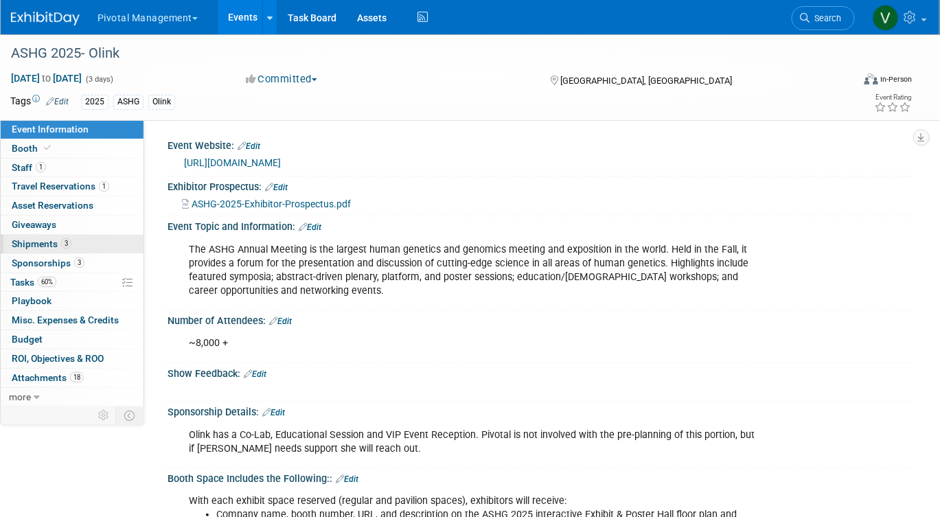
click at [47, 246] on span "Shipments 3" at bounding box center [42, 243] width 60 height 11
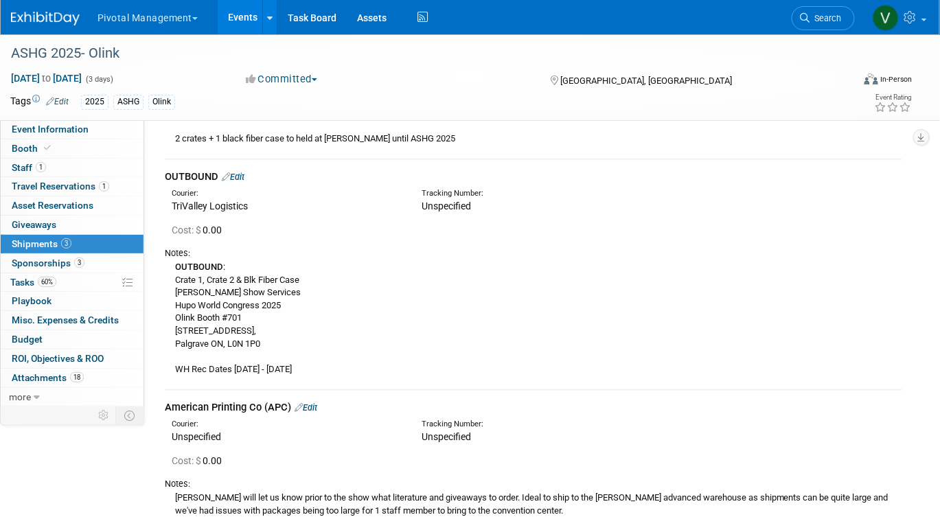
scroll to position [248, 0]
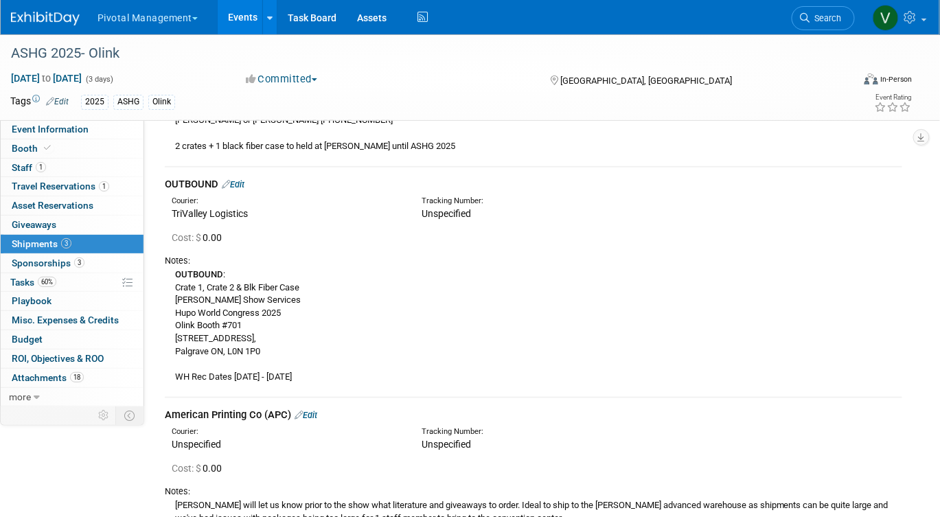
click at [242, 183] on link "Edit" at bounding box center [233, 184] width 23 height 10
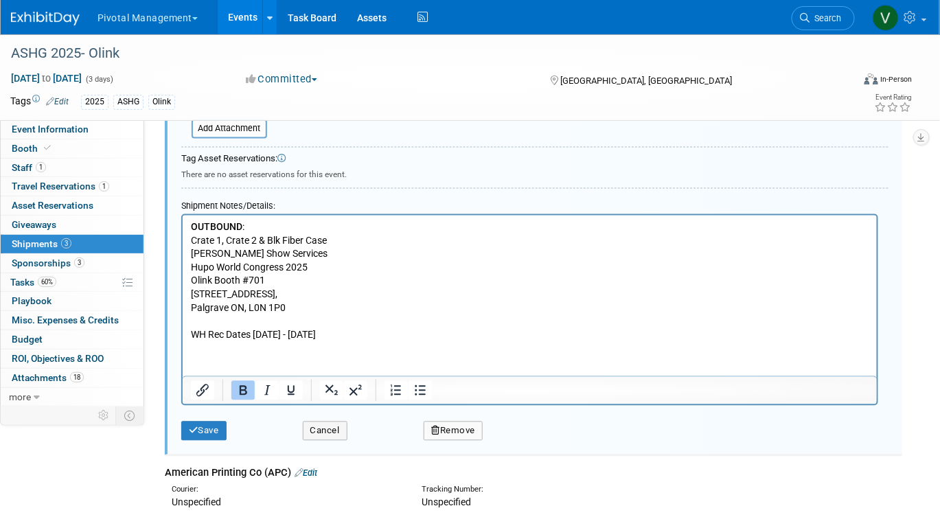
scroll to position [686, 0]
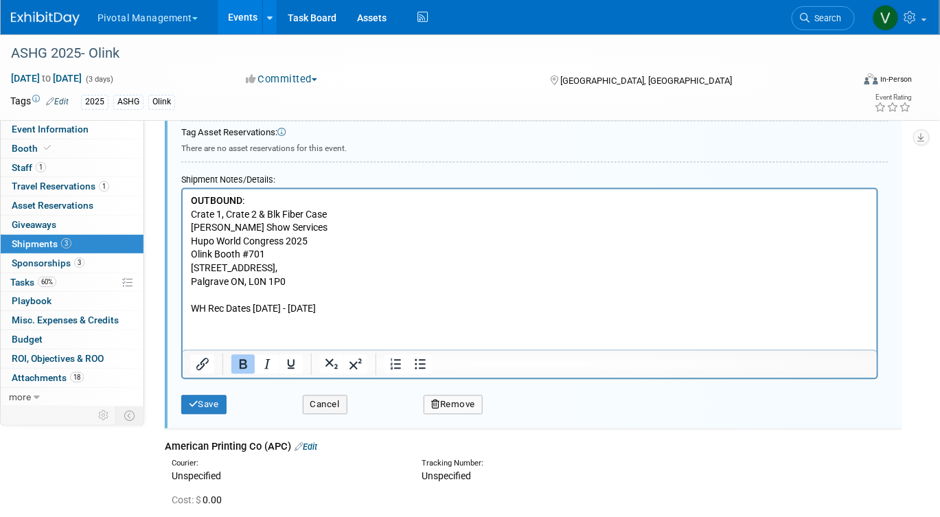
click at [414, 307] on p "OUTBOUND : Crate 1, Crate 2 & Blk Fiber Case Robinson Show Services Hupo World …" at bounding box center [529, 255] width 679 height 121
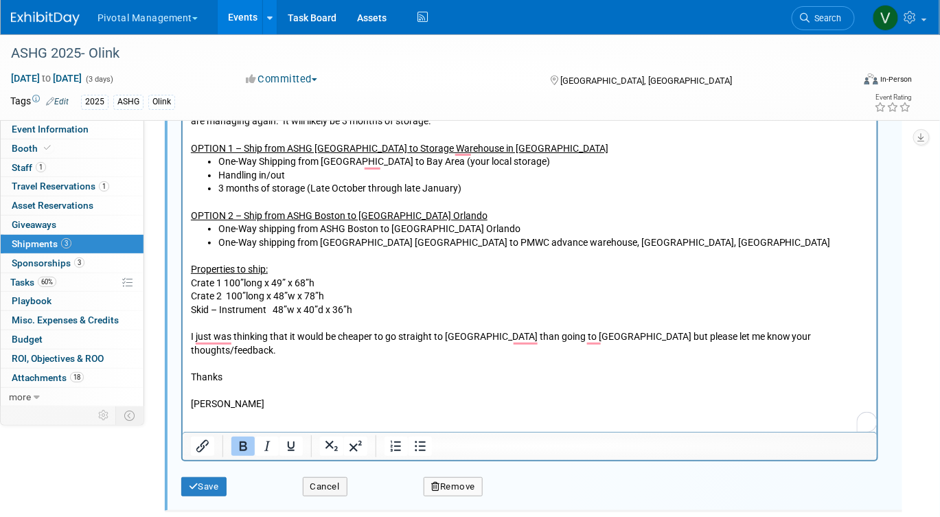
scroll to position [1572, 0]
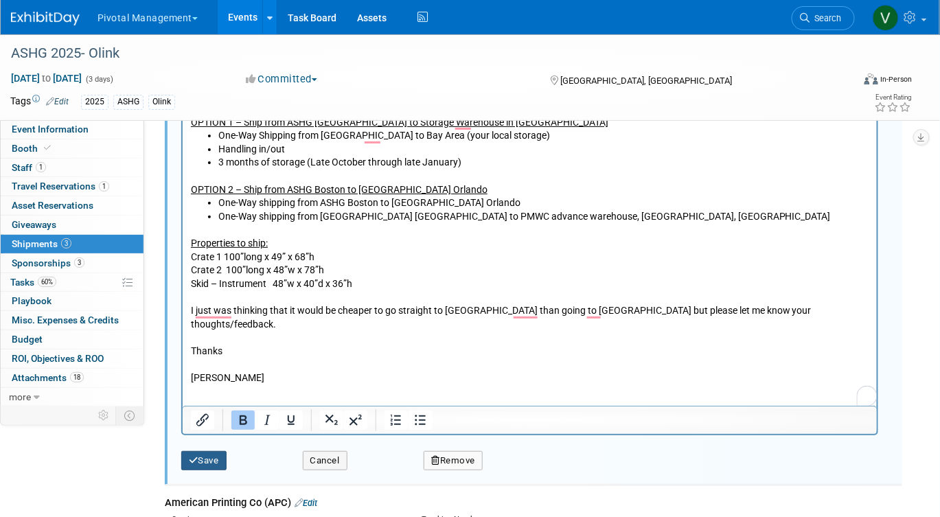
click at [219, 456] on button "Save" at bounding box center [203, 460] width 45 height 19
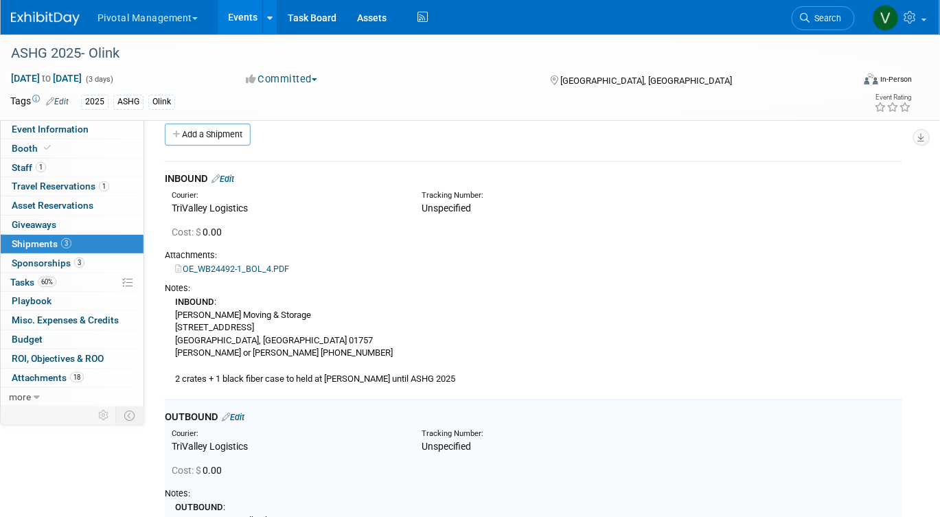
scroll to position [0, 0]
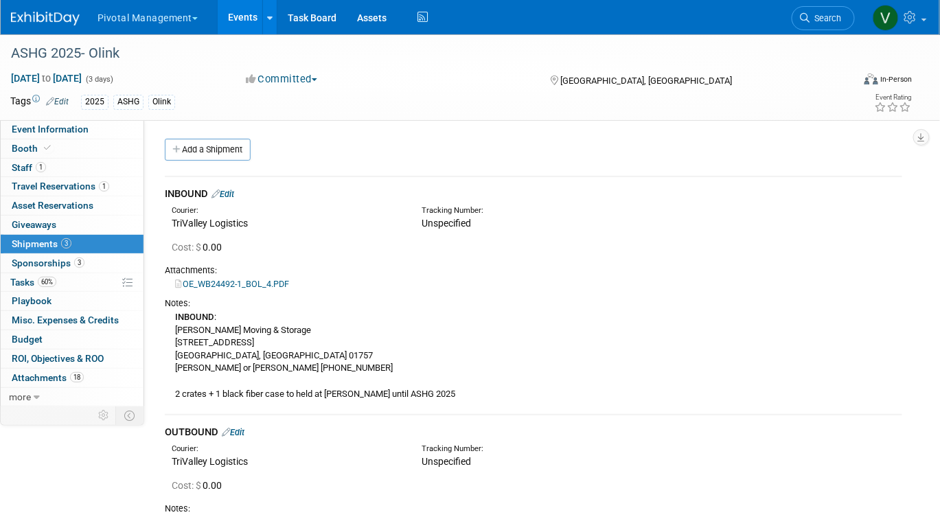
click at [245, 10] on link "Events" at bounding box center [243, 17] width 50 height 34
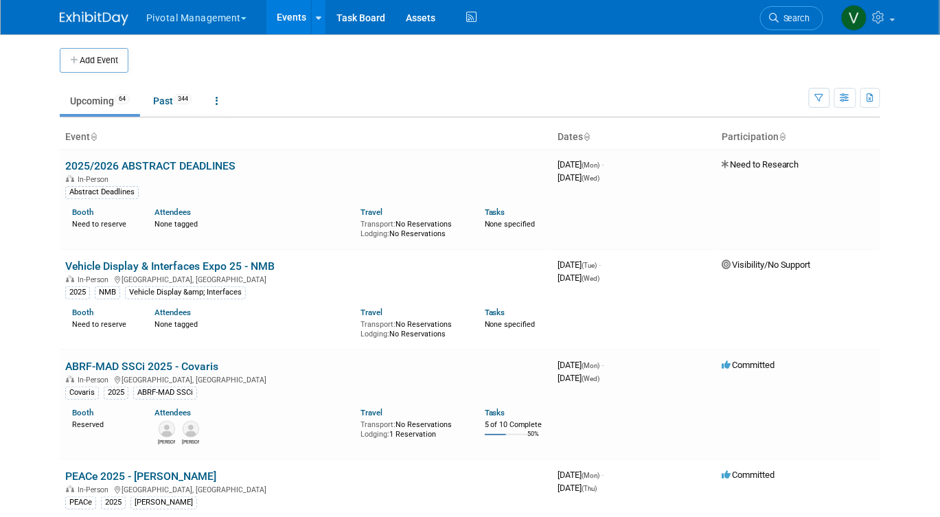
scroll to position [3138, 0]
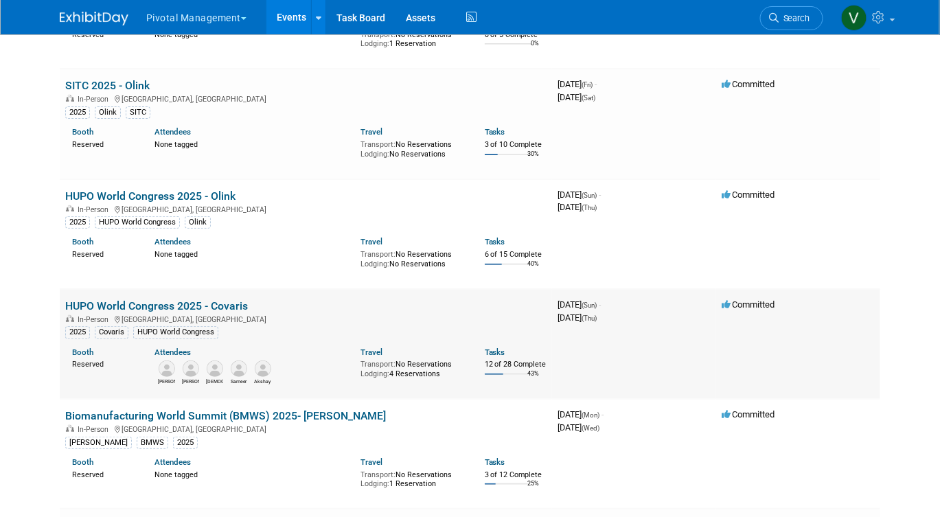
click at [127, 313] on link "HUPO World Congress 2025 - Covaris" at bounding box center [156, 306] width 183 height 13
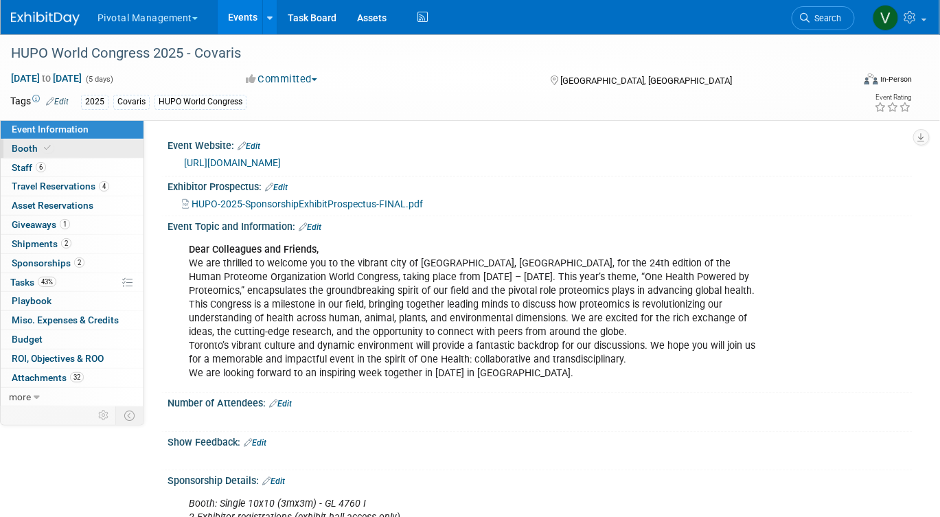
click at [92, 150] on link "Booth" at bounding box center [72, 148] width 143 height 19
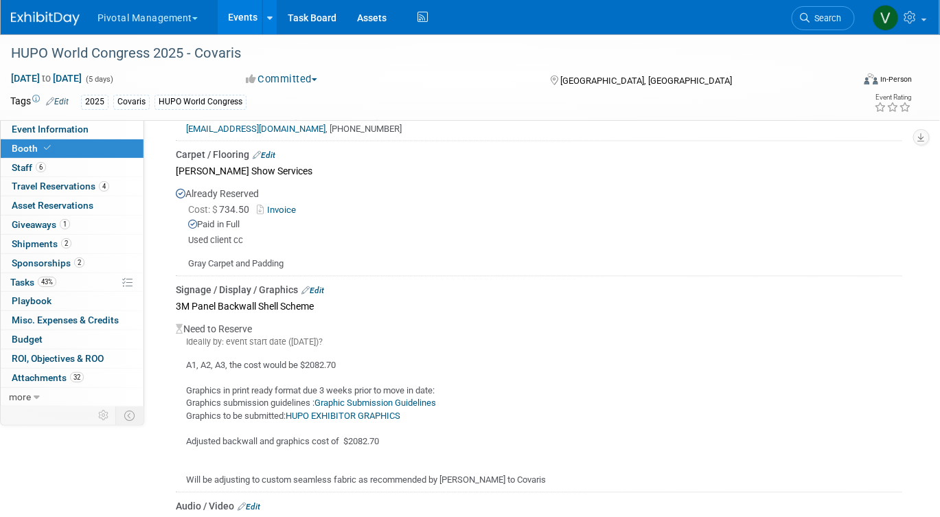
scroll to position [2270, 0]
click at [320, 286] on link "Edit" at bounding box center [313, 291] width 23 height 10
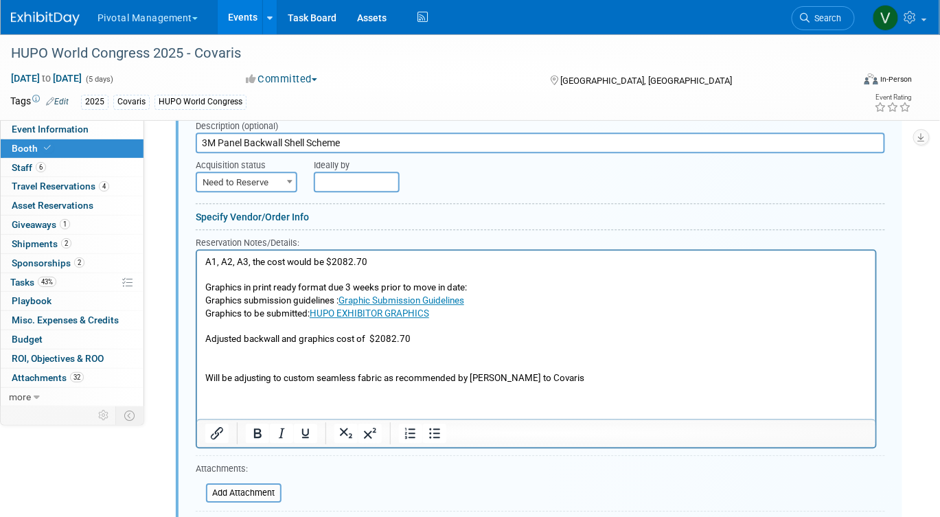
scroll to position [2560, 0]
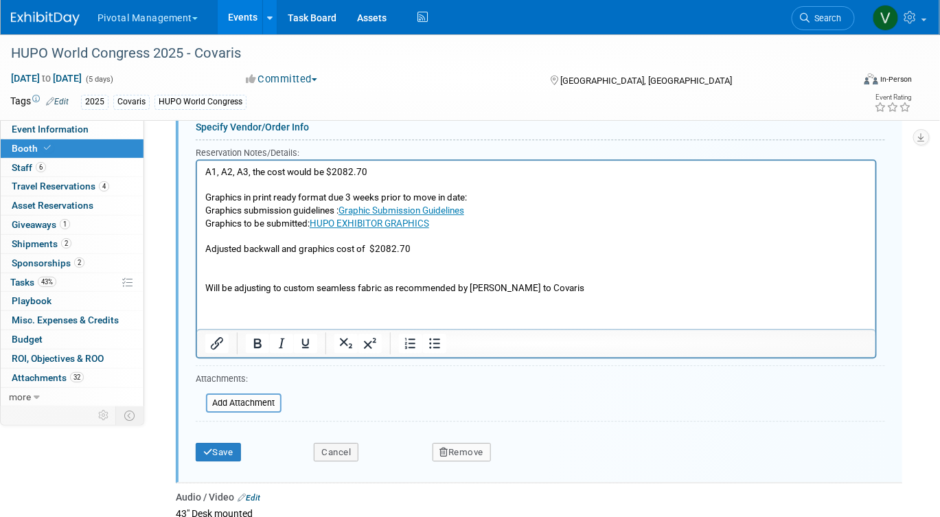
click at [206, 169] on p "A1, A2, A3, the cost would be $2082.70 Graphics in print ready format due 3 wee…" at bounding box center [536, 230] width 663 height 128
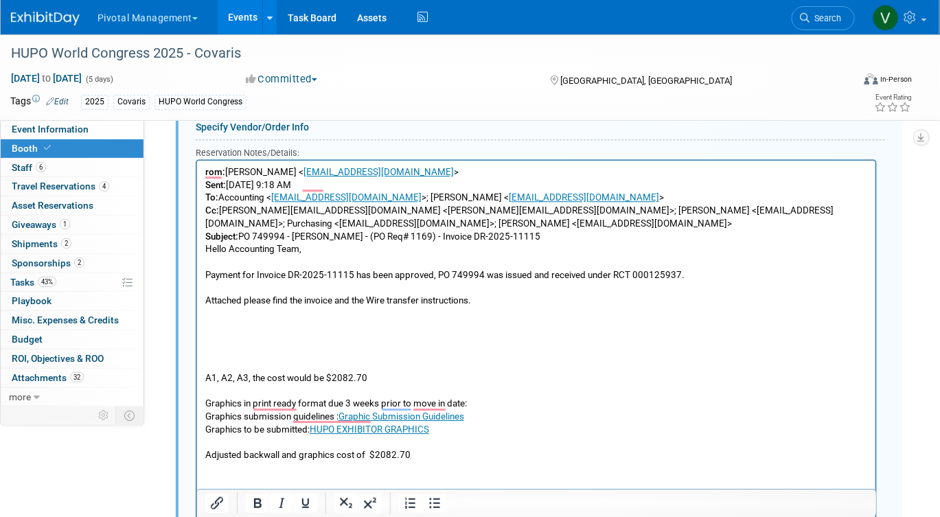
click at [237, 340] on p "A1, A2, A3, the cost would be $2082.70 Graphics in print ready format due 3 wee…" at bounding box center [536, 410] width 663 height 180
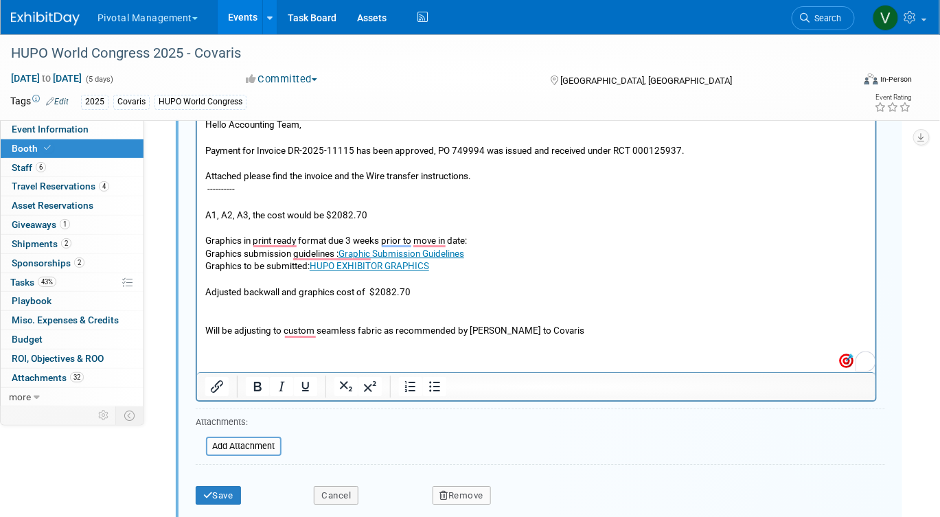
scroll to position [2700, 0]
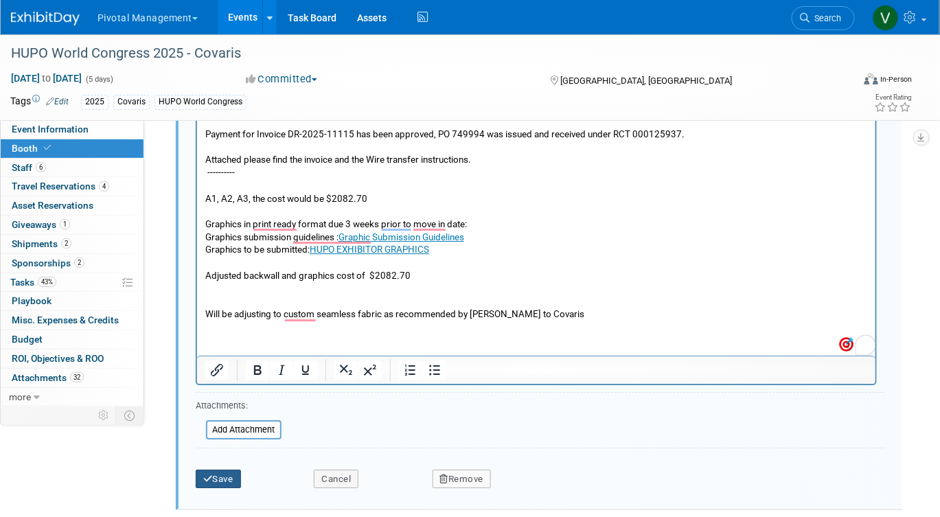
click at [218, 470] on button "Save" at bounding box center [218, 479] width 45 height 19
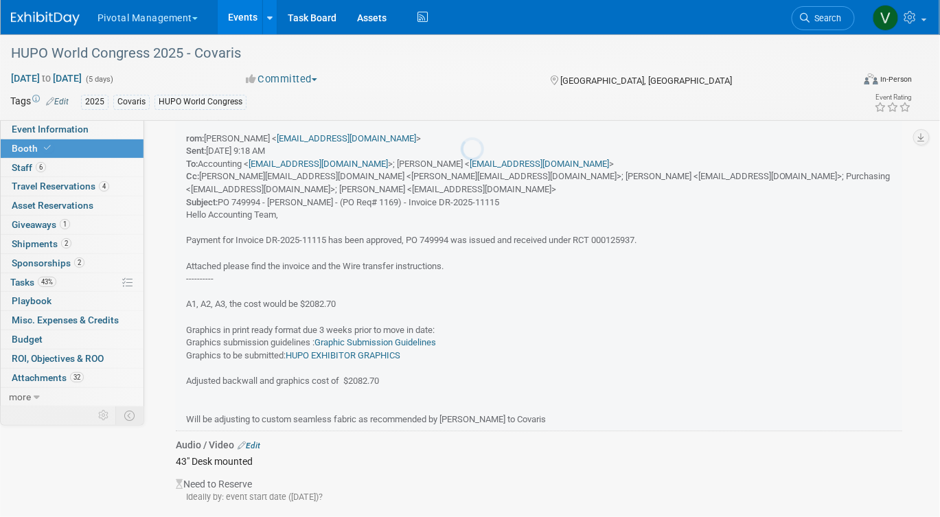
scroll to position [2370, 0]
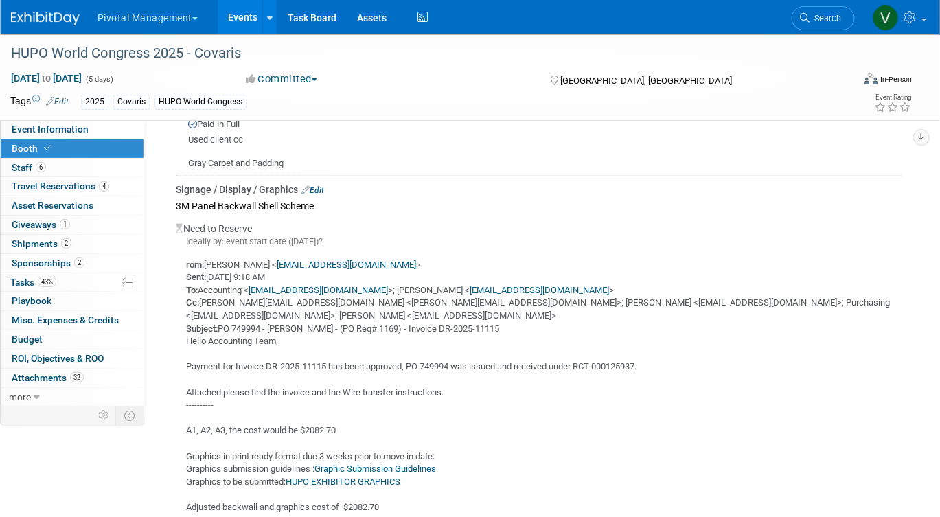
click at [313, 185] on link "Edit" at bounding box center [313, 190] width 23 height 10
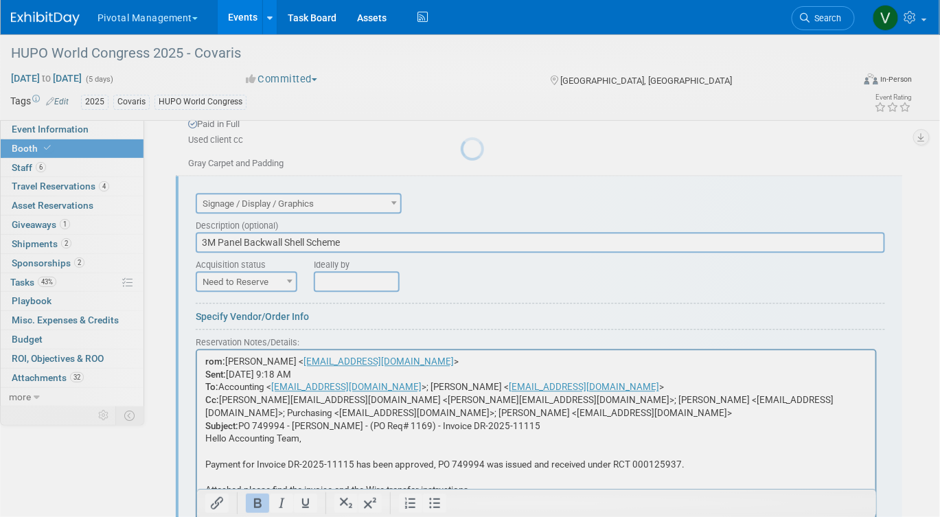
scroll to position [0, 0]
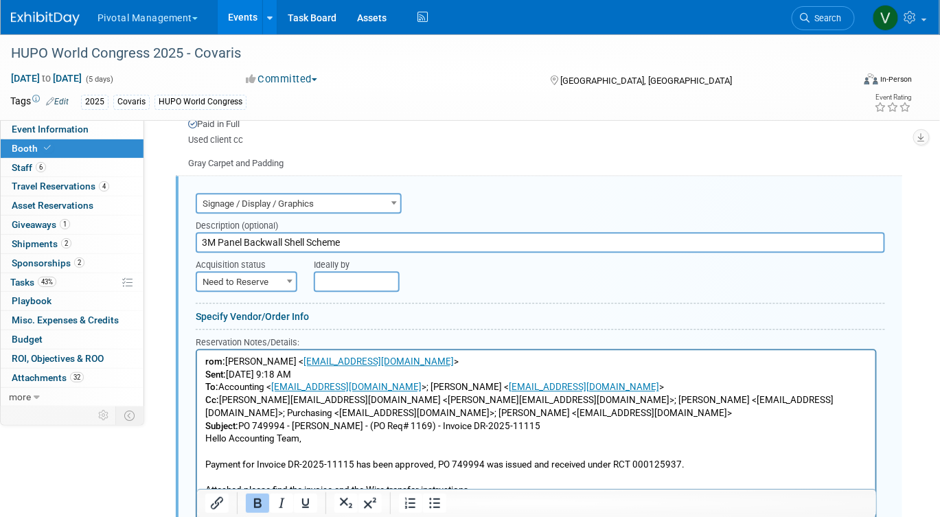
click at [205, 361] on b "rom:" at bounding box center [215, 361] width 20 height 10
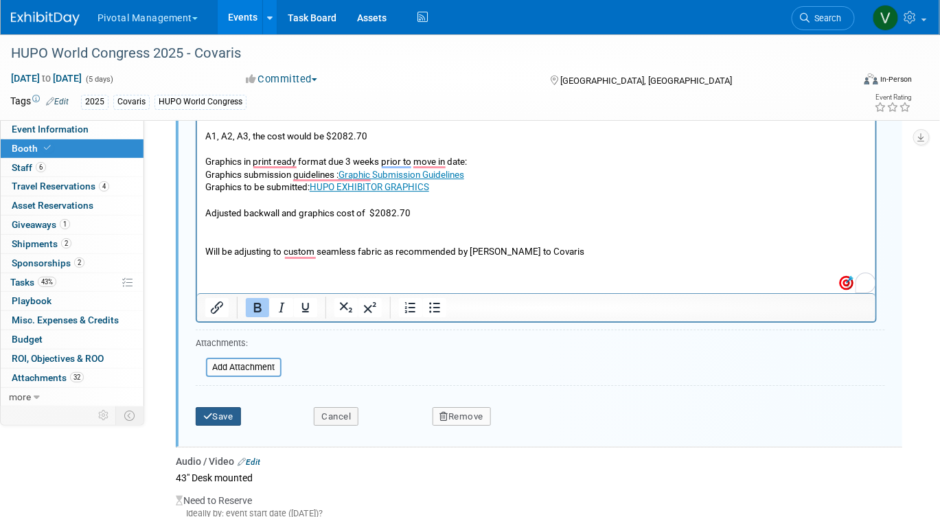
click at [224, 407] on button "Save" at bounding box center [218, 416] width 45 height 19
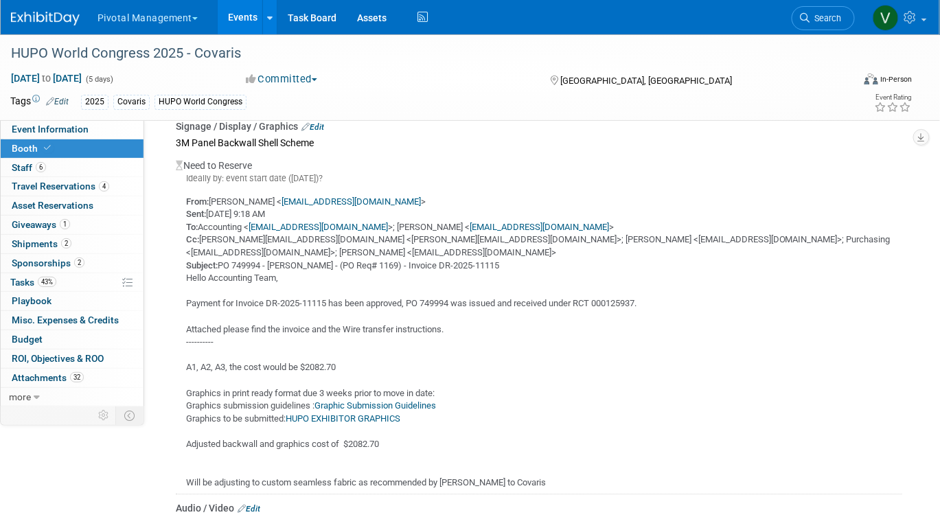
scroll to position [2459, 0]
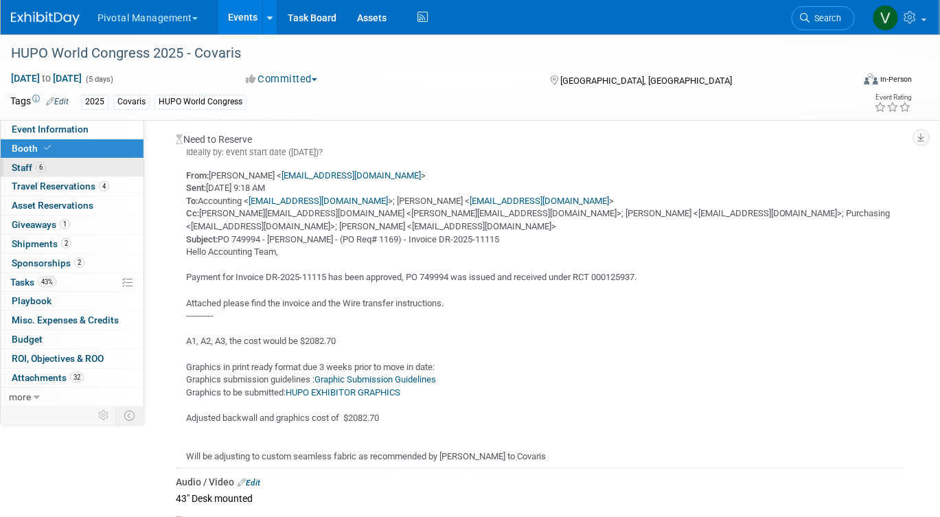
click at [106, 166] on link "6 Staff 6" at bounding box center [72, 168] width 143 height 19
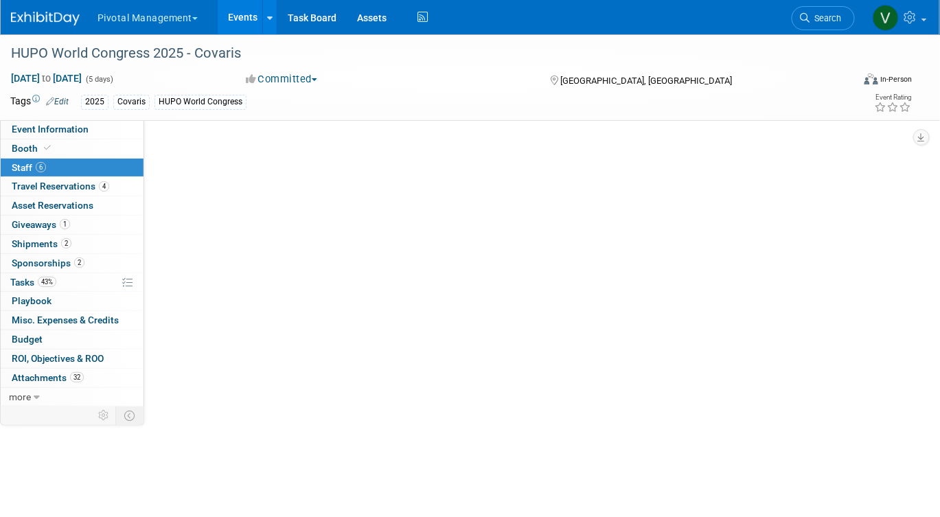
scroll to position [0, 0]
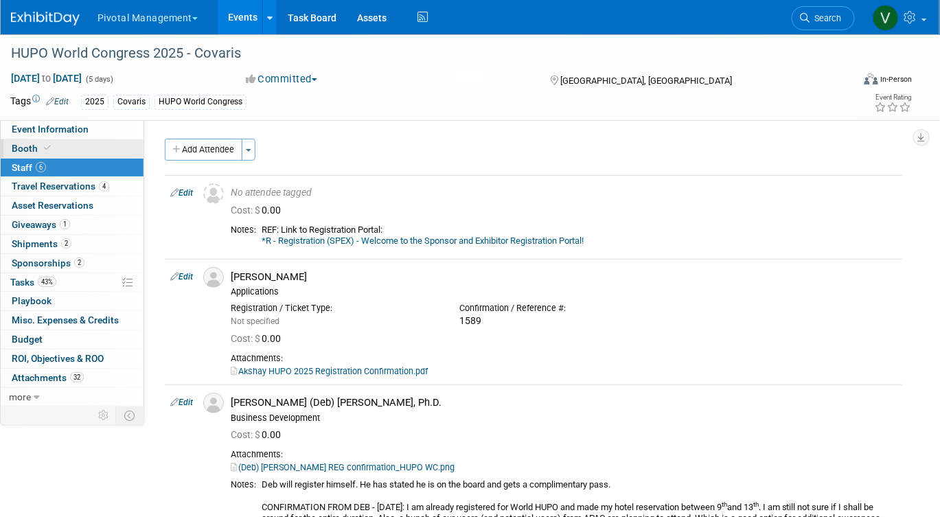
click at [108, 148] on link "Booth" at bounding box center [72, 148] width 143 height 19
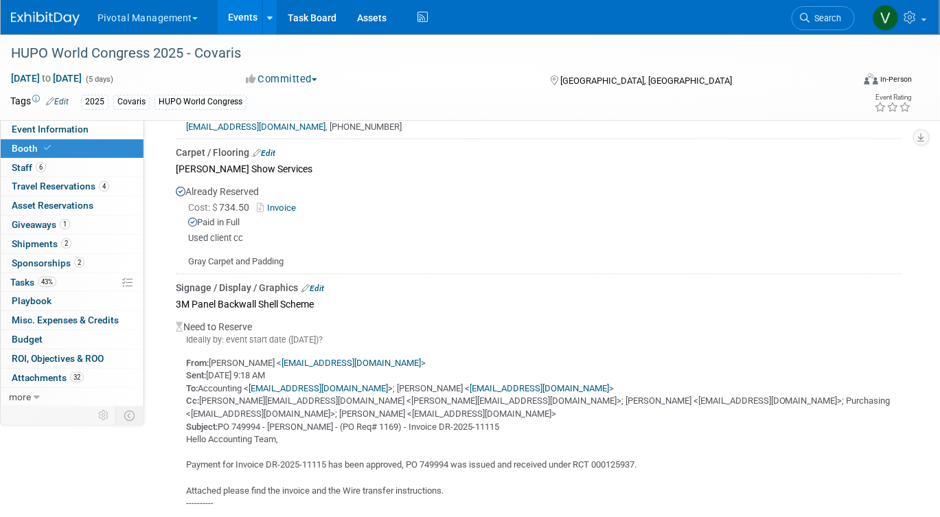
scroll to position [2275, 0]
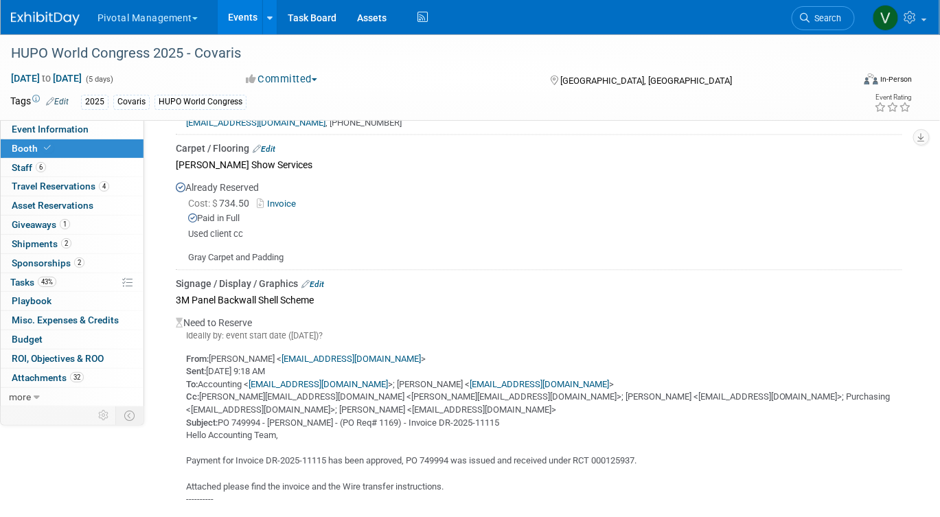
click at [320, 280] on link "Edit" at bounding box center [313, 285] width 23 height 10
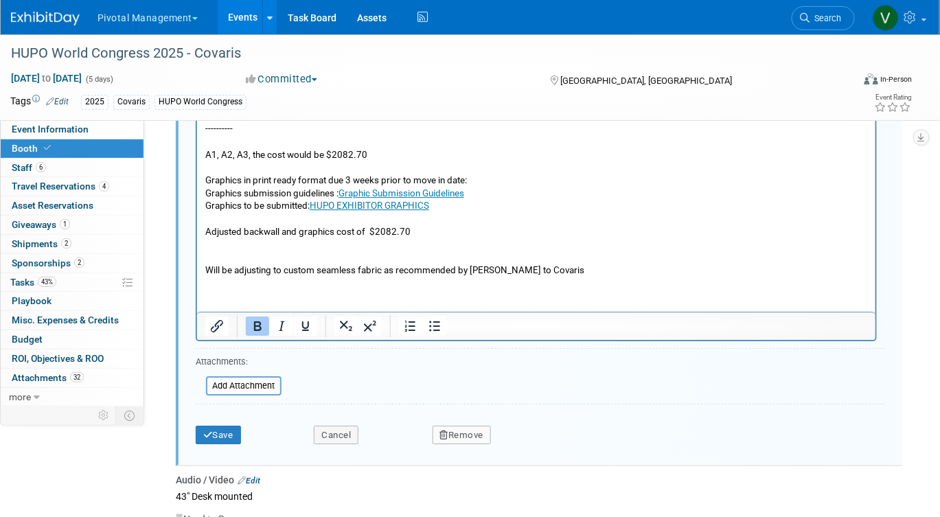
scroll to position [2770, 0]
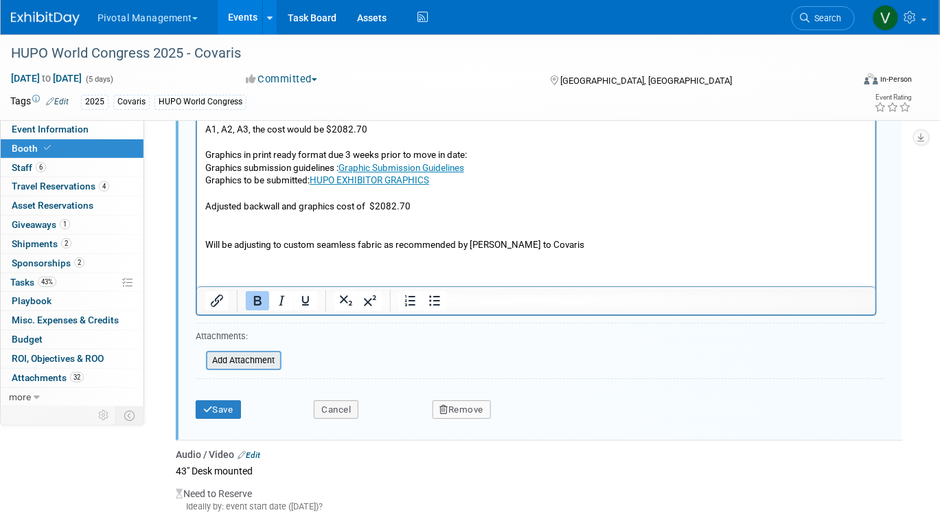
click at [263, 352] on input "file" at bounding box center [198, 360] width 163 height 16
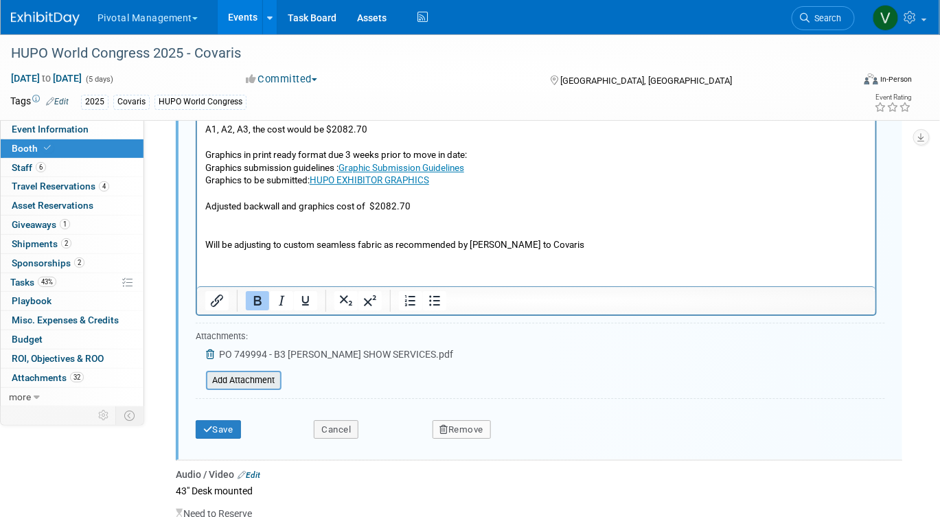
click at [247, 372] on input "file" at bounding box center [198, 380] width 163 height 16
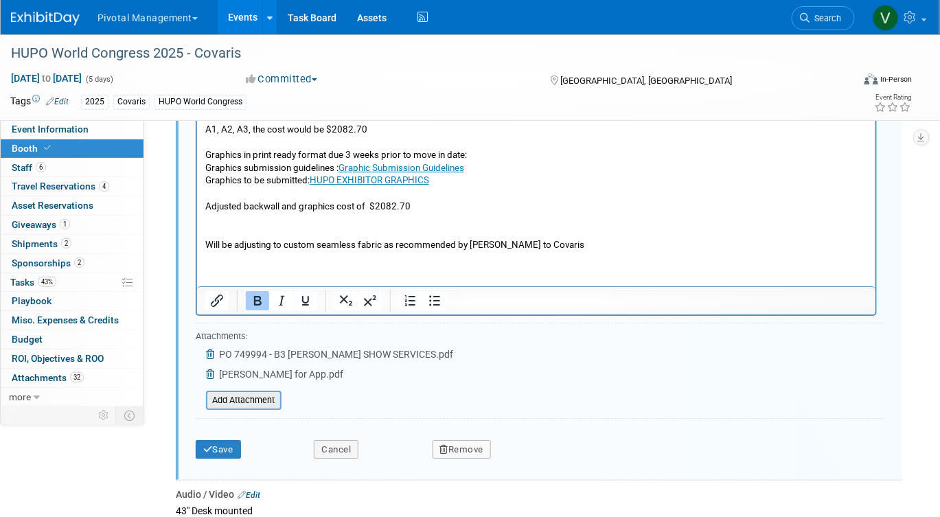
click at [258, 392] on input "file" at bounding box center [198, 400] width 163 height 16
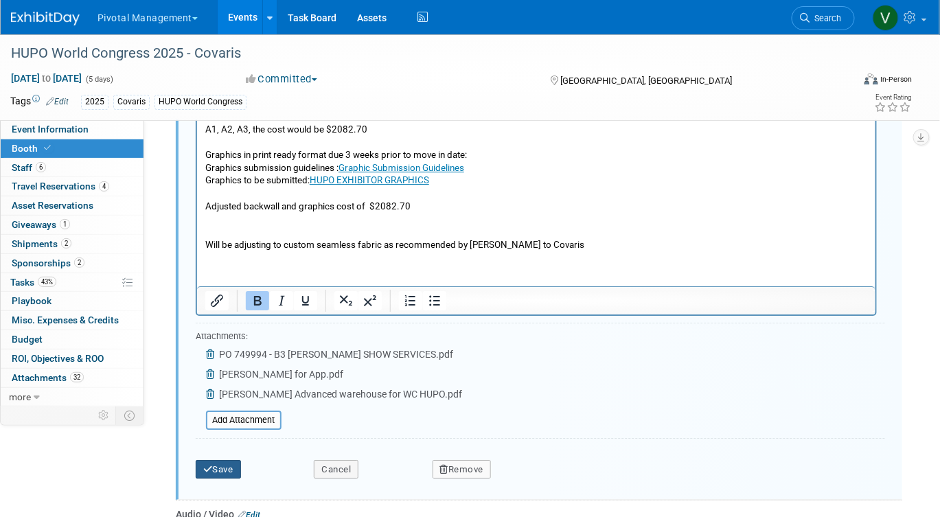
click at [227, 460] on button "Save" at bounding box center [218, 469] width 45 height 19
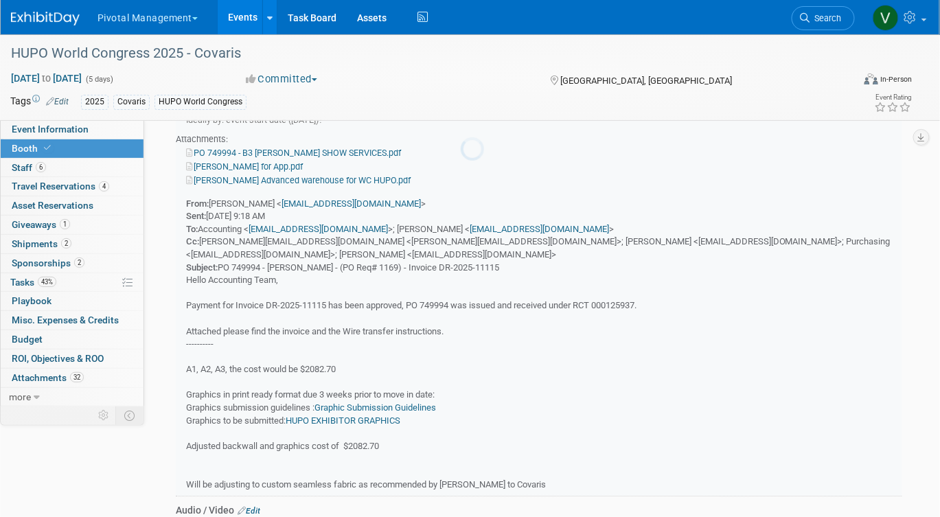
scroll to position [2370, 0]
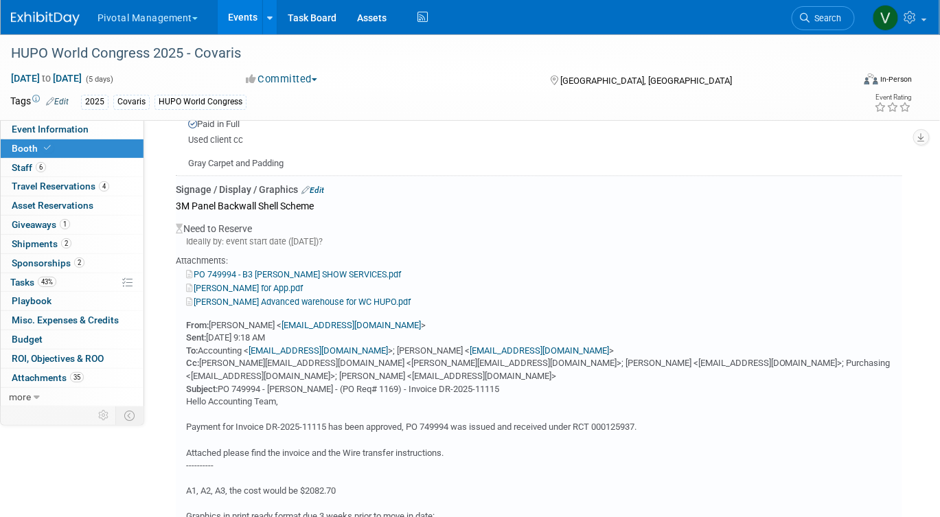
click at [267, 269] on link "PO 749994 - B3 ROBINSON SHOW SERVICES.pdf" at bounding box center [293, 274] width 215 height 10
click at [211, 283] on link "Robinson for App.pdf" at bounding box center [244, 288] width 117 height 10
click at [248, 14] on link "Events" at bounding box center [243, 17] width 50 height 34
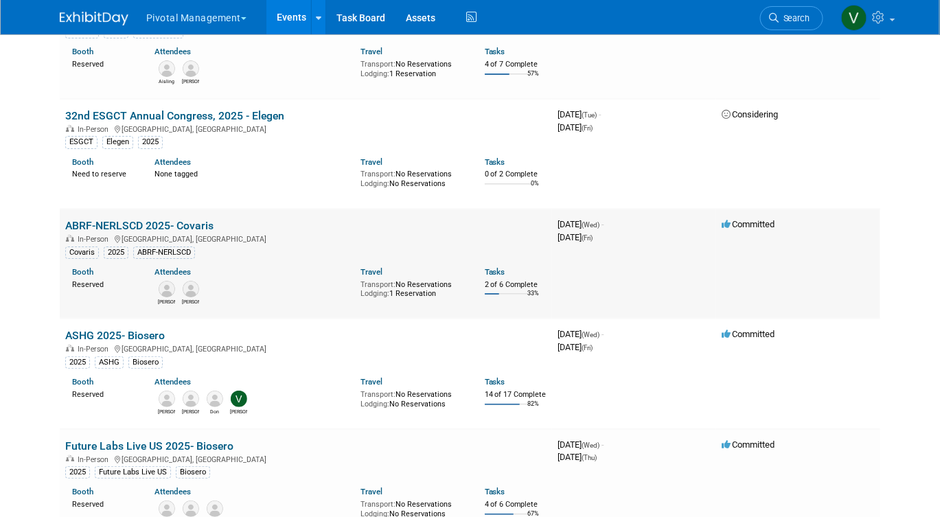
scroll to position [1893, 0]
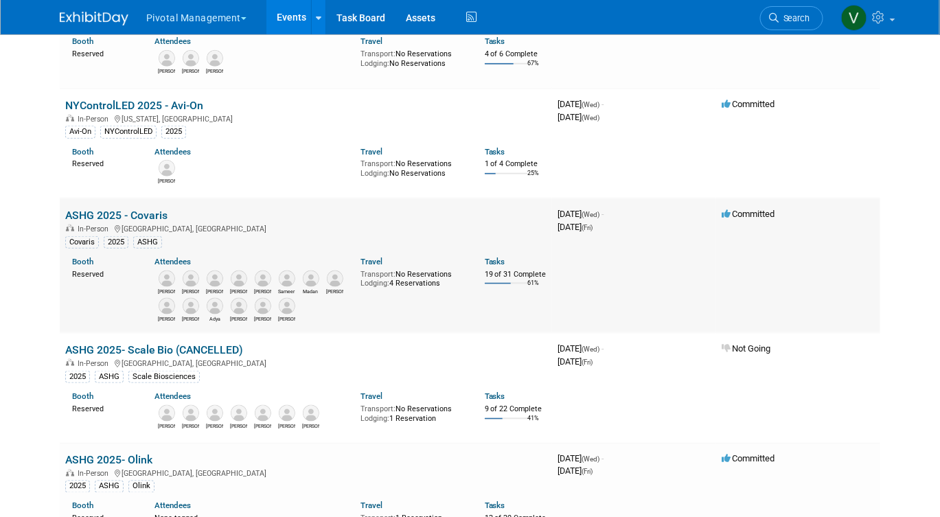
click at [120, 222] on link "ASHG 2025 - Covaris" at bounding box center [116, 215] width 102 height 13
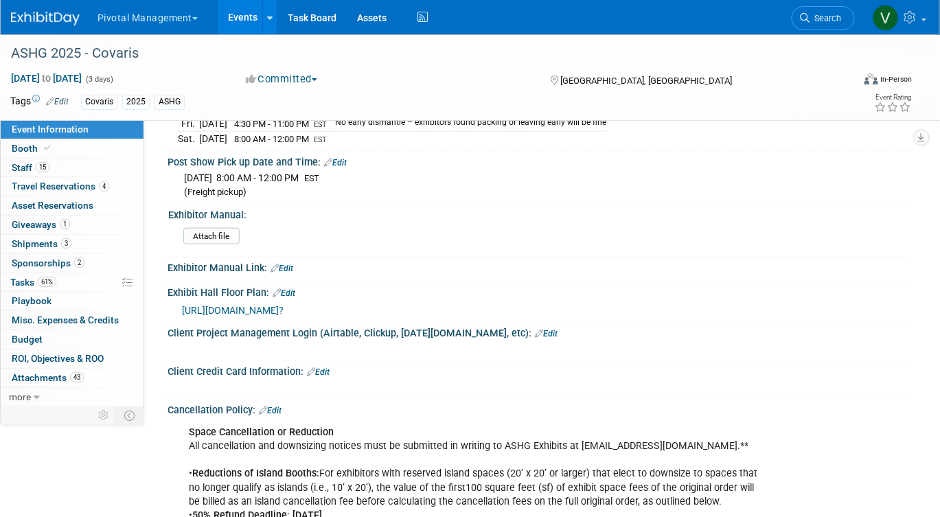
scroll to position [1973, 0]
click at [267, 305] on span "https://ashg25.mapyourshow.com/8_0/exhview/index.cfm?" at bounding box center [233, 310] width 102 height 11
click at [239, 13] on link "Events" at bounding box center [243, 17] width 50 height 34
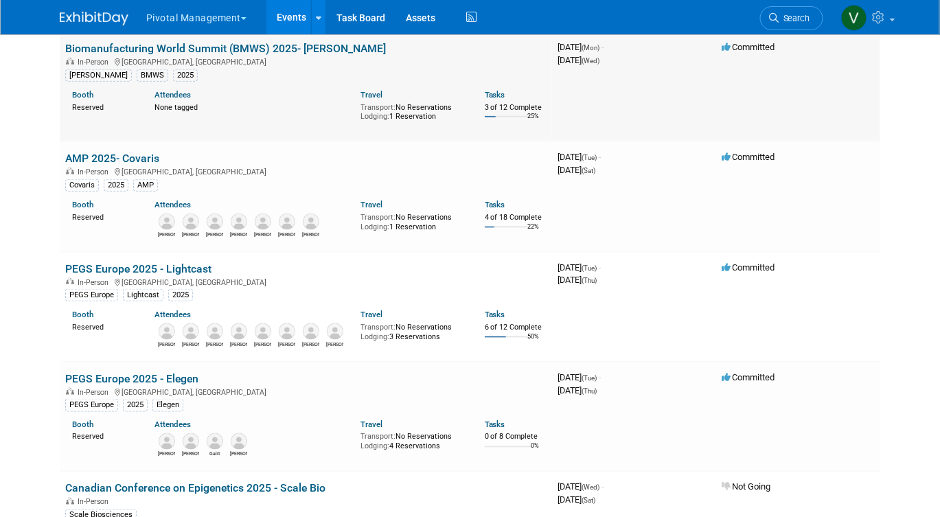
scroll to position [3527, 0]
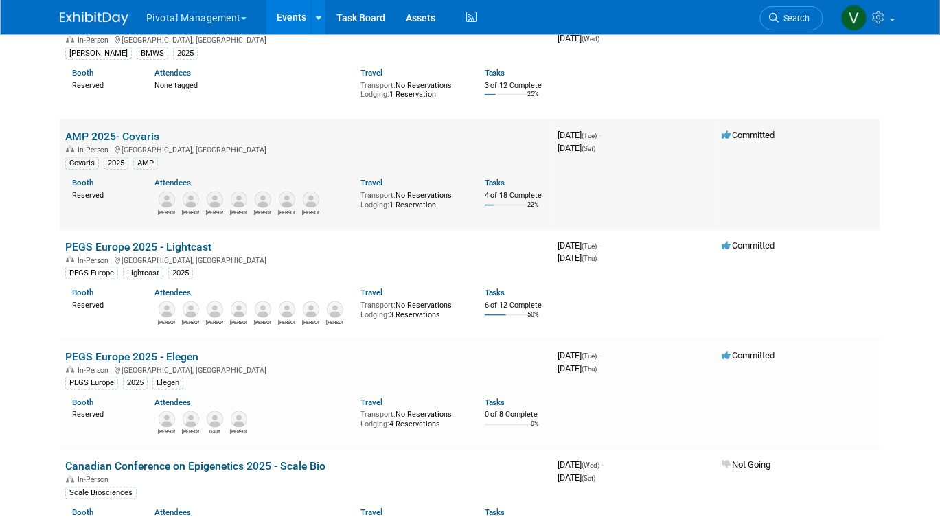
click at [110, 143] on link "AMP 2025- Covaris" at bounding box center [112, 136] width 94 height 13
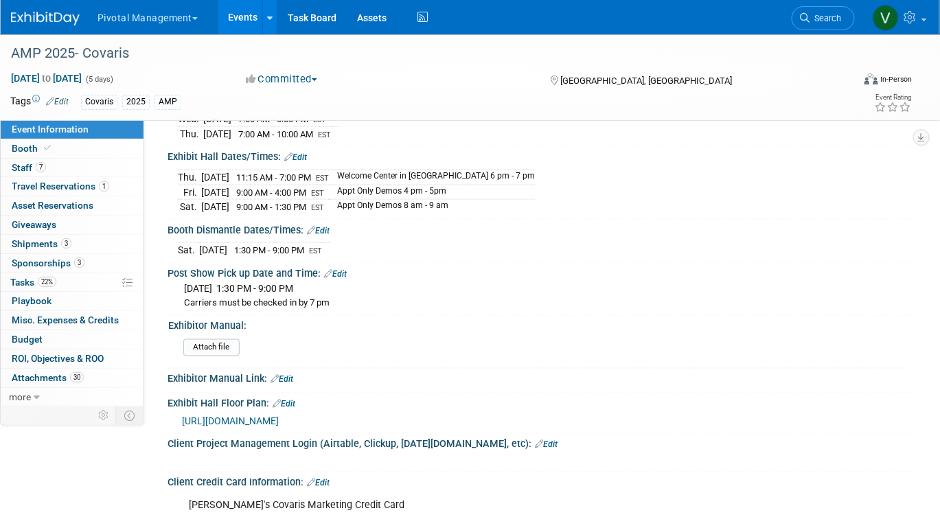
scroll to position [2051, 0]
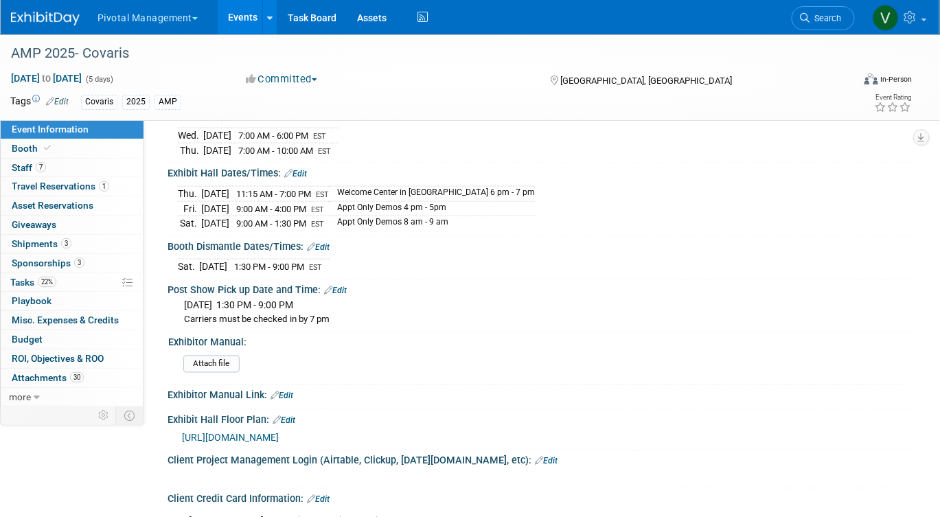
click at [231, 433] on span "[URL][DOMAIN_NAME]" at bounding box center [230, 438] width 97 height 11
